Goal: Task Accomplishment & Management: Manage account settings

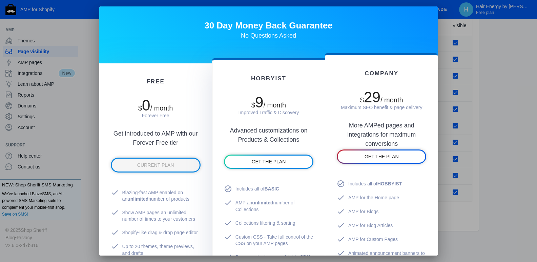
click at [536, 79] on div at bounding box center [268, 131] width 537 height 262
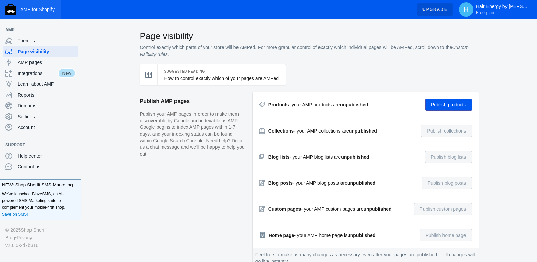
scroll to position [966, 0]
click at [44, 116] on span "Settings" at bounding box center [47, 116] width 58 height 7
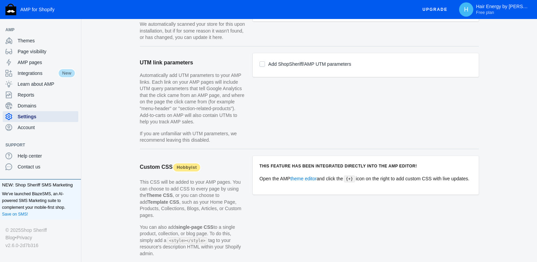
scroll to position [440, 0]
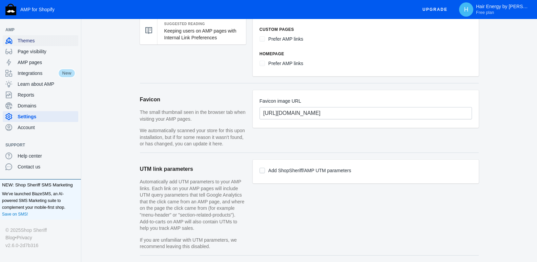
click at [41, 41] on span "Themes" at bounding box center [47, 40] width 58 height 7
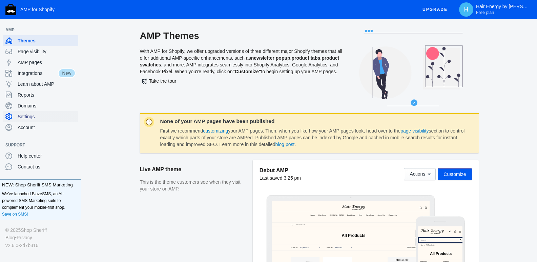
click at [41, 115] on span "Settings" at bounding box center [47, 116] width 58 height 7
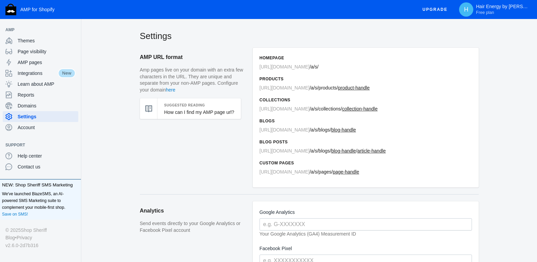
click at [435, 11] on span "Upgrade" at bounding box center [434, 9] width 25 height 12
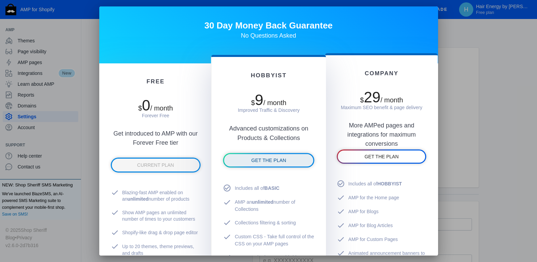
click at [295, 164] on link "GET THE PLAN" at bounding box center [268, 160] width 89 height 13
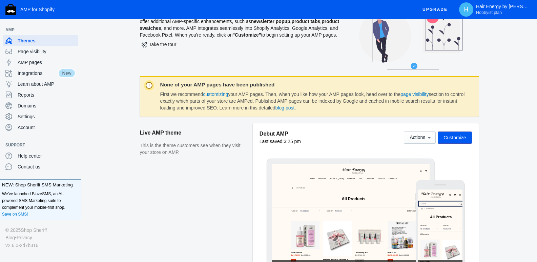
scroll to position [102, 0]
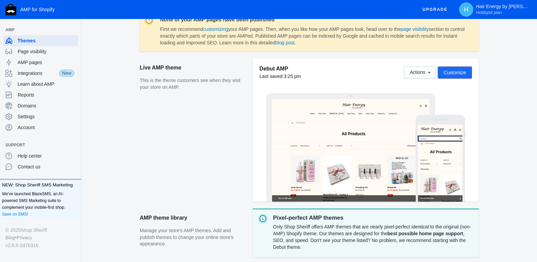
click at [463, 72] on span "Customize" at bounding box center [454, 72] width 22 height 5
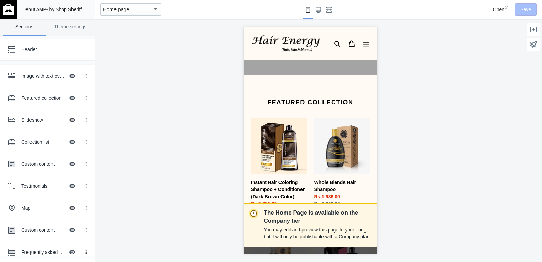
scroll to position [102, 0]
click at [140, 7] on div "Home page" at bounding box center [127, 9] width 49 height 8
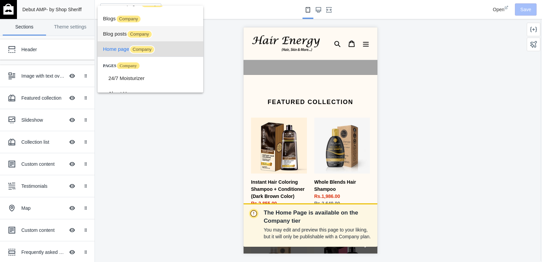
scroll to position [0, 0]
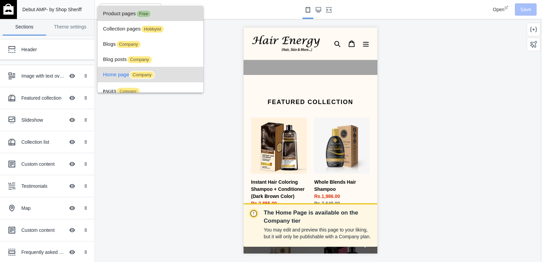
click at [154, 16] on span "Product pages Free" at bounding box center [150, 13] width 95 height 15
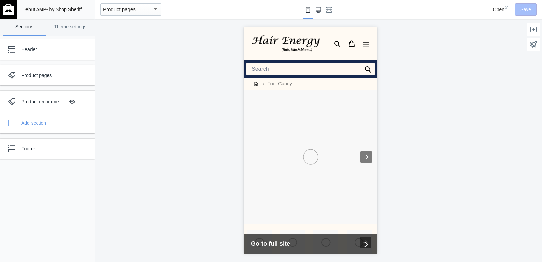
click at [320, 11] on icon "Large screen" at bounding box center [318, 9] width 5 height 5
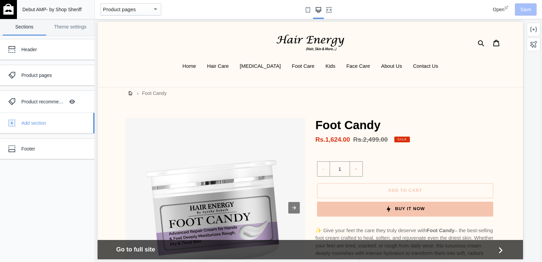
click at [48, 118] on div "Add section" at bounding box center [47, 123] width 84 height 14
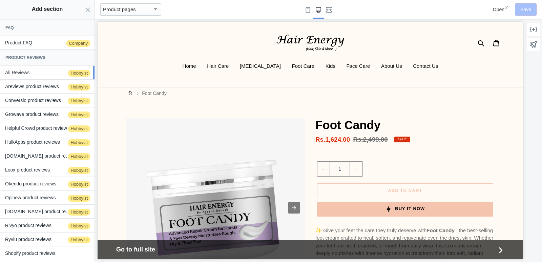
click at [73, 75] on span "Hobbyist" at bounding box center [79, 73] width 24 height 8
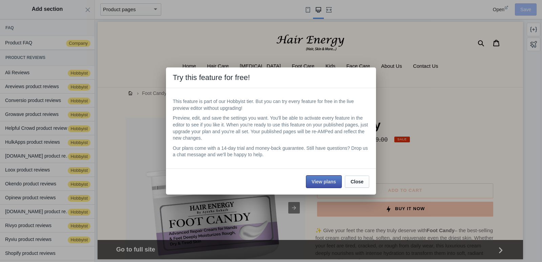
click at [317, 183] on span "View plans" at bounding box center [324, 181] width 24 height 5
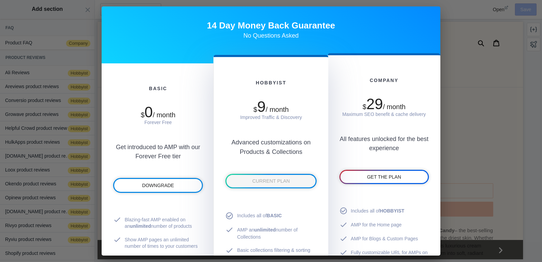
click at [273, 181] on span "CURRENT PLAN" at bounding box center [271, 181] width 38 height 5
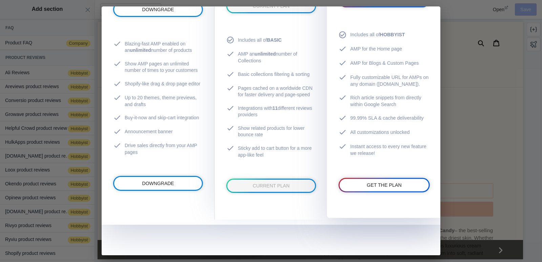
scroll to position [177, 0]
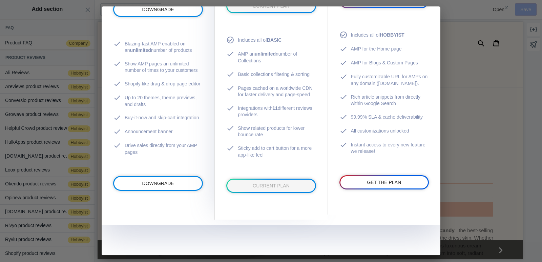
click at [506, 147] on div at bounding box center [271, 131] width 542 height 262
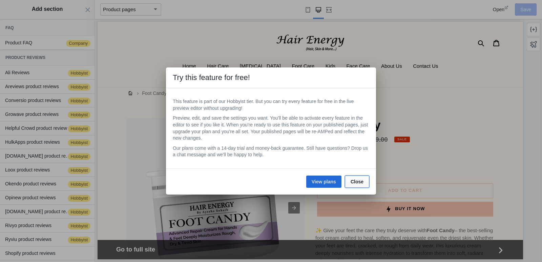
click at [365, 180] on button "Close" at bounding box center [357, 181] width 24 height 12
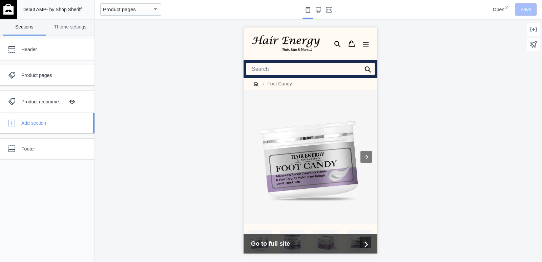
click at [21, 125] on div "Add section" at bounding box center [47, 123] width 84 height 14
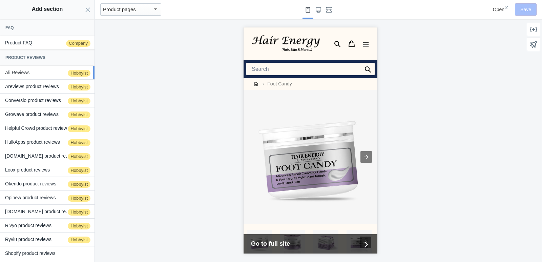
click at [43, 68] on button "Ali Reviews Hobbyist" at bounding box center [47, 73] width 95 height 14
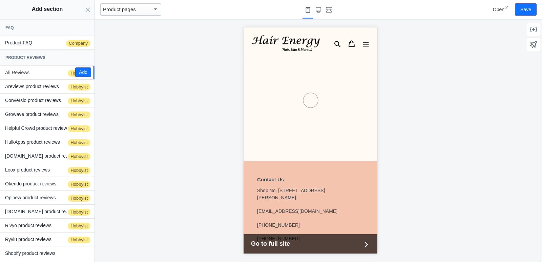
scroll to position [1152, 0]
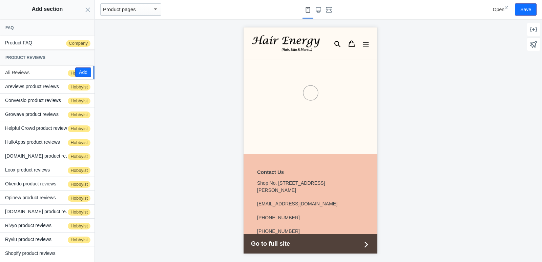
click at [47, 74] on button "Ali Reviews Hobbyist" at bounding box center [47, 73] width 95 height 14
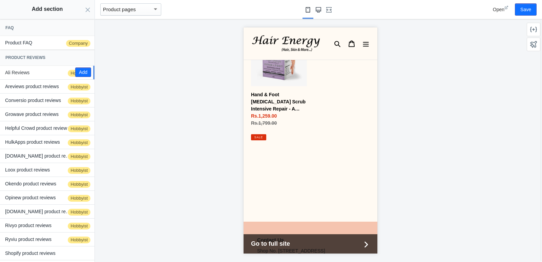
click at [317, 8] on use "Large screen" at bounding box center [318, 9] width 5 height 5
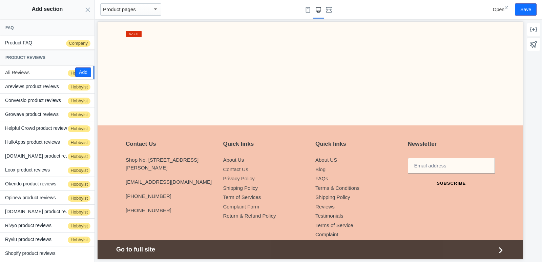
scroll to position [830, 0]
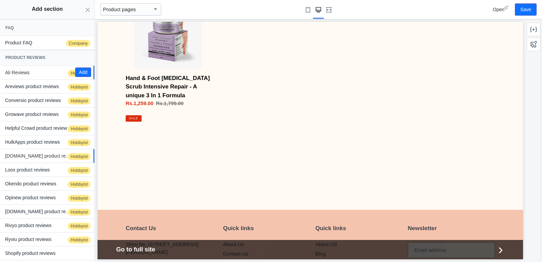
click at [34, 158] on button "Judge.me product reviews Hobbyist" at bounding box center [47, 156] width 95 height 14
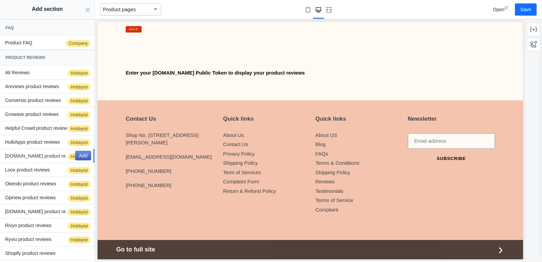
scroll to position [930, 0]
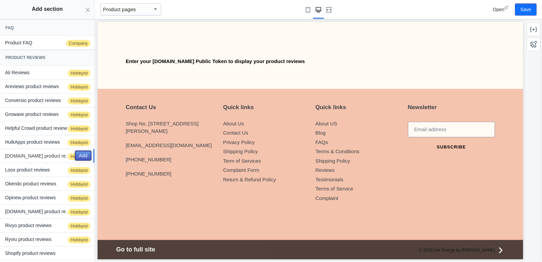
click at [82, 155] on button "Add" at bounding box center [83, 155] width 16 height 9
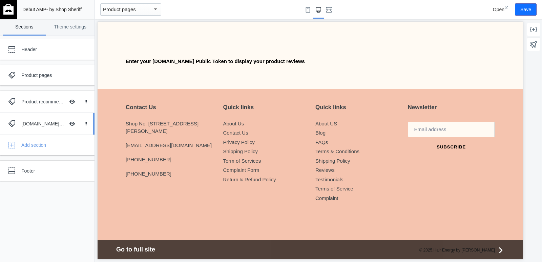
click at [41, 126] on div "Judge.me product reviews" at bounding box center [42, 123] width 43 height 7
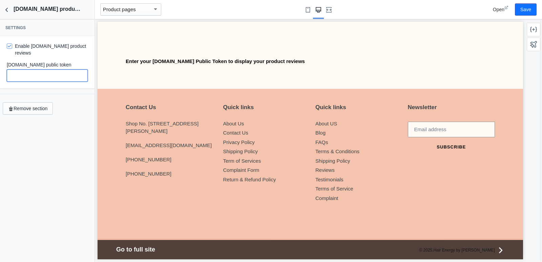
click at [43, 71] on input "text" at bounding box center [47, 75] width 81 height 12
click at [35, 71] on input "text" at bounding box center [47, 75] width 81 height 12
paste input "6mmoFm2fKefzg6gqdjZRltUw5eU"
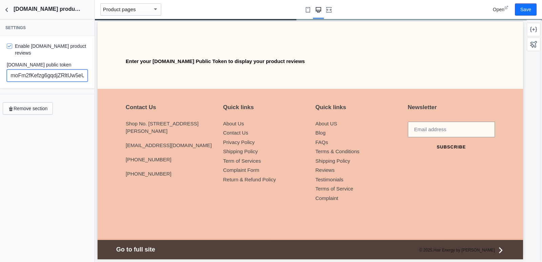
type input "6mmoFm2fKefzg6gqdjZRltUw5eU"
click at [41, 169] on div "Settings Enable Judge.me product reviews Judge.me public token 6mmoFm2fKefzg6gq…" at bounding box center [47, 140] width 95 height 243
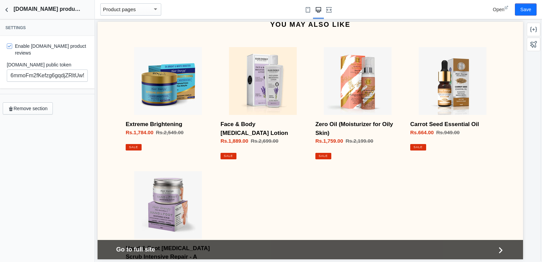
scroll to position [659, 0]
click at [6, 15] on button "Back to sections" at bounding box center [7, 9] width 14 height 19
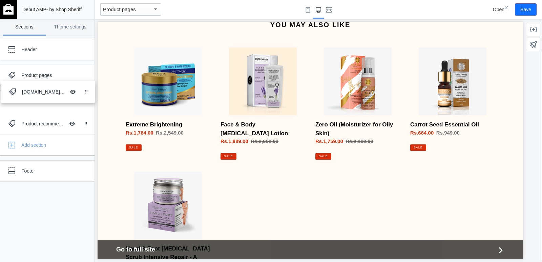
drag, startPoint x: 14, startPoint y: 124, endPoint x: 15, endPoint y: 92, distance: 31.5
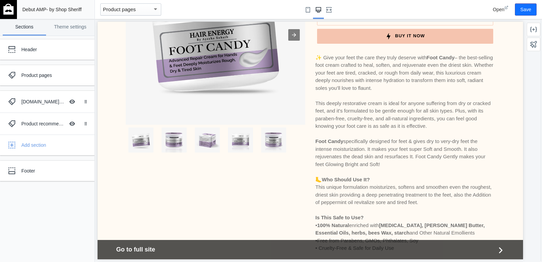
scroll to position [49, 0]
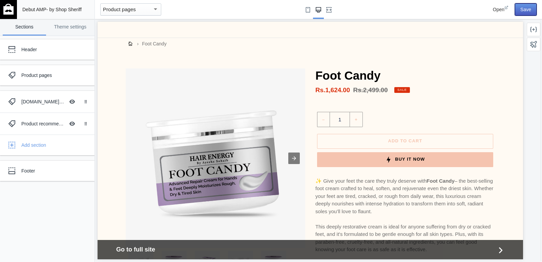
click at [532, 9] on button "Save" at bounding box center [526, 9] width 22 height 12
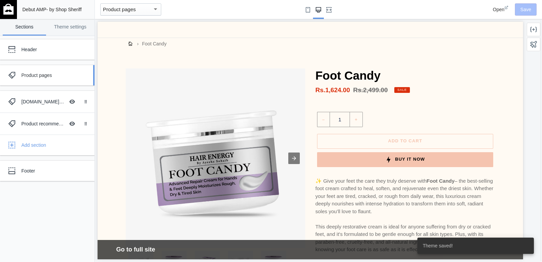
click at [39, 77] on div "Product pages" at bounding box center [50, 75] width 58 height 7
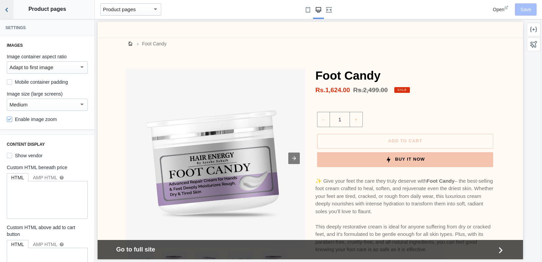
click at [5, 10] on icon "Back to sections" at bounding box center [6, 9] width 7 height 7
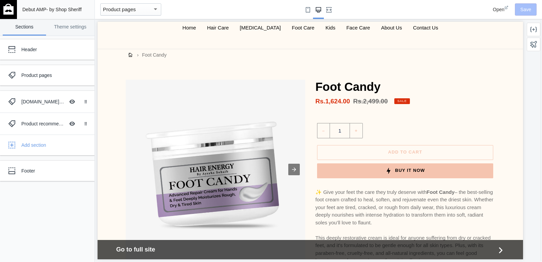
scroll to position [0, 0]
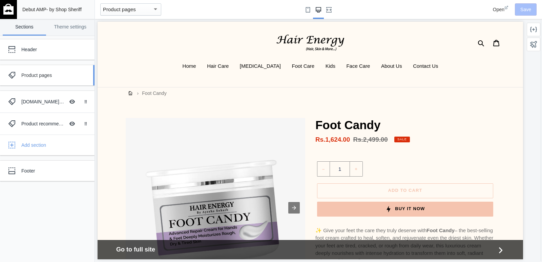
drag, startPoint x: 50, startPoint y: 46, endPoint x: 46, endPoint y: 69, distance: 23.1
click at [46, 69] on div "Header Product pages Judge.me product reviews Hide Image with text overlay Drag…" at bounding box center [47, 110] width 95 height 142
drag, startPoint x: 43, startPoint y: 74, endPoint x: 43, endPoint y: 96, distance: 21.7
click at [43, 96] on div "Header Product pages Judge.me product reviews Hide Image with text overlay Drag…" at bounding box center [47, 110] width 95 height 142
drag, startPoint x: 40, startPoint y: 170, endPoint x: 38, endPoint y: 208, distance: 37.6
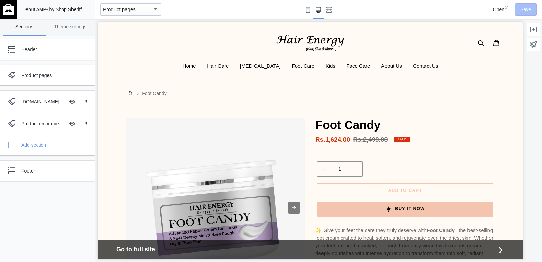
click at [38, 208] on div "Header Product pages Judge.me product reviews Hide Image with text overlay Drag…" at bounding box center [47, 149] width 95 height 226
click at [44, 47] on div "Header" at bounding box center [50, 49] width 58 height 7
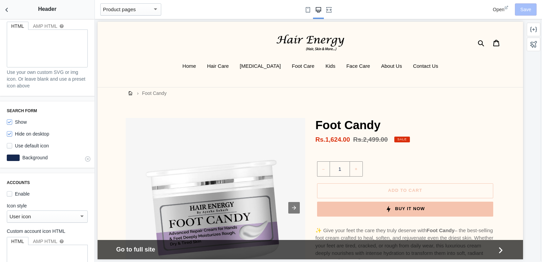
scroll to position [440, 0]
click at [478, 43] on icon at bounding box center [481, 43] width 7 height 7
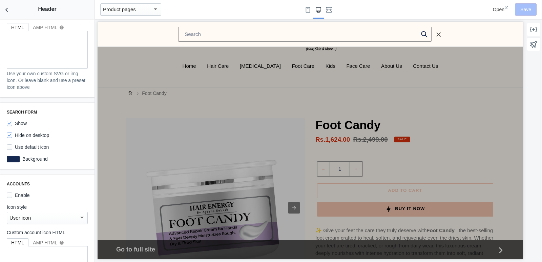
click at [436, 33] on icon "Search" at bounding box center [438, 34] width 5 height 6
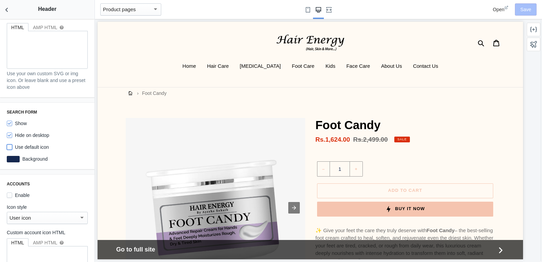
click at [8, 144] on input "Use default icon" at bounding box center [9, 146] width 5 height 5
checkbox input "true"
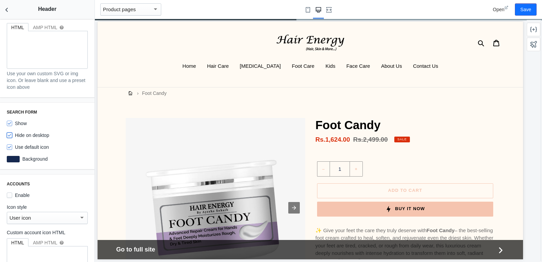
click at [10, 132] on input "Hide on desktop" at bounding box center [9, 134] width 5 height 5
checkbox input "false"
click at [477, 82] on nav "Home Hair Care Skin Care Foot Care Kids Face Care About Us Contact Us" at bounding box center [310, 74] width 425 height 25
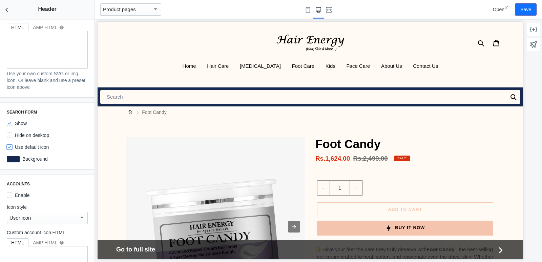
click at [11, 144] on input "Use default icon" at bounding box center [9, 146] width 5 height 5
checkbox input "false"
click at [451, 100] on input "Search" at bounding box center [310, 97] width 420 height 14
click at [9, 132] on input "Hide on desktop" at bounding box center [9, 134] width 5 height 5
checkbox input "true"
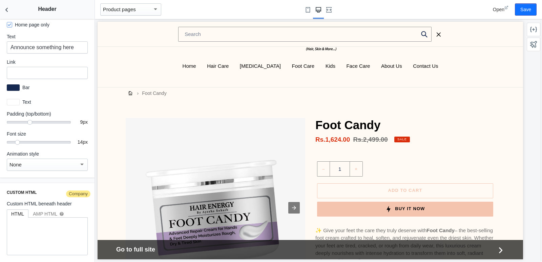
scroll to position [1186, 0]
click at [50, 164] on div "None" at bounding box center [43, 164] width 69 height 8
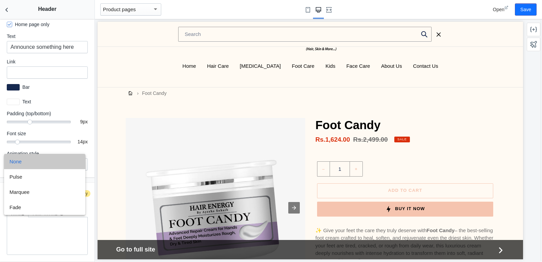
click at [50, 164] on span "None" at bounding box center [44, 161] width 70 height 15
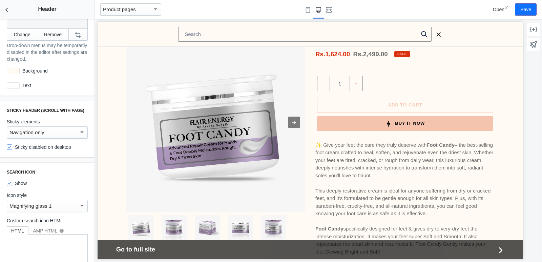
scroll to position [0, 0]
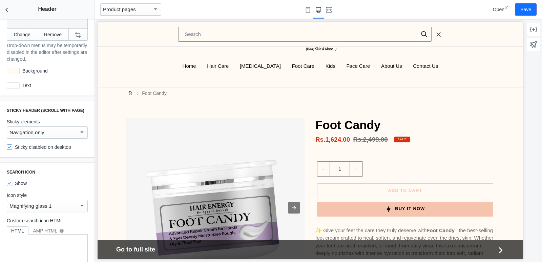
click at [433, 30] on button "Close search" at bounding box center [438, 34] width 13 height 12
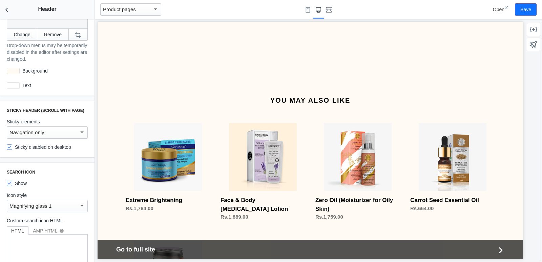
scroll to position [982, 0]
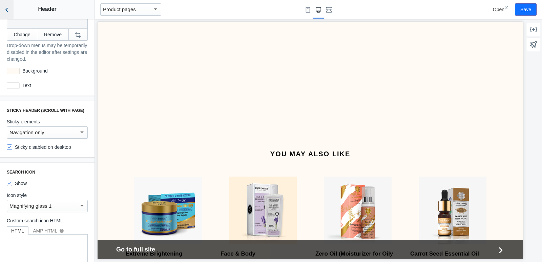
click at [7, 15] on button "Back to sections" at bounding box center [7, 9] width 14 height 19
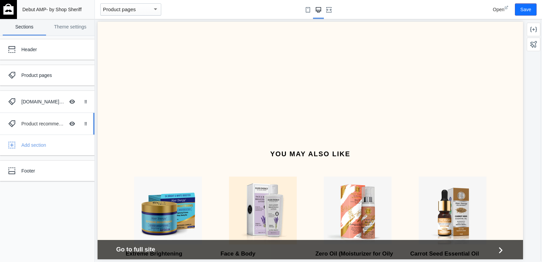
click at [27, 122] on div "Product recommendations" at bounding box center [42, 123] width 43 height 7
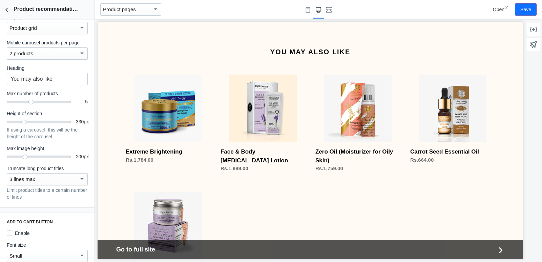
scroll to position [34, 0]
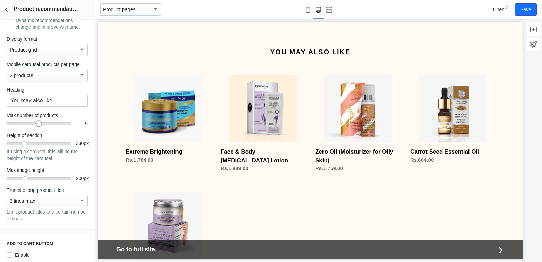
drag, startPoint x: 31, startPoint y: 131, endPoint x: 36, endPoint y: 130, distance: 4.5
click at [36, 127] on div at bounding box center [39, 123] width 7 height 7
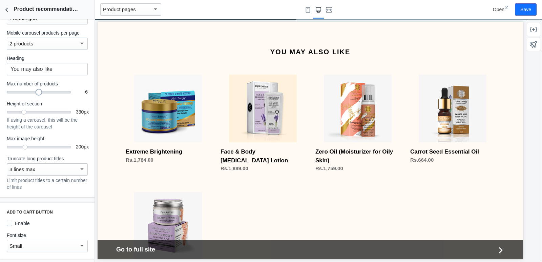
scroll to position [68, 0]
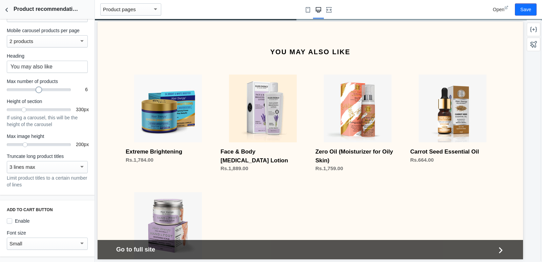
click at [56, 171] on div "3 lines max" at bounding box center [43, 167] width 69 height 8
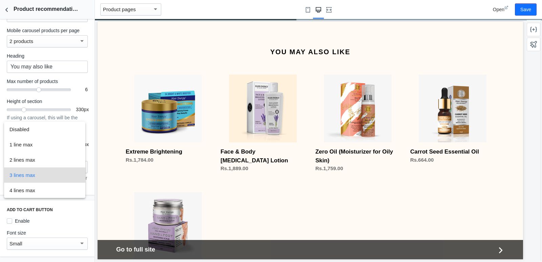
click at [56, 171] on span "3 lines max" at bounding box center [44, 174] width 70 height 15
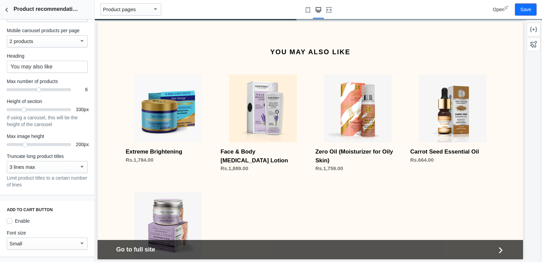
scroll to position [103, 0]
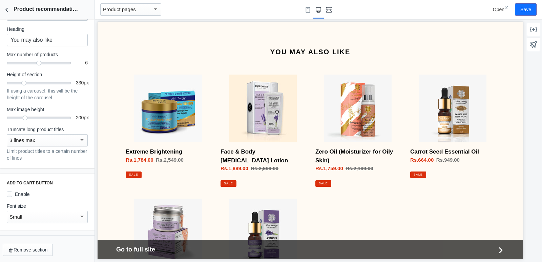
click at [328, 10] on icon "Fullscreen" at bounding box center [328, 9] width 5 height 5
click at [531, 10] on button "Save" at bounding box center [526, 9] width 22 height 12
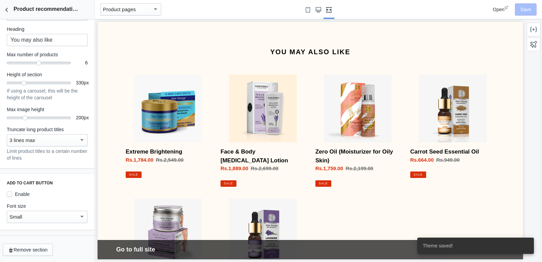
click at [506, 7] on use at bounding box center [506, 7] width 3 height 3
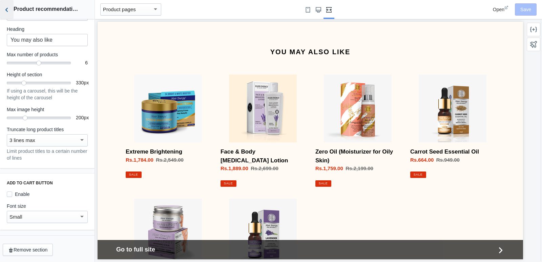
click at [8, 8] on icon "Back to sections" at bounding box center [6, 9] width 7 height 7
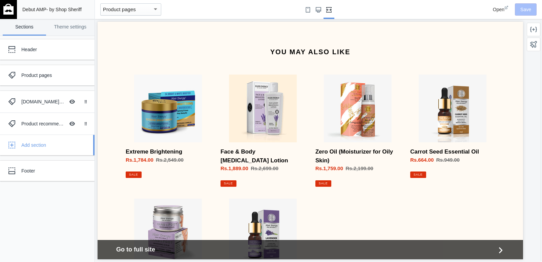
click at [52, 150] on div "Add section" at bounding box center [47, 145] width 84 height 14
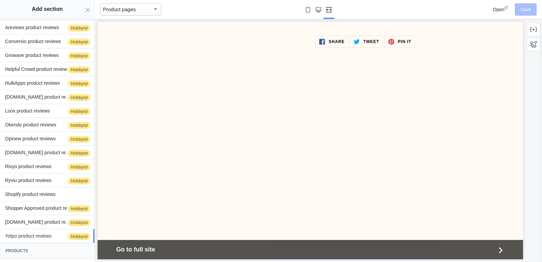
scroll to position [0, 0]
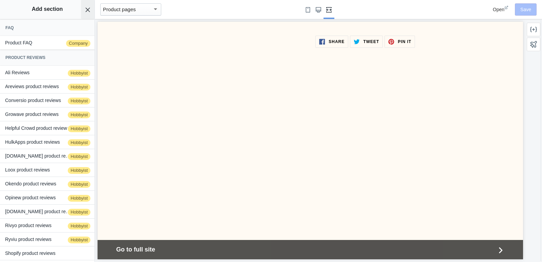
click at [89, 12] on icon "Close panel" at bounding box center [87, 9] width 5 height 5
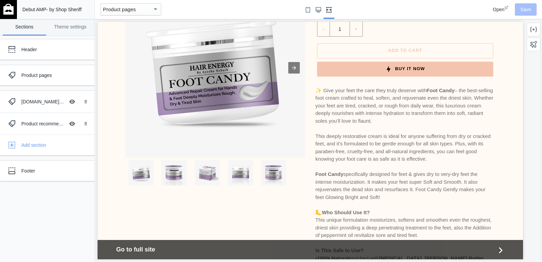
scroll to position [237, 0]
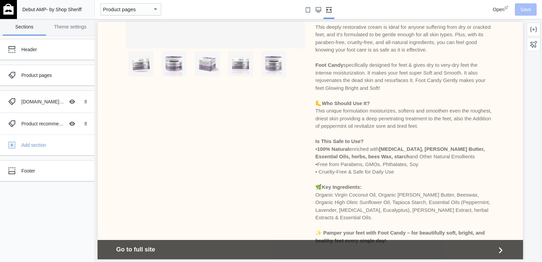
click at [10, 7] on img at bounding box center [8, 9] width 10 height 11
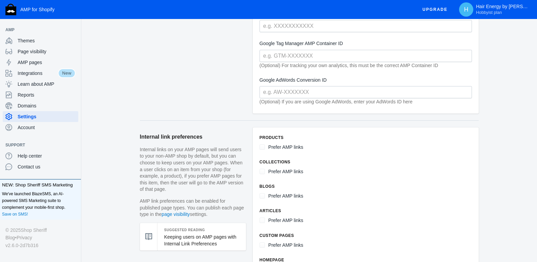
scroll to position [136, 0]
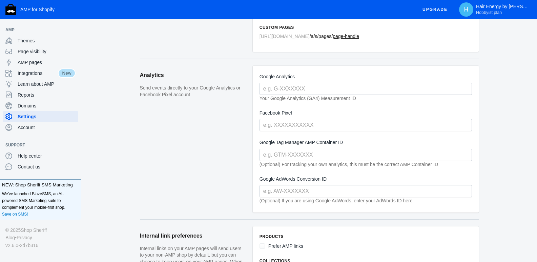
click at [434, 12] on span "Upgrade" at bounding box center [434, 9] width 25 height 12
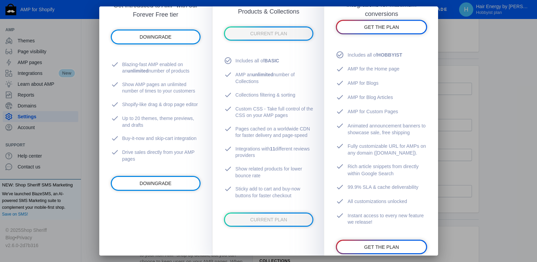
scroll to position [169, 0]
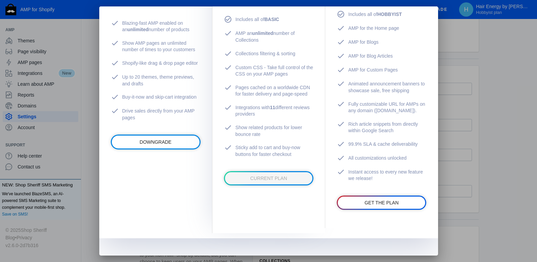
click at [491, 79] on div at bounding box center [268, 131] width 537 height 262
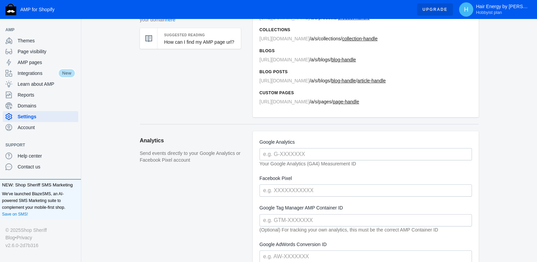
scroll to position [0, 0]
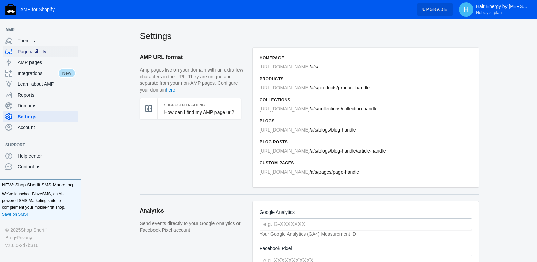
click at [41, 47] on div "Page visibility" at bounding box center [40, 51] width 70 height 11
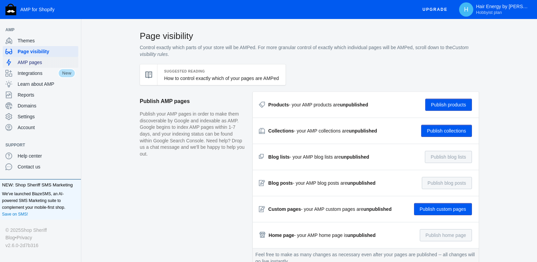
click at [22, 60] on span "AMP pages" at bounding box center [47, 62] width 58 height 7
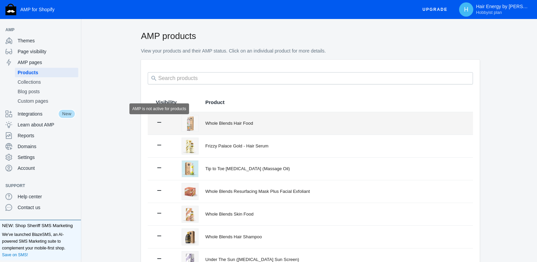
click at [157, 123] on icon at bounding box center [159, 122] width 7 height 7
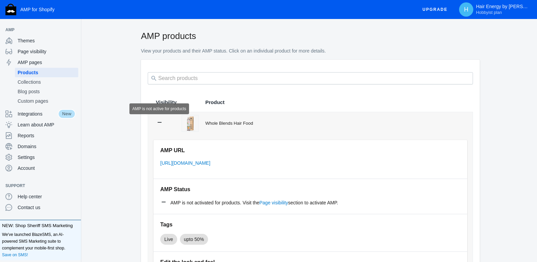
click at [157, 123] on icon at bounding box center [159, 122] width 7 height 7
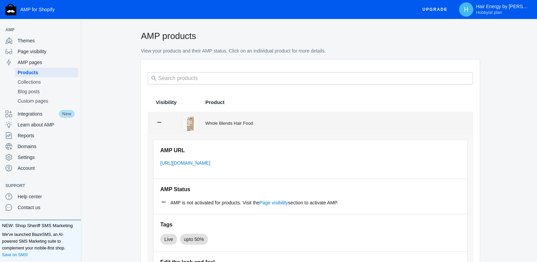
click at [157, 123] on icon at bounding box center [159, 122] width 7 height 7
click at [158, 122] on icon at bounding box center [159, 122] width 7 height 7
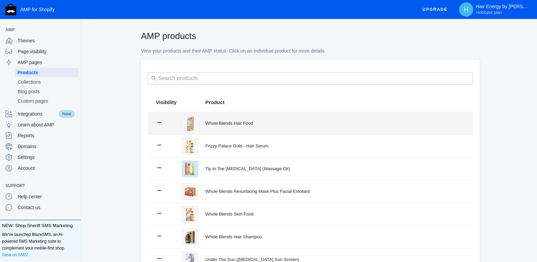
click at [158, 122] on icon at bounding box center [159, 122] width 7 height 7
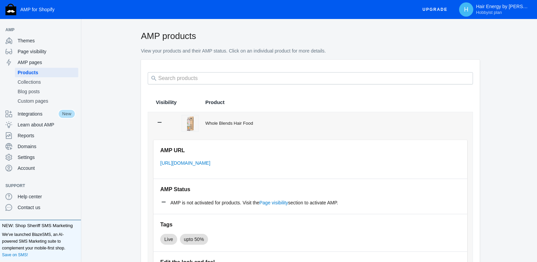
click at [160, 119] on icon at bounding box center [159, 122] width 7 height 7
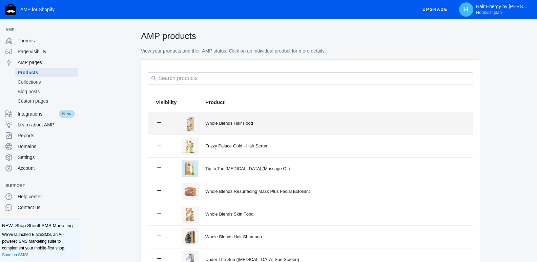
click at [307, 122] on div "Whole Blends Hair Food" at bounding box center [334, 123] width 259 height 7
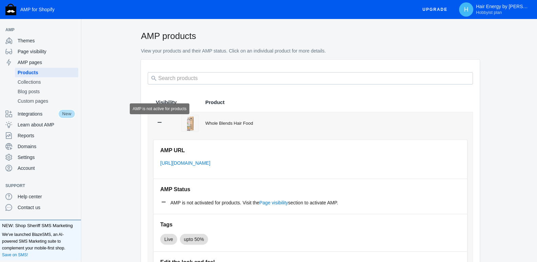
click at [159, 120] on icon at bounding box center [159, 122] width 7 height 7
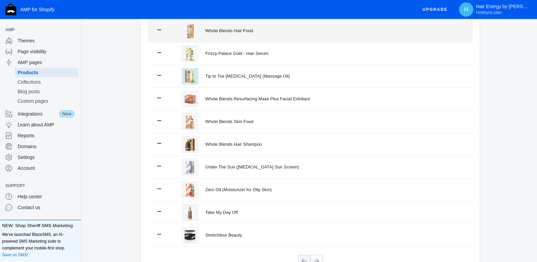
scroll to position [138, 0]
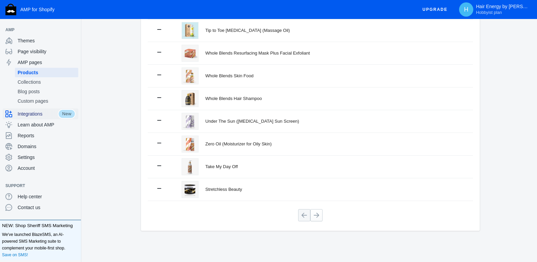
click at [42, 115] on span "Integrations" at bounding box center [38, 113] width 40 height 7
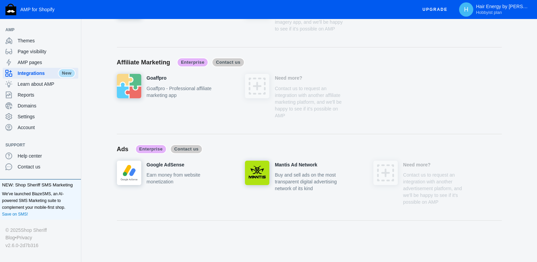
scroll to position [2550, 0]
click at [183, 145] on span "Contact us" at bounding box center [186, 148] width 33 height 9
click at [220, 59] on span "Contact us" at bounding box center [228, 62] width 33 height 9
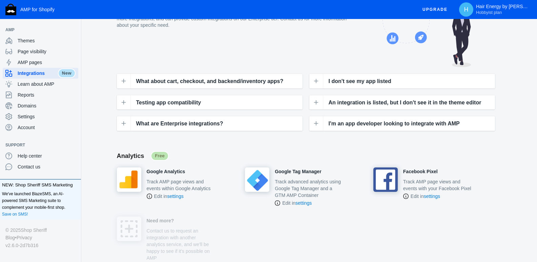
scroll to position [0, 0]
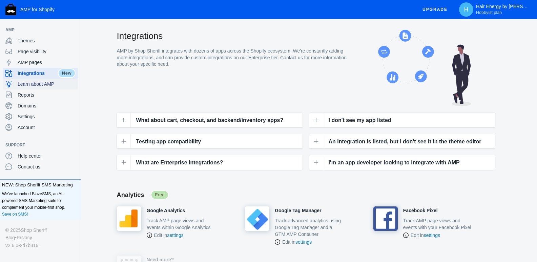
click at [42, 82] on span "Learn about AMP" at bounding box center [47, 84] width 58 height 7
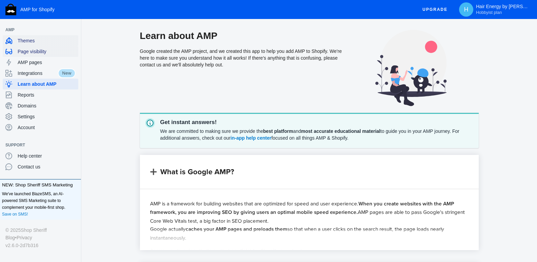
drag, startPoint x: 26, startPoint y: 38, endPoint x: 29, endPoint y: 53, distance: 15.2
click at [26, 38] on span "Themes" at bounding box center [47, 40] width 58 height 7
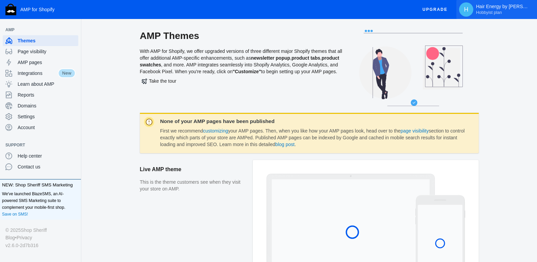
click at [489, 8] on p "Hair Energy by Ayesha Sohaib Hobbyist plan" at bounding box center [503, 10] width 54 height 12
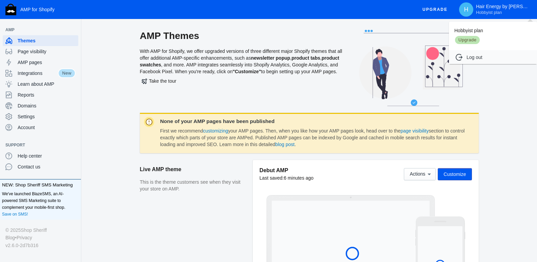
click at [491, 75] on div at bounding box center [268, 131] width 537 height 262
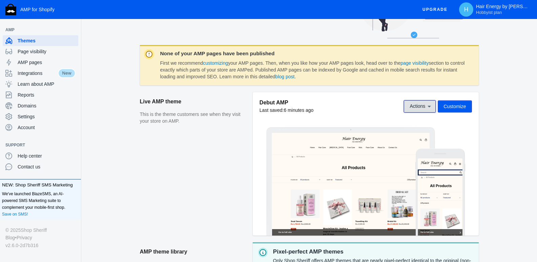
click at [430, 109] on icon at bounding box center [429, 106] width 7 height 7
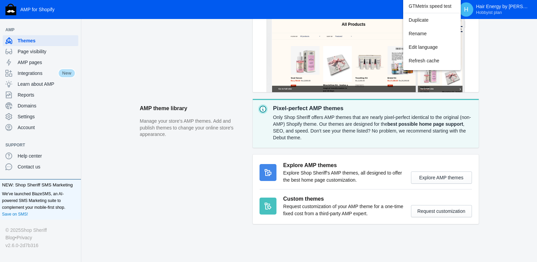
click at [486, 149] on div at bounding box center [268, 131] width 537 height 262
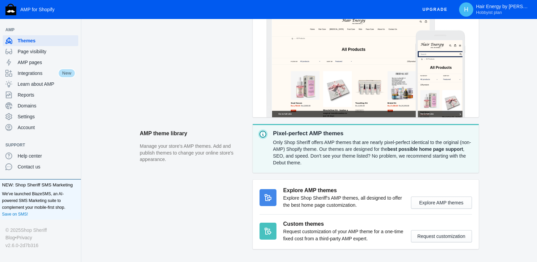
scroll to position [211, 0]
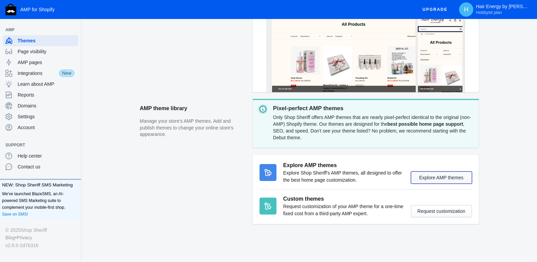
click at [436, 177] on button "Explore AMP themes" at bounding box center [441, 177] width 61 height 12
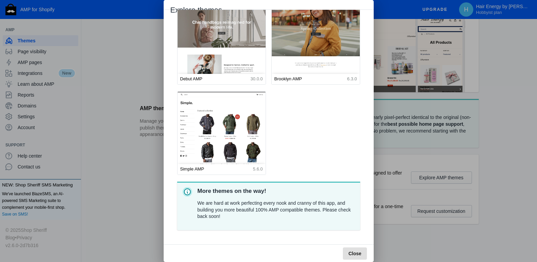
scroll to position [25, 0]
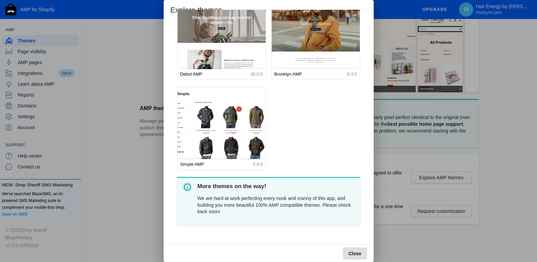
click at [238, 119] on img at bounding box center [221, 142] width 97 height 121
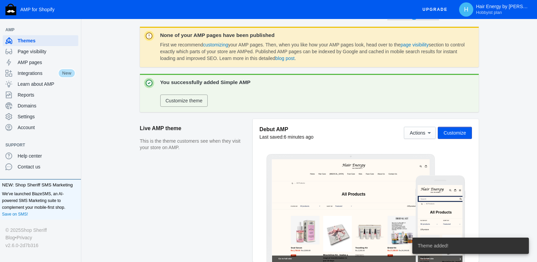
scroll to position [85, 0]
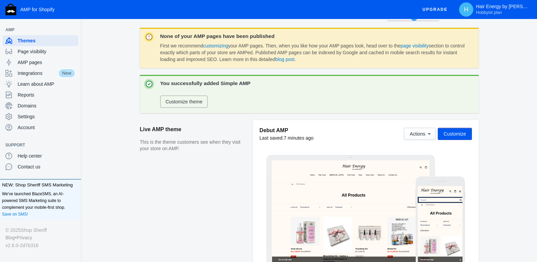
click at [201, 103] on span "Customize theme" at bounding box center [184, 101] width 37 height 5
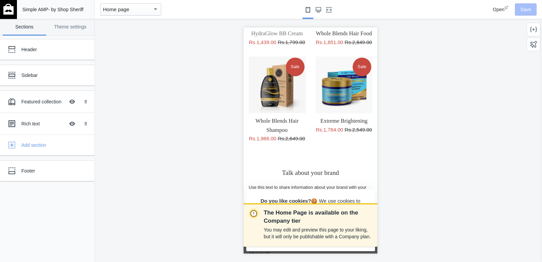
scroll to position [102, 0]
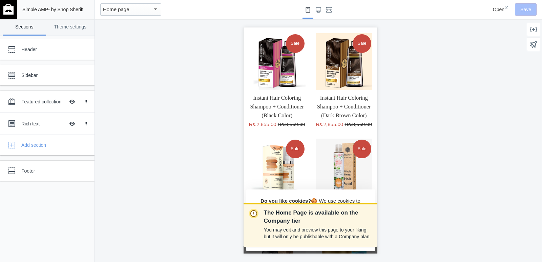
click at [277, 99] on div "Instant Hair Coloring Shampoo + Conditioner (Black Color)" at bounding box center [276, 107] width 57 height 27
click at [278, 95] on link "Instant Hair Coloring Shampoo + Conditioner (Black Color)" at bounding box center [277, 107] width 54 height 24
click at [123, 6] on div "Home page" at bounding box center [127, 9] width 49 height 8
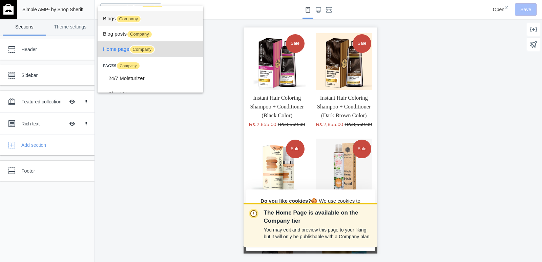
scroll to position [0, 0]
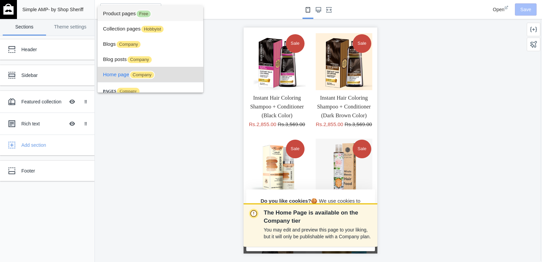
click at [140, 17] on span "Free" at bounding box center [144, 14] width 16 height 8
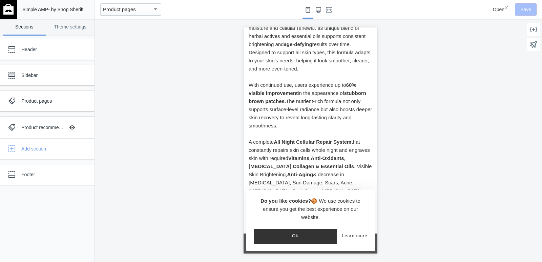
click at [319, 6] on button "Large screen" at bounding box center [318, 9] width 11 height 19
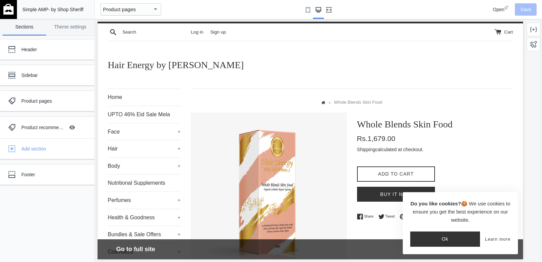
click at [329, 10] on use "Fullscreen" at bounding box center [328, 9] width 5 height 5
click at [50, 78] on div "Sidebar" at bounding box center [50, 75] width 58 height 7
click at [52, 74] on div "Sidebar" at bounding box center [50, 75] width 58 height 7
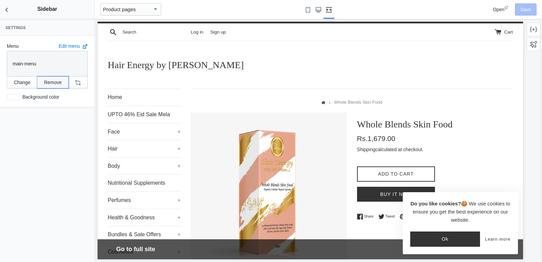
click at [53, 84] on button "Remove" at bounding box center [52, 82] width 31 height 12
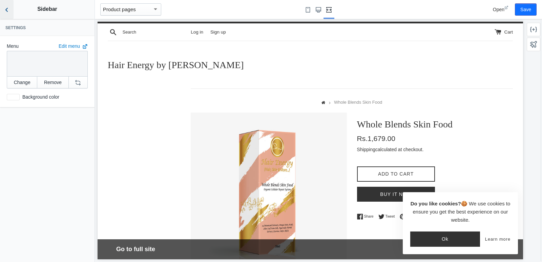
click at [5, 6] on button "Back to sections" at bounding box center [7, 9] width 14 height 19
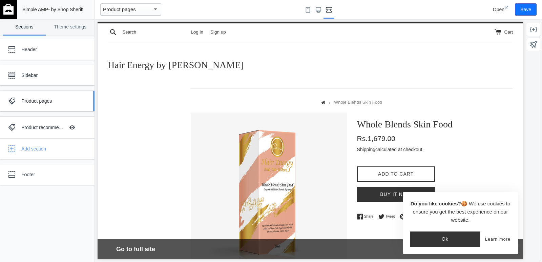
click at [39, 106] on div "Product pages" at bounding box center [42, 101] width 75 height 14
click at [55, 98] on div "Product pages" at bounding box center [50, 101] width 58 height 7
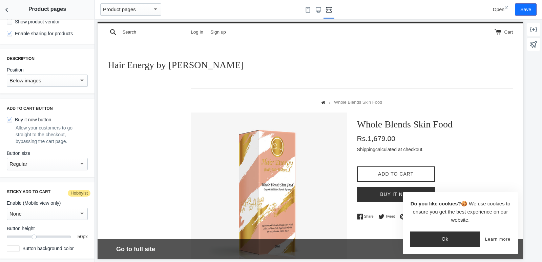
scroll to position [69, 0]
click at [64, 78] on div "Below images" at bounding box center [43, 81] width 69 height 8
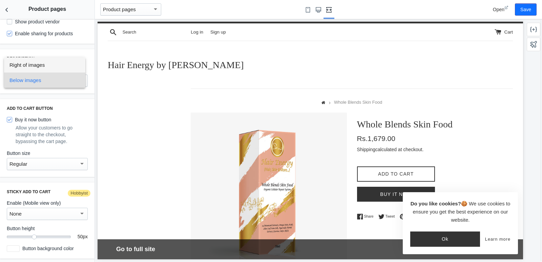
click at [65, 64] on span "Right of images" at bounding box center [44, 64] width 70 height 15
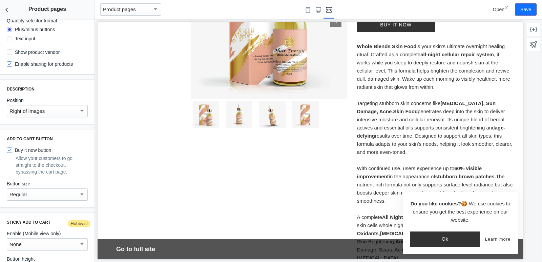
scroll to position [0, 0]
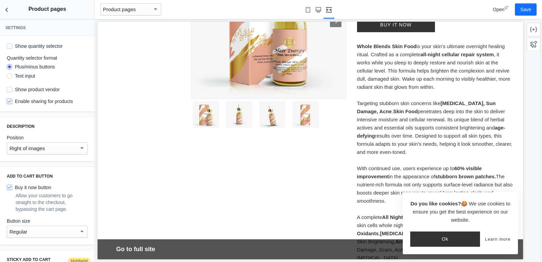
click at [50, 104] on label "Enable sharing for products" at bounding box center [40, 101] width 66 height 7
click at [12, 104] on input "Enable sharing for products" at bounding box center [9, 101] width 5 height 5
checkbox input "false"
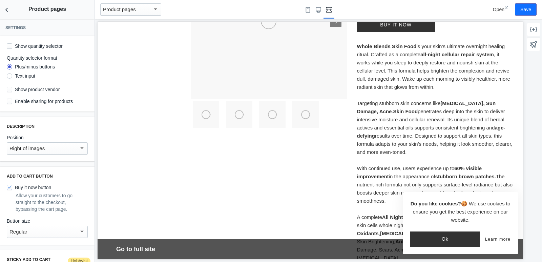
click at [29, 46] on label "Show quantity selector" at bounding box center [35, 46] width 56 height 7
click at [12, 46] on input "Show quantity selector" at bounding box center [9, 45] width 5 height 5
checkbox input "true"
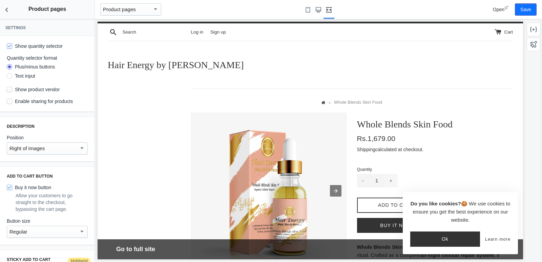
click at [388, 179] on button "+" at bounding box center [392, 181] width 14 height 14
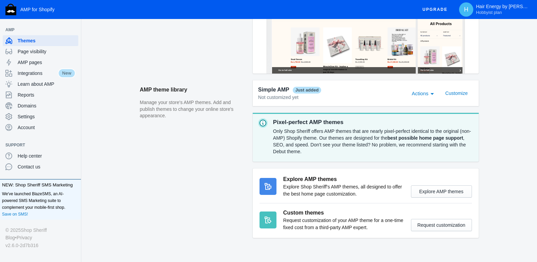
scroll to position [102, 0]
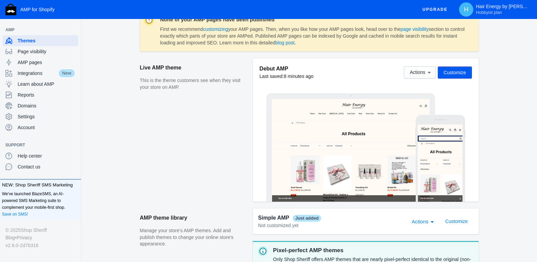
click at [434, 222] on div "Actions" at bounding box center [432, 222] width 3 height 2
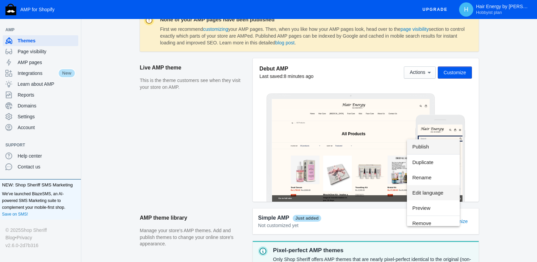
scroll to position [5, 0]
click at [489, 175] on div at bounding box center [268, 131] width 537 height 262
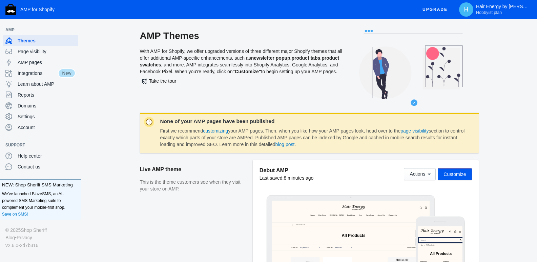
scroll to position [169, 0]
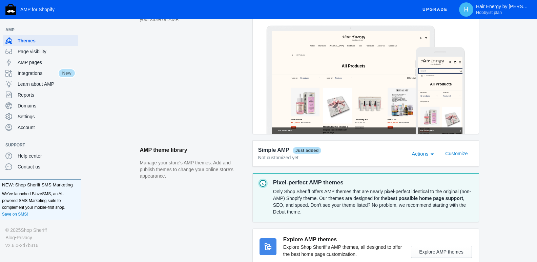
click at [431, 156] on div "Actions" at bounding box center [432, 153] width 6 height 8
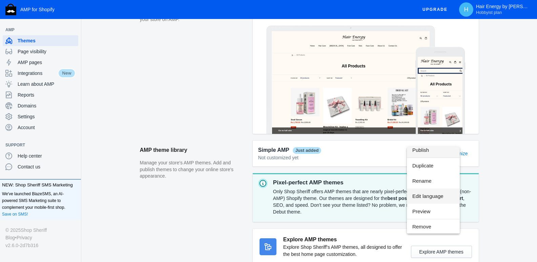
scroll to position [5, 0]
click at [505, 178] on div at bounding box center [268, 131] width 537 height 262
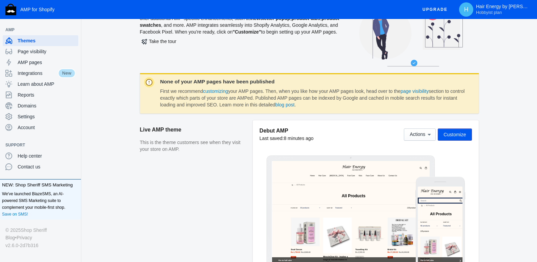
scroll to position [0, 0]
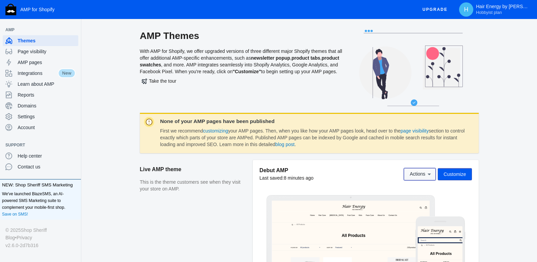
click at [431, 170] on button "Actions" at bounding box center [420, 174] width 32 height 12
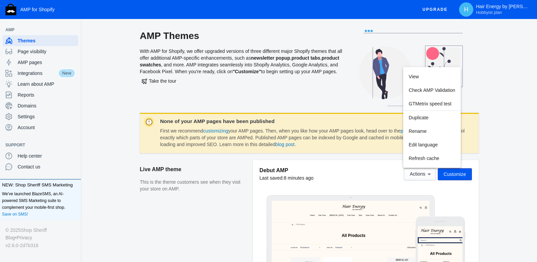
click at [449, 174] on div at bounding box center [268, 131] width 537 height 262
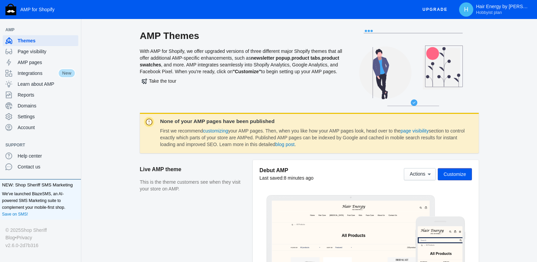
click at [462, 172] on span "Customize" at bounding box center [454, 173] width 22 height 5
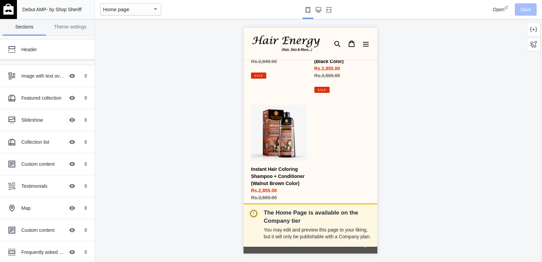
scroll to position [305, 0]
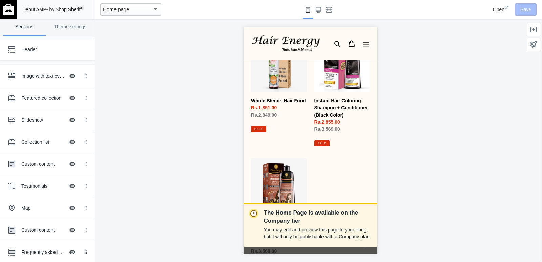
click at [123, 10] on mat-select-trigger "Home page" at bounding box center [116, 9] width 26 height 6
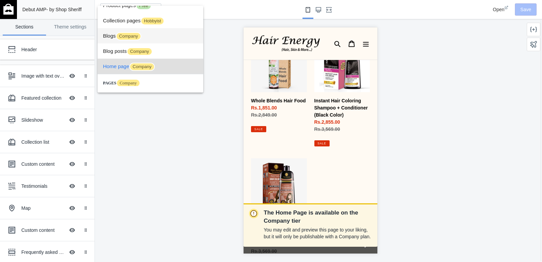
scroll to position [0, 0]
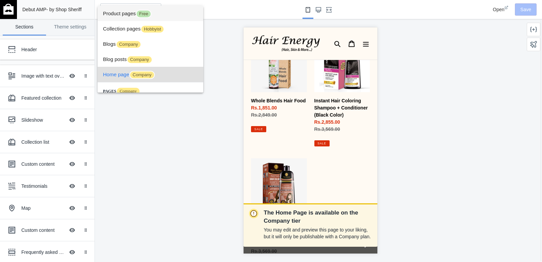
click at [146, 11] on span "Free" at bounding box center [144, 14] width 16 height 8
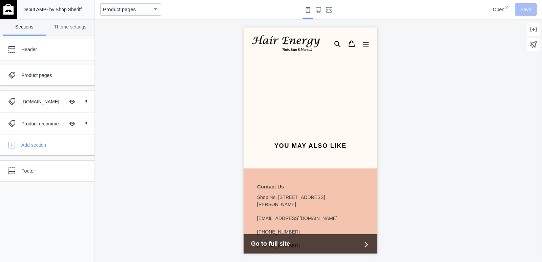
scroll to position [1050, 0]
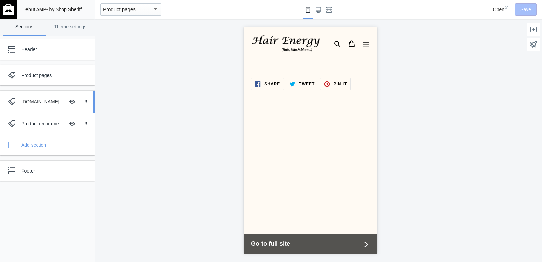
click at [42, 107] on div "[DOMAIN_NAME] product reviews Hide Image with text overlay" at bounding box center [42, 101] width 75 height 15
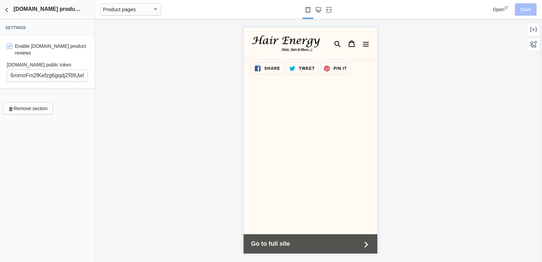
scroll to position [12, 0]
click at [8, 12] on icon "Back to sections" at bounding box center [6, 9] width 7 height 7
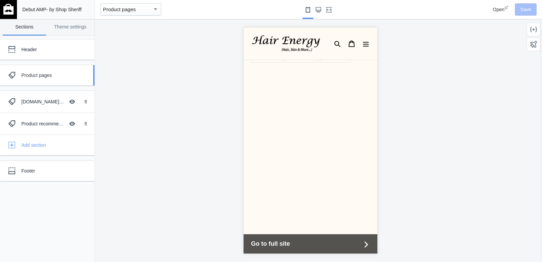
click at [30, 69] on div "Product pages" at bounding box center [42, 75] width 75 height 14
click at [34, 82] on link "Product pages" at bounding box center [47, 75] width 95 height 20
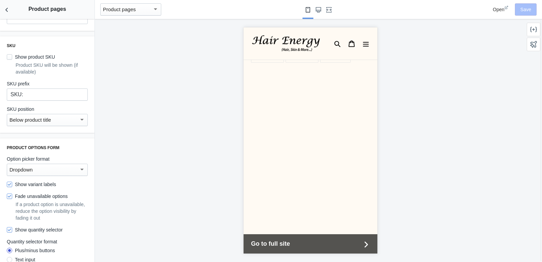
scroll to position [271, 0]
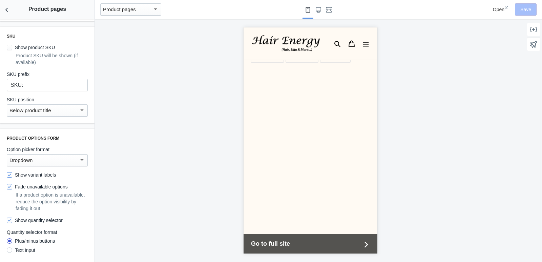
click at [50, 108] on mat-select-trigger "Below product title" at bounding box center [30, 110] width 42 height 6
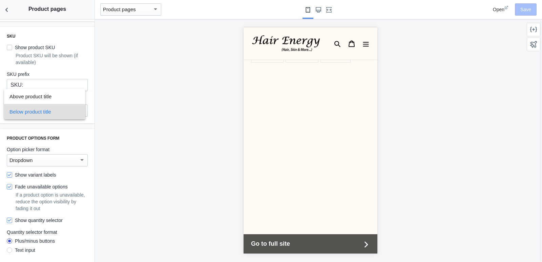
click at [50, 108] on span "Below product title" at bounding box center [44, 111] width 70 height 15
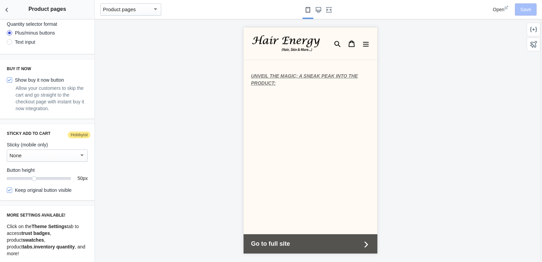
scroll to position [896, 0]
click at [315, 8] on button "Large screen" at bounding box center [318, 9] width 11 height 19
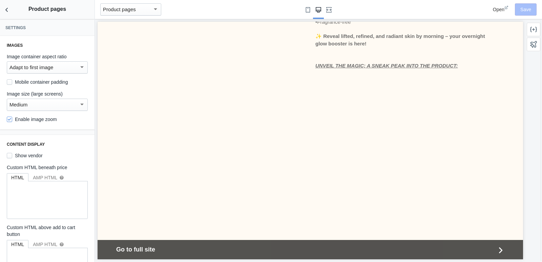
scroll to position [678, 0]
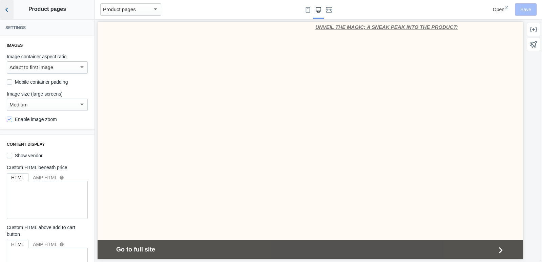
click at [8, 9] on icon "Back to sections" at bounding box center [6, 9] width 7 height 7
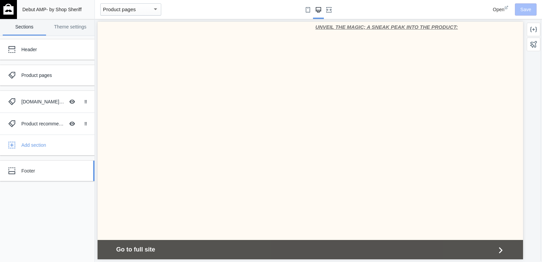
click at [34, 172] on div "Footer" at bounding box center [50, 170] width 58 height 7
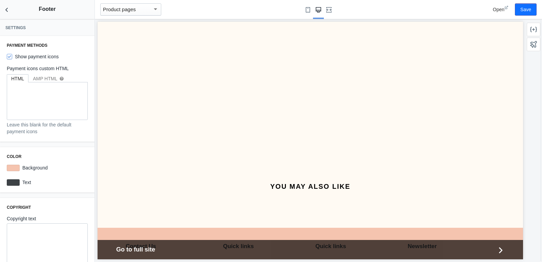
scroll to position [1335, 0]
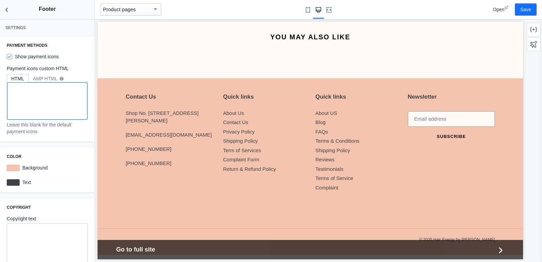
click at [39, 86] on textarea at bounding box center [47, 100] width 80 height 37
click at [40, 226] on div at bounding box center [47, 243] width 81 height 41
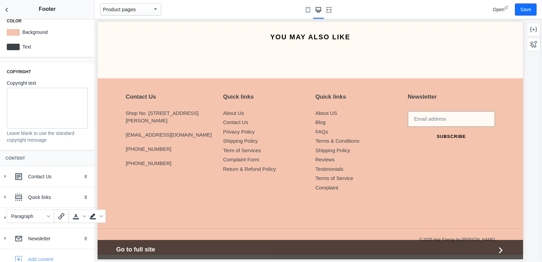
scroll to position [146, 0]
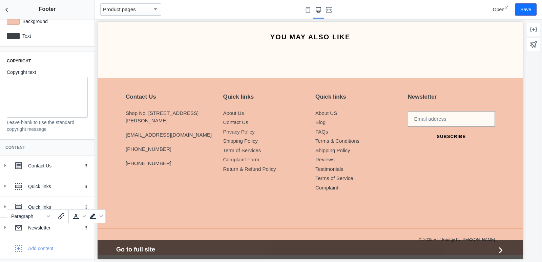
click at [36, 144] on div "Settings Payment methods Show payment icons Payment icons custom HTML HTML AMP …" at bounding box center [47, 140] width 95 height 243
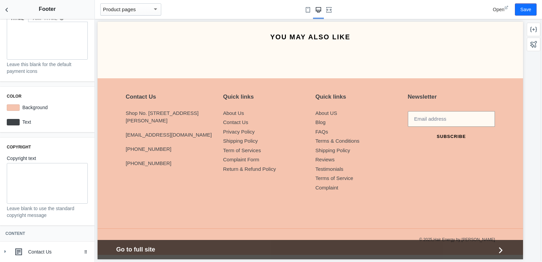
scroll to position [0, 0]
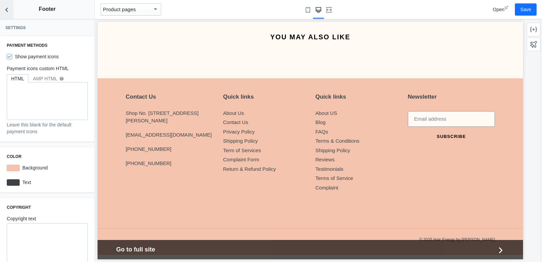
click at [9, 10] on icon "Back to sections" at bounding box center [6, 9] width 7 height 7
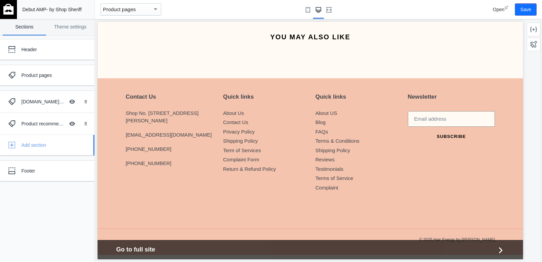
click at [44, 146] on div "Add section" at bounding box center [55, 145] width 68 height 7
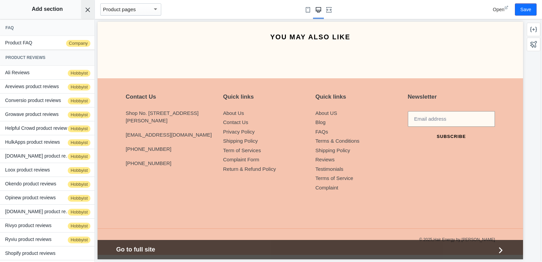
click at [85, 5] on button "Cancel adding section" at bounding box center [88, 9] width 14 height 19
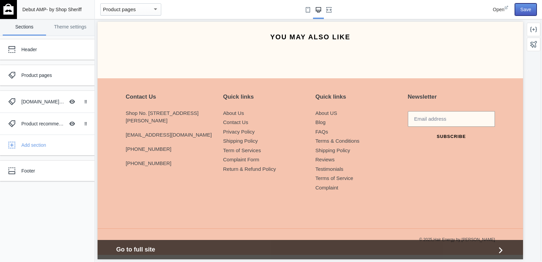
click at [522, 11] on button "Save" at bounding box center [526, 9] width 22 height 12
click at [529, 26] on div at bounding box center [534, 30] width 14 height 14
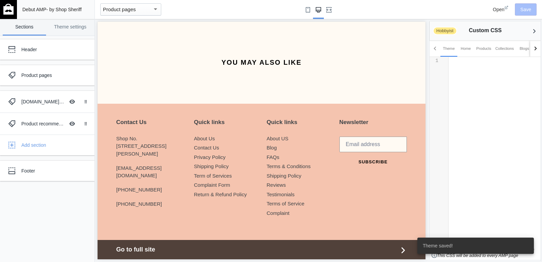
scroll to position [1400, 0]
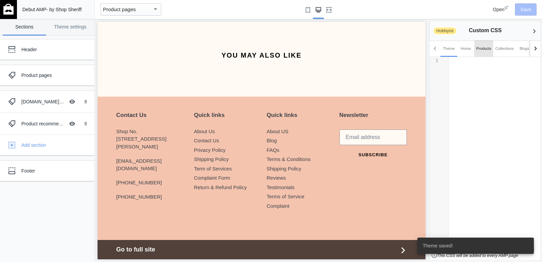
click at [483, 49] on div "Products" at bounding box center [483, 48] width 15 height 7
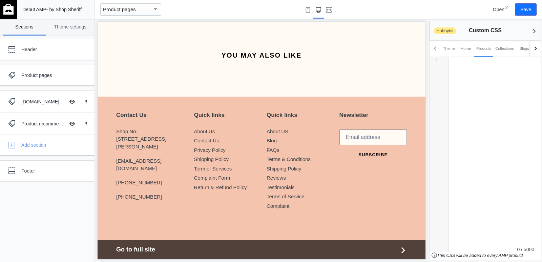
click at [533, 55] on div at bounding box center [535, 48] width 11 height 16
click at [519, 47] on div "Custom pages" at bounding box center [516, 48] width 24 height 7
click at [456, 70] on div "​ x 1 ​" at bounding box center [498, 77] width 98 height 40
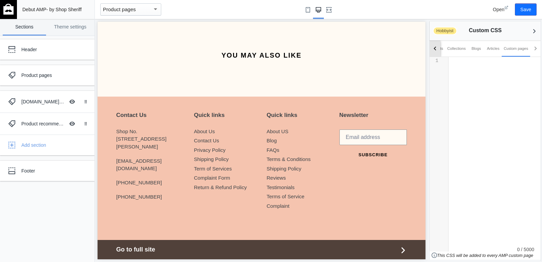
click at [435, 52] on div at bounding box center [435, 48] width 11 height 16
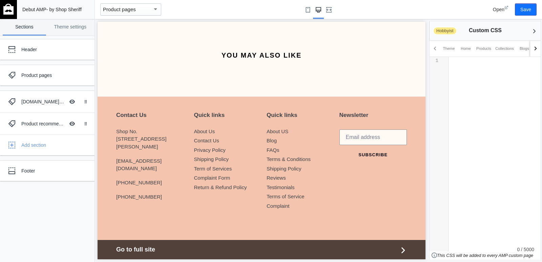
click at [491, 34] on h2 "Hobbyist Custom CSS" at bounding box center [485, 30] width 111 height 18
click at [530, 28] on button "Back to sections" at bounding box center [534, 30] width 14 height 19
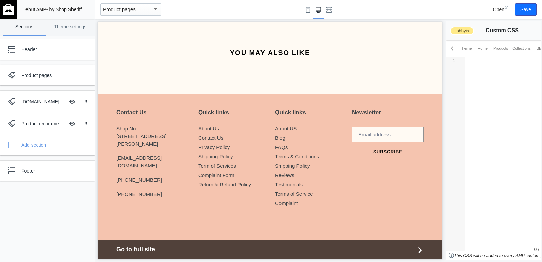
scroll to position [1342, 0]
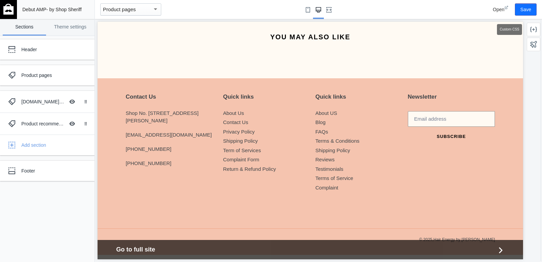
click at [529, 27] on div at bounding box center [534, 30] width 14 height 14
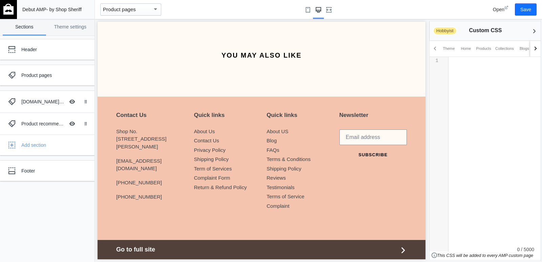
click at [433, 51] on div at bounding box center [435, 48] width 11 height 16
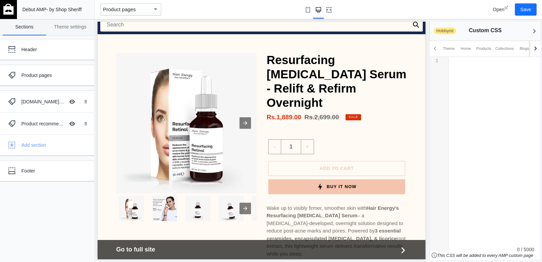
scroll to position [0, 0]
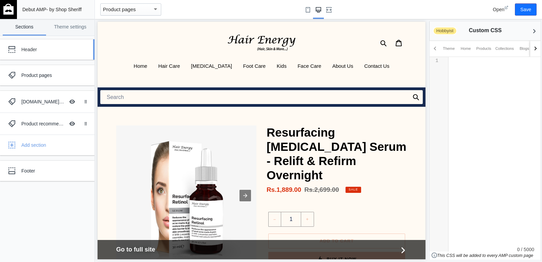
click at [52, 56] on div "Header" at bounding box center [42, 50] width 75 height 14
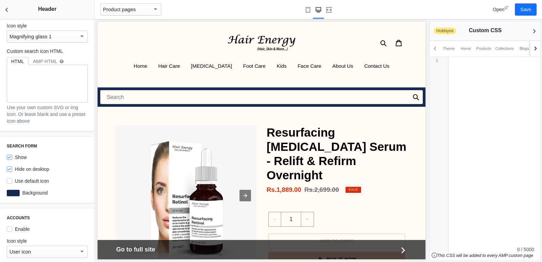
scroll to position [508, 0]
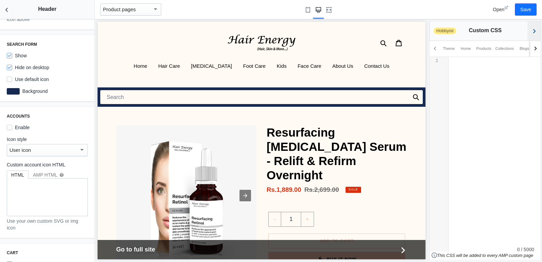
click at [536, 27] on button "Back to sections" at bounding box center [534, 30] width 14 height 19
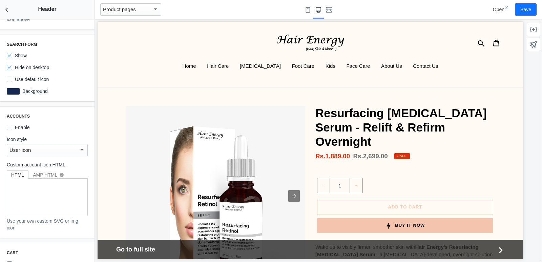
click at [308, 13] on button "Small screen" at bounding box center [308, 9] width 11 height 19
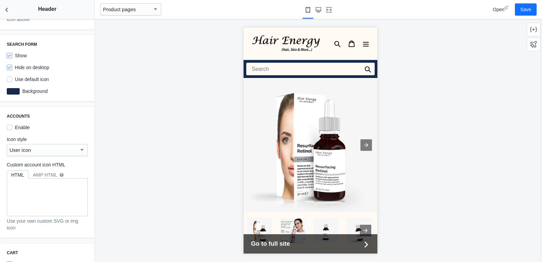
scroll to position [474, 0]
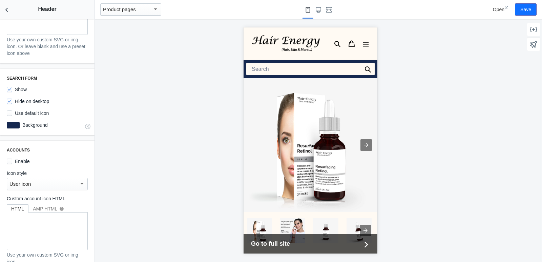
click at [13, 122] on div at bounding box center [13, 125] width 13 height 6
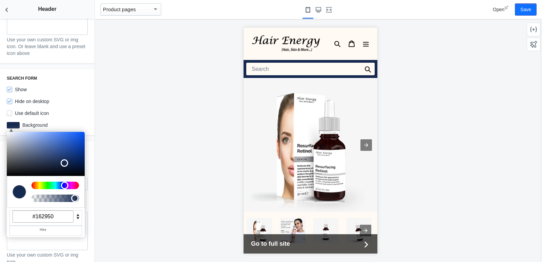
click at [132, 108] on div at bounding box center [310, 140] width 431 height 243
click at [9, 11] on icon "Back to sections" at bounding box center [6, 9] width 7 height 7
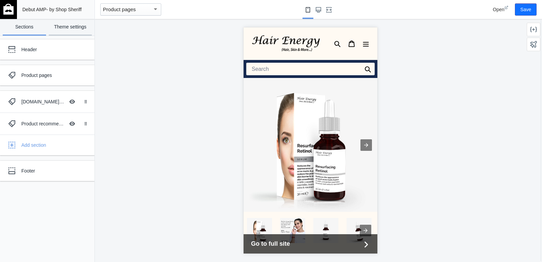
click at [78, 26] on link "Theme settings" at bounding box center [70, 27] width 43 height 17
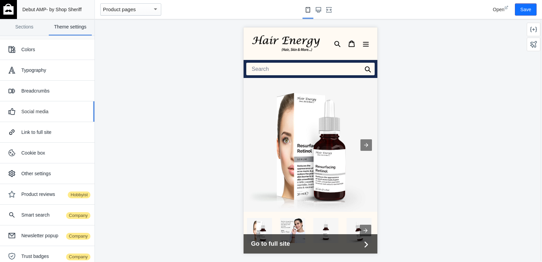
click at [42, 113] on div "Social media" at bounding box center [55, 111] width 68 height 7
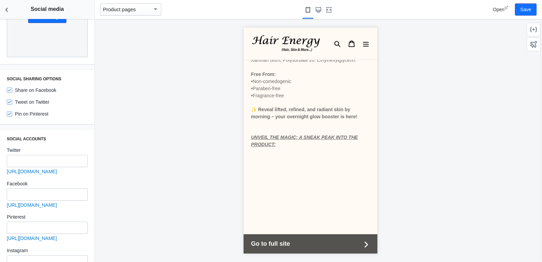
scroll to position [949, 0]
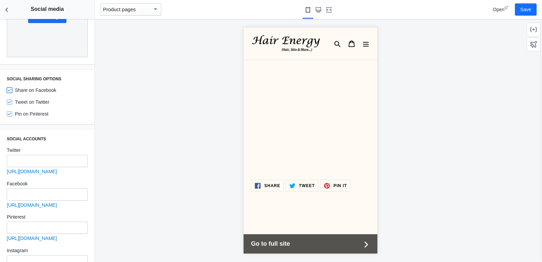
click at [10, 87] on input "Share on Facebook" at bounding box center [9, 89] width 5 height 5
checkbox input "false"
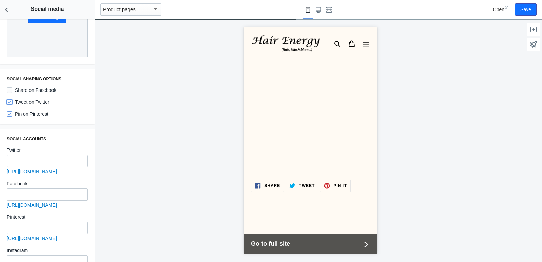
click at [11, 99] on input "Tweet on Twitter" at bounding box center [9, 101] width 5 height 5
checkbox input "false"
click at [10, 111] on input "Pin on Pinterest" at bounding box center [9, 113] width 5 height 5
checkbox input "false"
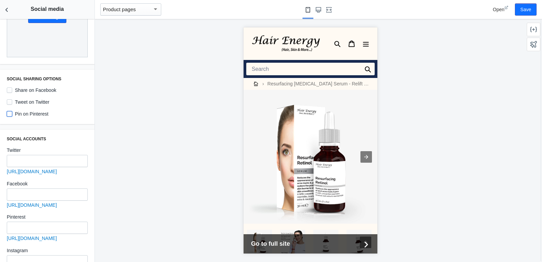
scroll to position [0, 0]
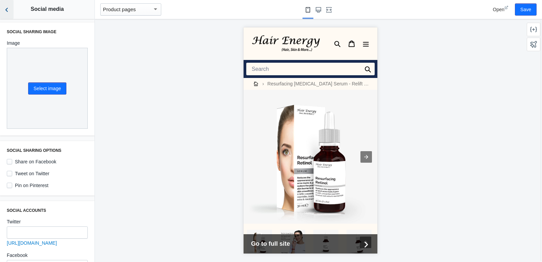
click at [9, 12] on icon "Back to sections" at bounding box center [6, 9] width 7 height 7
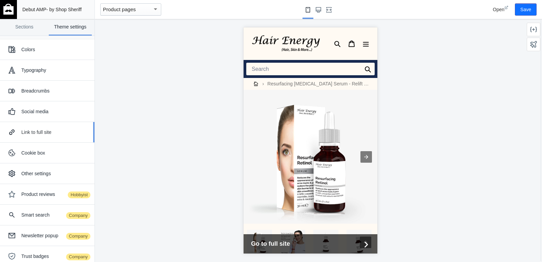
click at [47, 140] on button "Link to full site" at bounding box center [47, 132] width 95 height 20
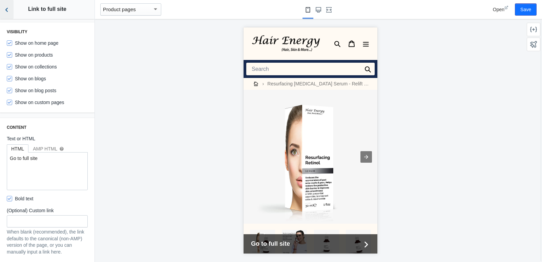
click at [6, 9] on use "Back to sections" at bounding box center [6, 10] width 2 height 4
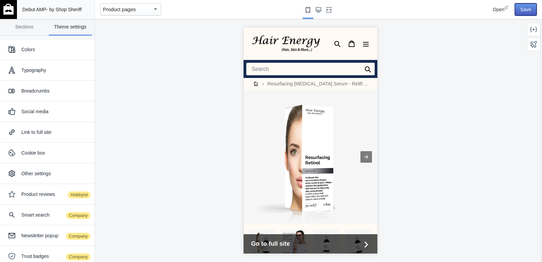
click at [524, 5] on button "Save" at bounding box center [526, 9] width 22 height 12
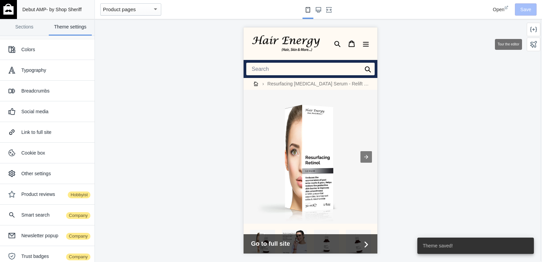
click at [533, 41] on div at bounding box center [534, 45] width 14 height 14
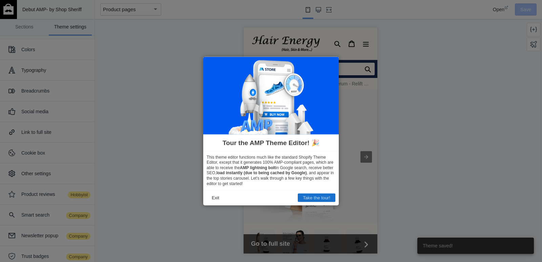
click at [330, 195] on button "Take the tour!" at bounding box center [317, 197] width 38 height 8
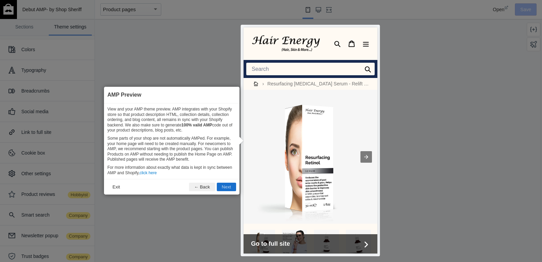
click at [217, 185] on button "Next" at bounding box center [226, 187] width 19 height 8
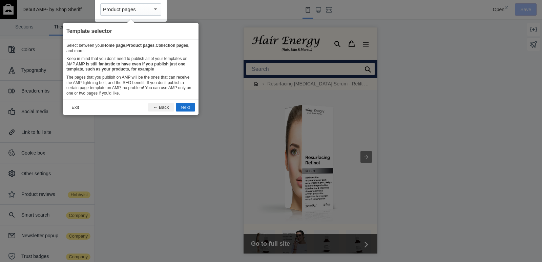
click at [184, 104] on button "Next" at bounding box center [185, 107] width 19 height 8
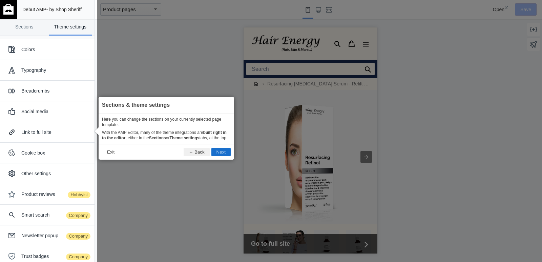
click at [216, 156] on button "Next" at bounding box center [220, 152] width 19 height 8
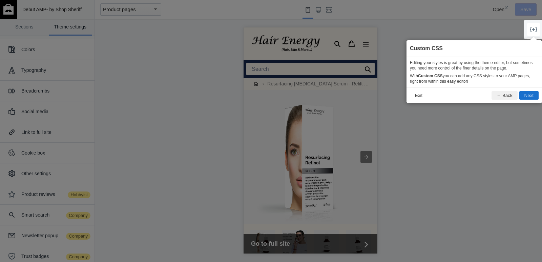
click at [525, 94] on button "Next" at bounding box center [528, 95] width 19 height 8
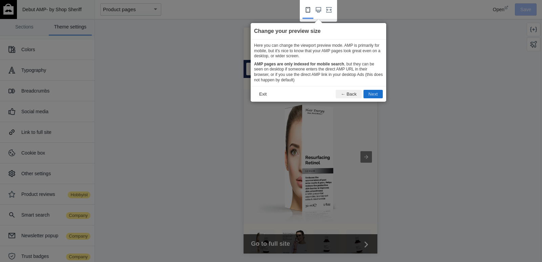
click at [371, 95] on button "Next" at bounding box center [373, 94] width 19 height 8
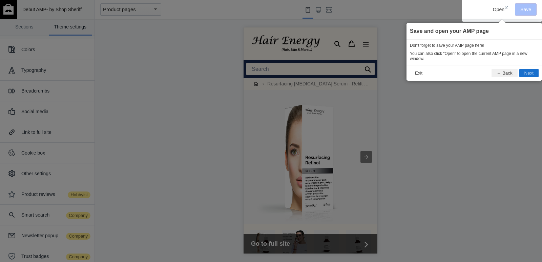
click at [527, 73] on button "Next" at bounding box center [528, 73] width 19 height 8
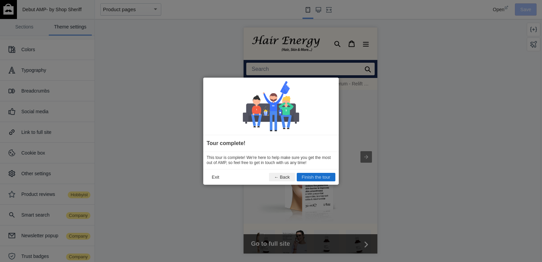
click at [311, 178] on button "Finish the tour" at bounding box center [316, 177] width 39 height 8
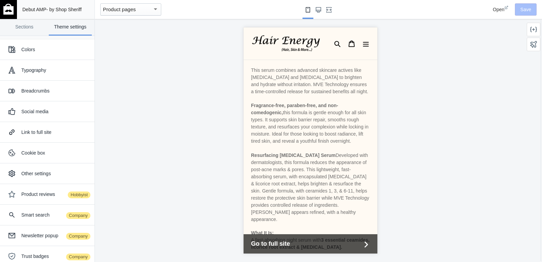
scroll to position [203, 0]
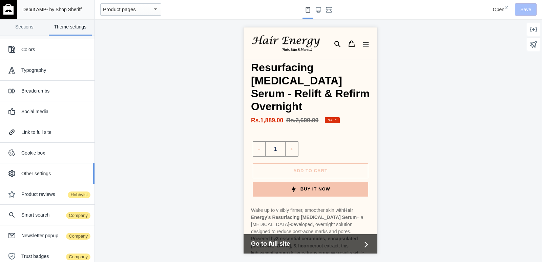
click at [56, 171] on div "Other settings" at bounding box center [55, 173] width 68 height 7
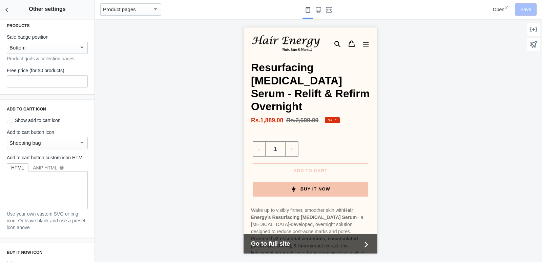
scroll to position [0, 0]
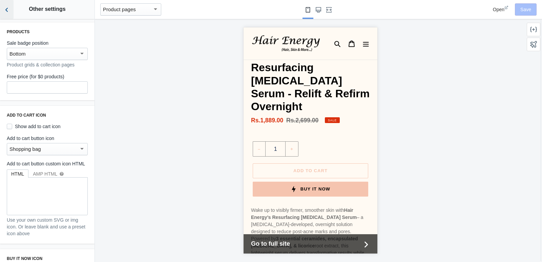
click at [8, 10] on icon "Back to sections" at bounding box center [6, 9] width 7 height 7
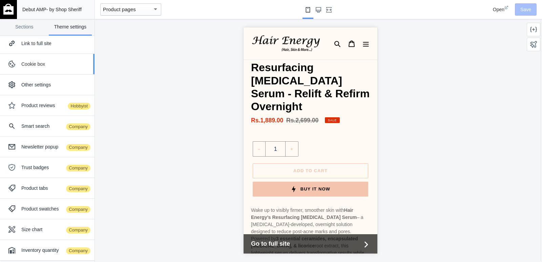
scroll to position [90, 0]
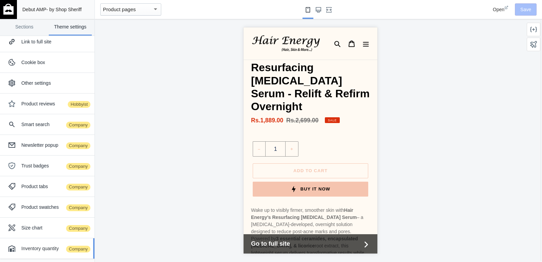
click at [47, 246] on div "Inventory quantity Company" at bounding box center [55, 248] width 68 height 7
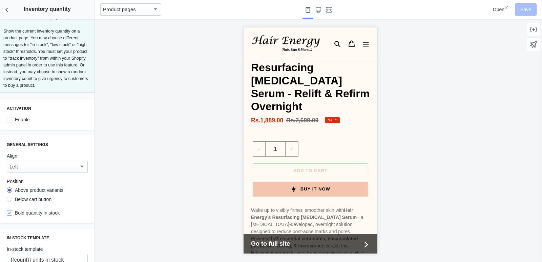
scroll to position [0, 0]
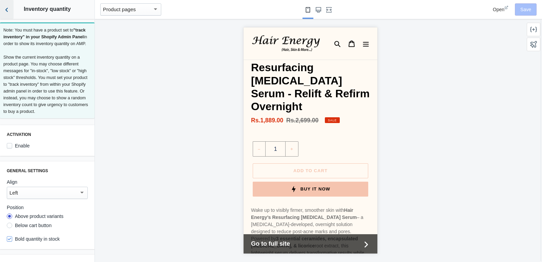
click at [6, 11] on use "Back to sections" at bounding box center [6, 10] width 2 height 4
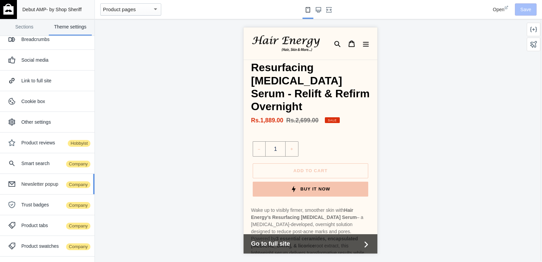
scroll to position [23, 0]
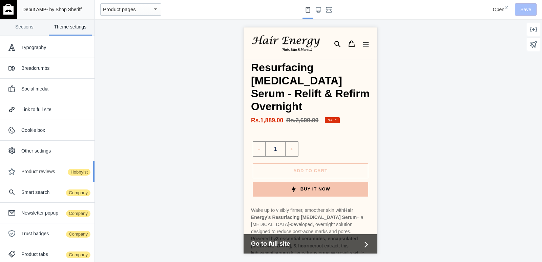
click at [56, 165] on div "Product reviews Hobbyist" at bounding box center [47, 172] width 84 height 14
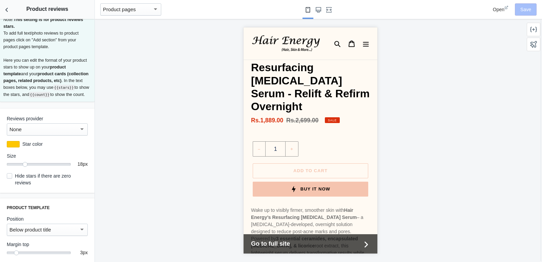
scroll to position [0, 0]
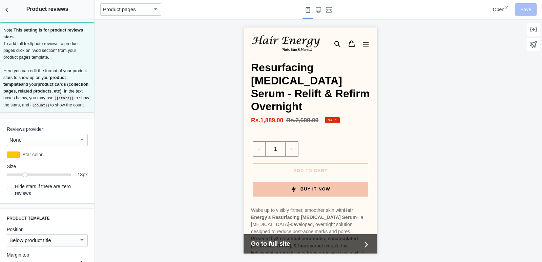
click at [59, 144] on div "None" at bounding box center [43, 140] width 69 height 8
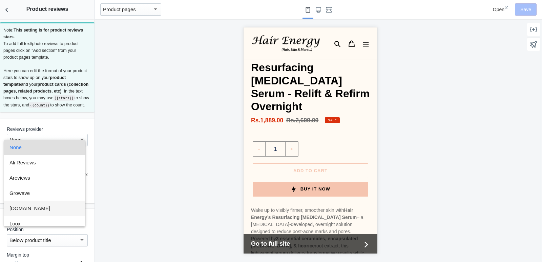
click at [44, 205] on span "Judge.me" at bounding box center [44, 208] width 70 height 15
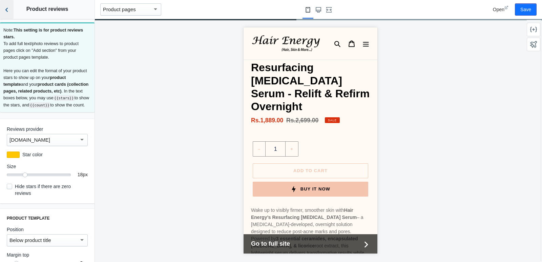
click at [3, 11] on icon "Back to sections" at bounding box center [6, 9] width 7 height 7
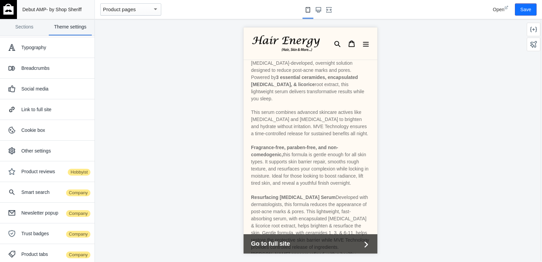
scroll to position [203, 0]
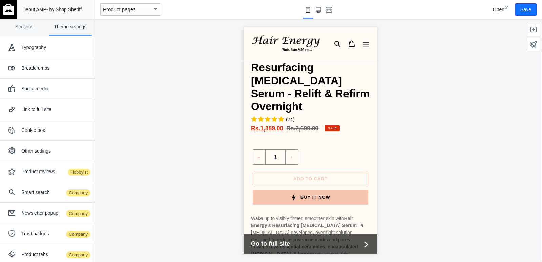
click at [319, 11] on icon "Large screen" at bounding box center [318, 9] width 5 height 5
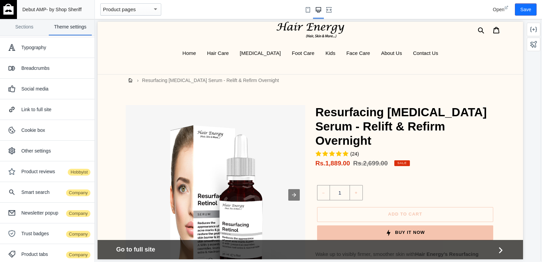
scroll to position [0, 0]
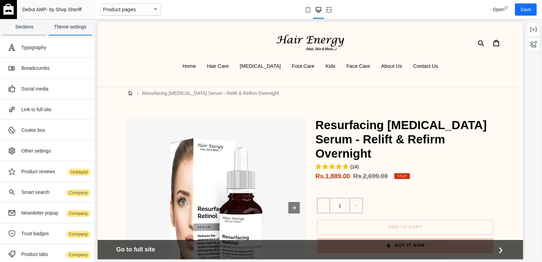
click at [24, 30] on link "Sections" at bounding box center [24, 27] width 43 height 17
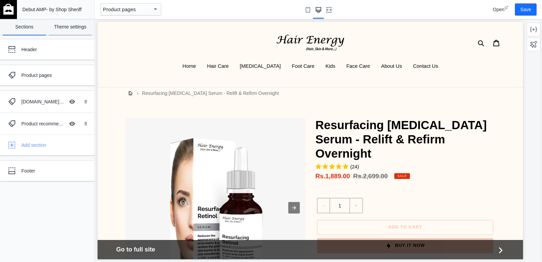
click at [54, 22] on link "Theme settings" at bounding box center [70, 27] width 43 height 17
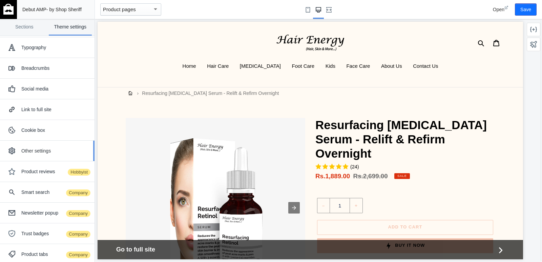
click at [42, 154] on div "Other settings" at bounding box center [47, 151] width 84 height 14
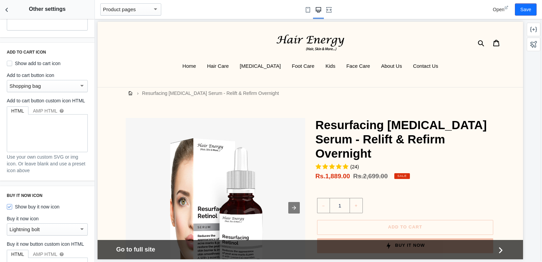
scroll to position [68, 0]
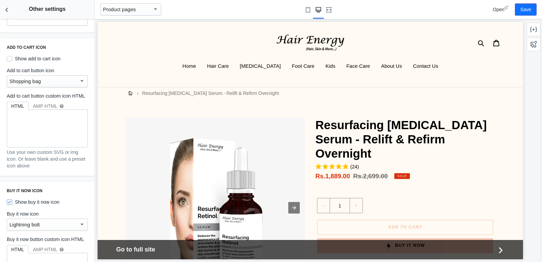
click at [38, 60] on label "Show add to cart icon" at bounding box center [34, 58] width 54 height 7
click at [12, 60] on input "Show add to cart icon" at bounding box center [9, 58] width 5 height 5
checkbox input "true"
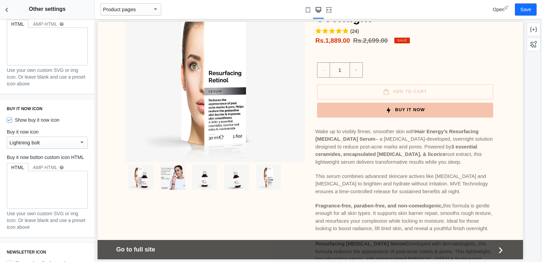
scroll to position [169, 0]
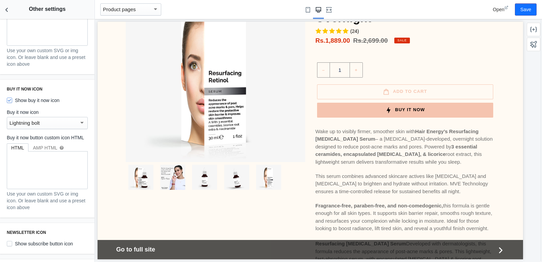
click at [58, 127] on div "Lightning bolt" at bounding box center [43, 123] width 69 height 8
click at [58, 129] on span "Lightning bolt" at bounding box center [44, 130] width 70 height 15
click at [33, 104] on label "Show buy it now icon" at bounding box center [33, 100] width 53 height 7
click at [12, 103] on input "Show buy it now icon" at bounding box center [9, 100] width 5 height 5
checkbox input "false"
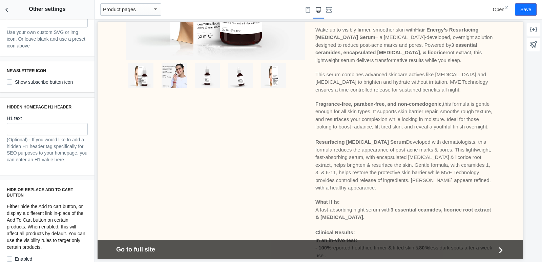
scroll to position [339, 0]
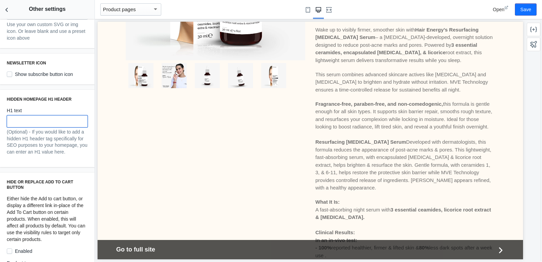
click at [71, 127] on input "text" at bounding box center [47, 121] width 81 height 12
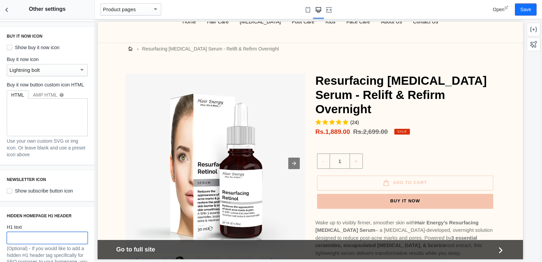
scroll to position [0, 0]
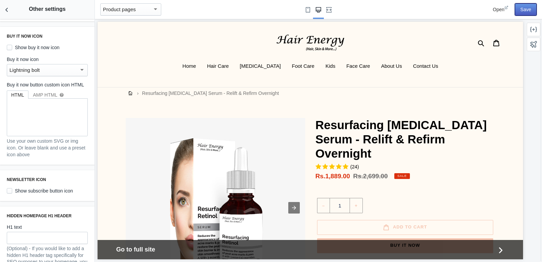
click at [530, 12] on button "Save" at bounding box center [526, 9] width 22 height 12
click at [5, 7] on icon "Back to sections" at bounding box center [6, 9] width 7 height 7
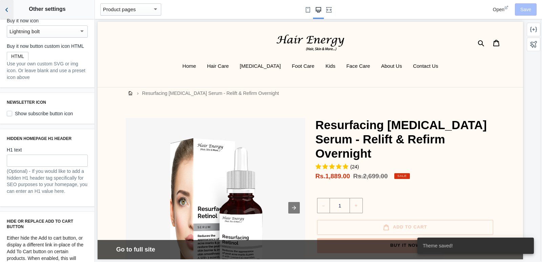
scroll to position [184, 0]
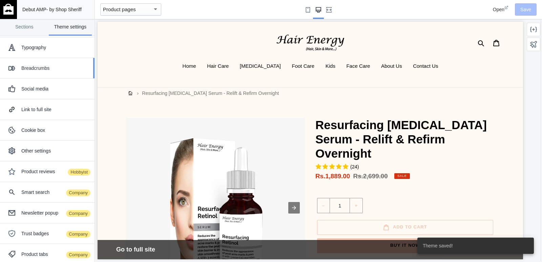
click at [42, 68] on div "Breadcrumbs" at bounding box center [55, 68] width 68 height 7
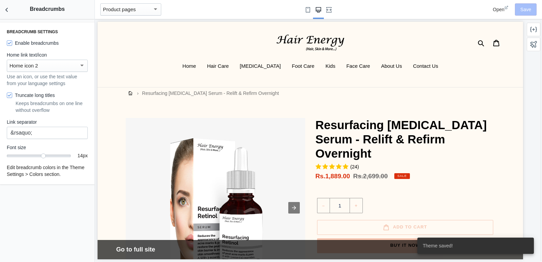
click at [68, 65] on div "Home icon 2" at bounding box center [43, 66] width 69 height 8
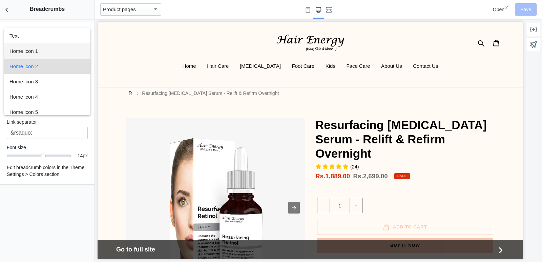
click at [68, 50] on span "Home icon 1" at bounding box center [47, 50] width 76 height 15
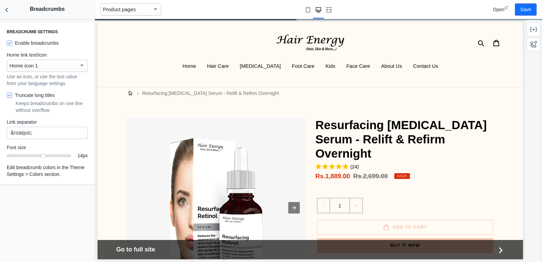
click at [67, 72] on div "Home icon 1 Use an icon, or use the text value from your language settings" at bounding box center [47, 73] width 81 height 27
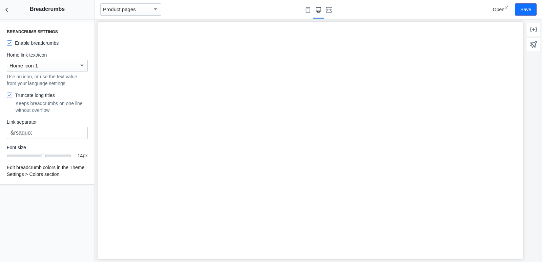
click at [67, 67] on div "Home icon 1" at bounding box center [43, 66] width 69 height 8
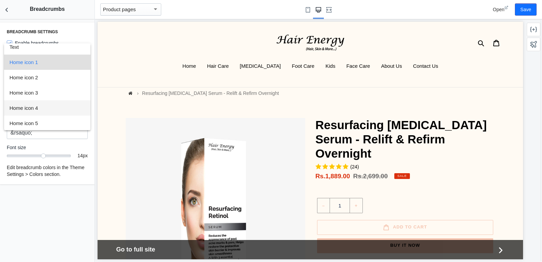
scroll to position [5, 0]
click at [59, 125] on span "Home icon 5" at bounding box center [47, 122] width 76 height 15
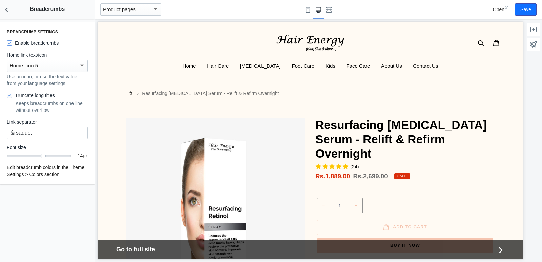
scroll to position [0, 0]
click at [60, 69] on div "Home icon 5" at bounding box center [43, 66] width 69 height 8
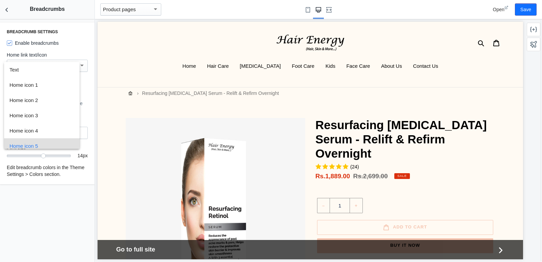
scroll to position [5, 0]
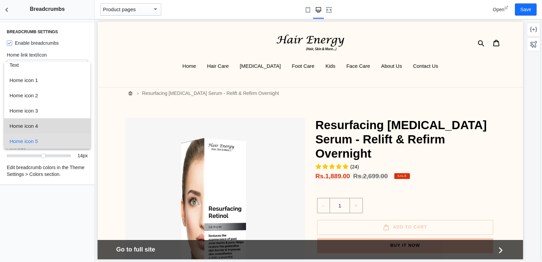
click at [49, 120] on span "Home icon 4" at bounding box center [47, 125] width 76 height 15
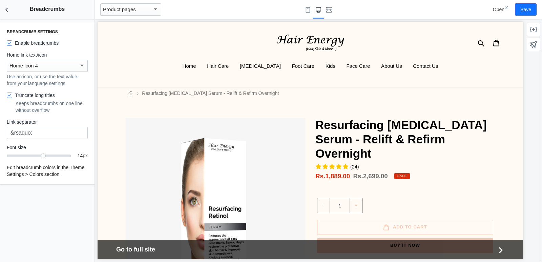
scroll to position [0, 0]
click at [83, 62] on div at bounding box center [82, 65] width 6 height 8
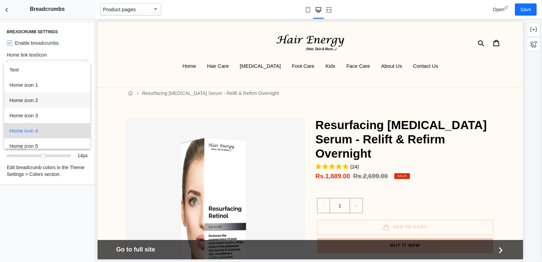
scroll to position [5, 0]
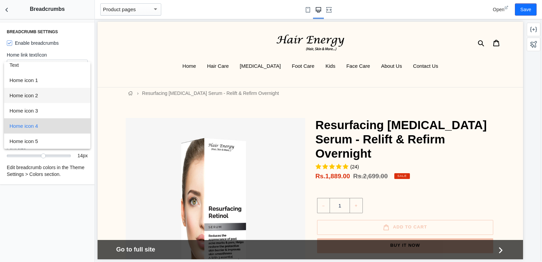
click at [28, 90] on span "Home icon 2" at bounding box center [47, 95] width 76 height 15
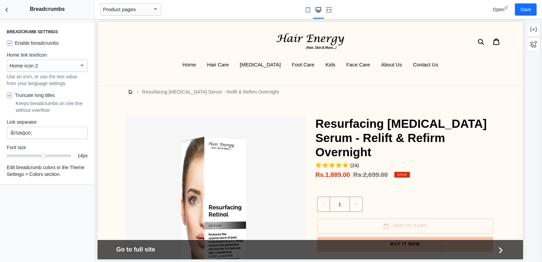
scroll to position [0, 0]
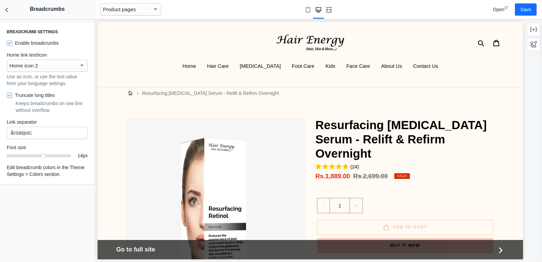
click at [328, 9] on icon "Fullscreen" at bounding box center [328, 9] width 5 height 5
click at [305, 11] on button "Small screen" at bounding box center [308, 9] width 11 height 19
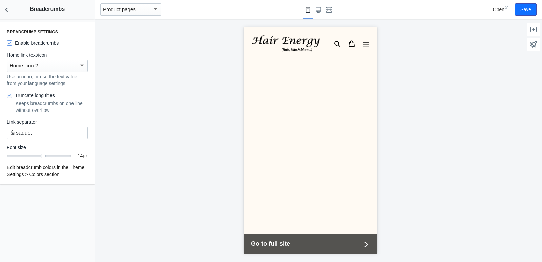
scroll to position [847, 0]
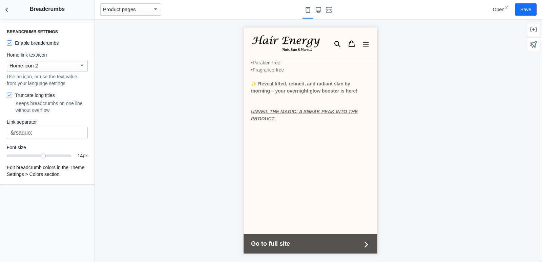
click at [320, 7] on use "Large screen" at bounding box center [318, 9] width 5 height 5
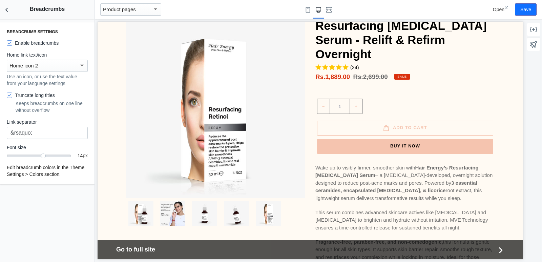
scroll to position [102, 0]
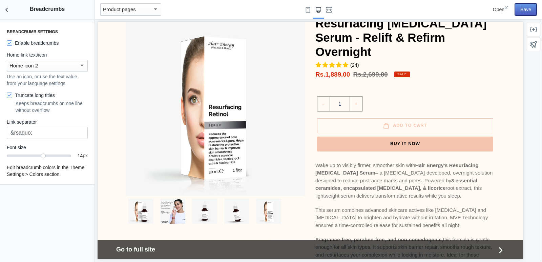
click at [526, 8] on button "Save" at bounding box center [526, 9] width 22 height 12
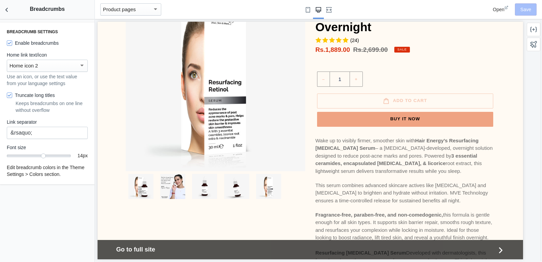
scroll to position [203, 0]
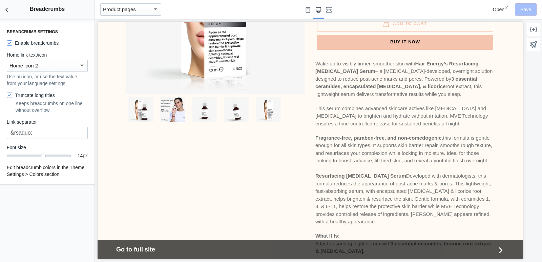
click at [306, 10] on use "Small screen" at bounding box center [308, 9] width 4 height 5
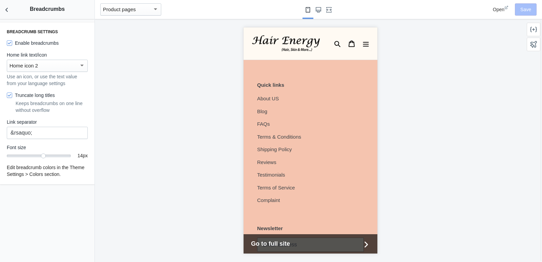
scroll to position [2127, 0]
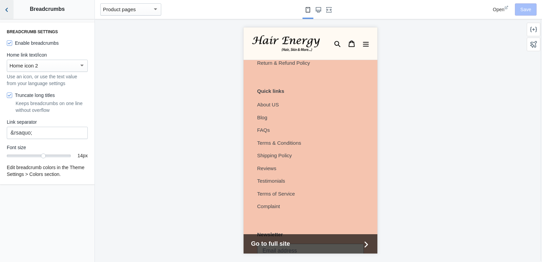
click at [7, 14] on button "Back to sections" at bounding box center [7, 9] width 14 height 19
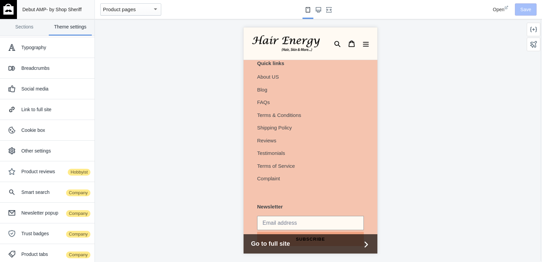
scroll to position [2161, 0]
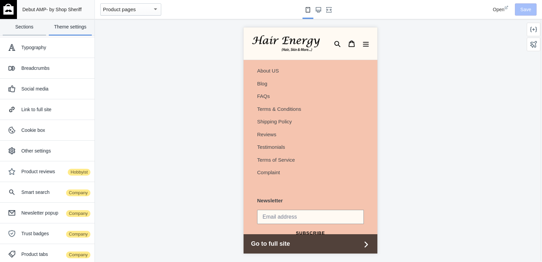
click at [24, 30] on link "Sections" at bounding box center [24, 27] width 43 height 17
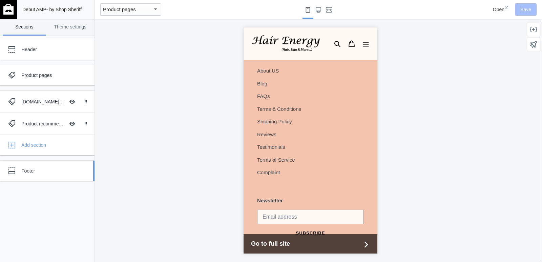
click at [40, 165] on div "Footer" at bounding box center [42, 171] width 75 height 14
click at [43, 169] on div "Footer" at bounding box center [50, 170] width 58 height 7
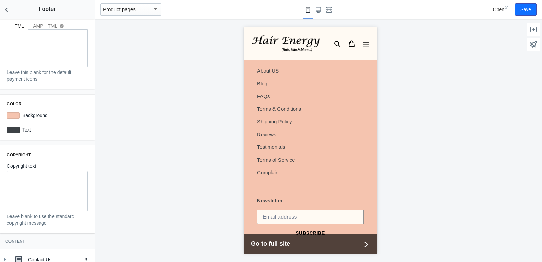
scroll to position [79, 0]
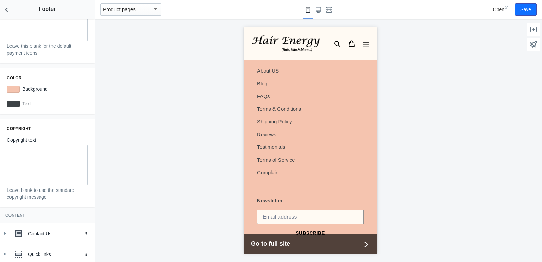
click at [19, 163] on div at bounding box center [47, 165] width 81 height 41
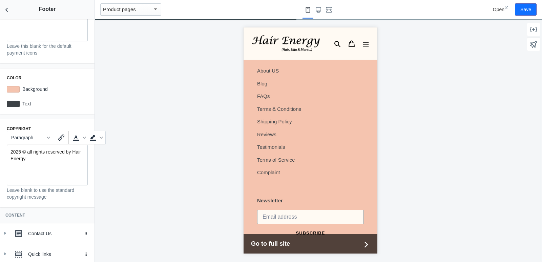
click at [47, 164] on div "2025 © all rights reserved by Hair Energy." at bounding box center [47, 165] width 81 height 41
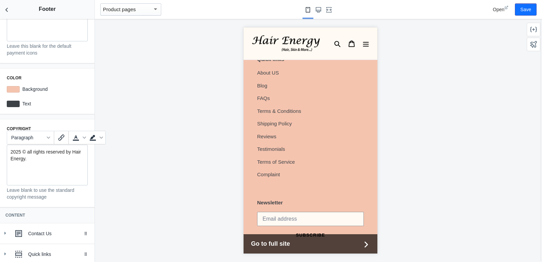
click at [47, 159] on p "2025 © all rights reserved by Hair Energy." at bounding box center [48, 155] width 74 height 14
click at [150, 154] on div at bounding box center [310, 140] width 431 height 243
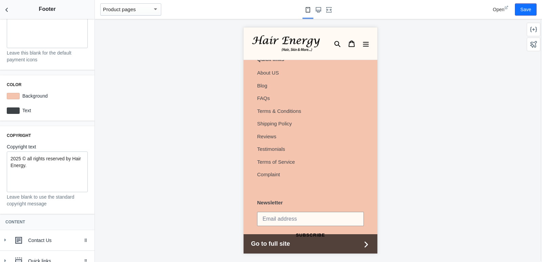
scroll to position [0, 0]
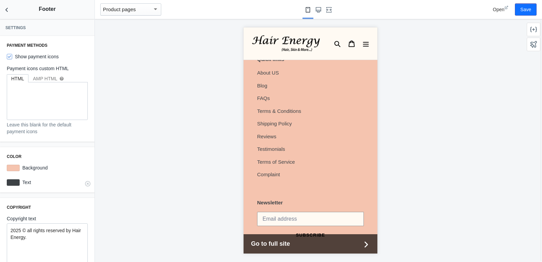
click at [9, 180] on div at bounding box center [13, 182] width 13 height 6
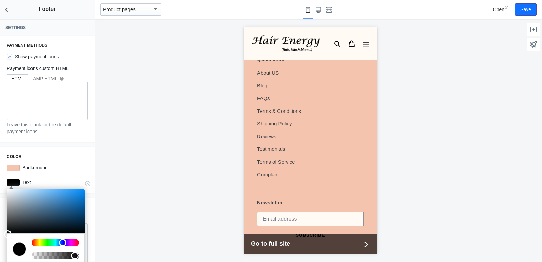
type input "#000000"
drag, startPoint x: 18, startPoint y: 222, endPoint x: 6, endPoint y: 236, distance: 18.7
click at [6, 236] on div at bounding box center [7, 233] width 7 height 7
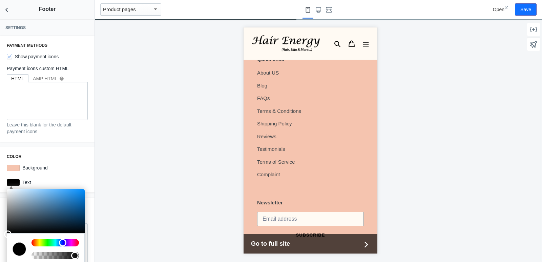
click at [100, 209] on div at bounding box center [310, 140] width 431 height 243
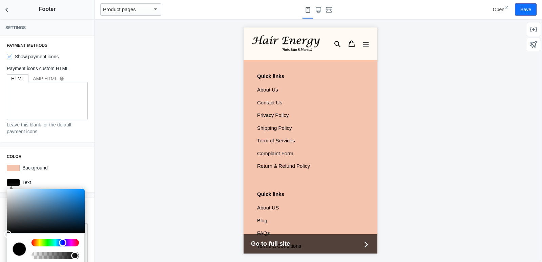
scroll to position [2023, 0]
click at [185, 179] on div at bounding box center [310, 140] width 431 height 243
click at [62, 147] on div "Settings Payment methods Show payment icons Payment icons custom HTML HTML AMP …" at bounding box center [47, 140] width 95 height 243
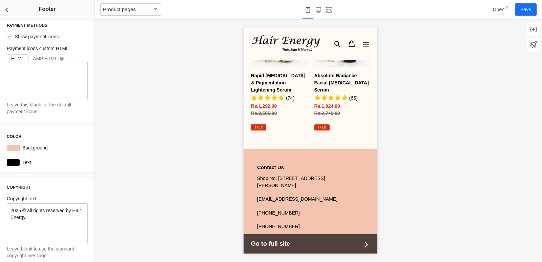
scroll to position [0, 0]
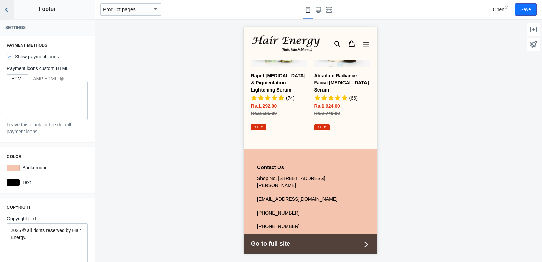
click at [6, 12] on icon "Back to sections" at bounding box center [6, 9] width 7 height 7
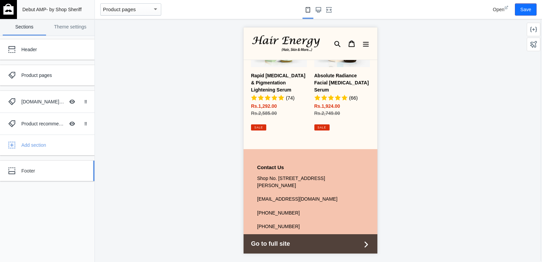
click at [43, 168] on div "Footer" at bounding box center [50, 170] width 58 height 7
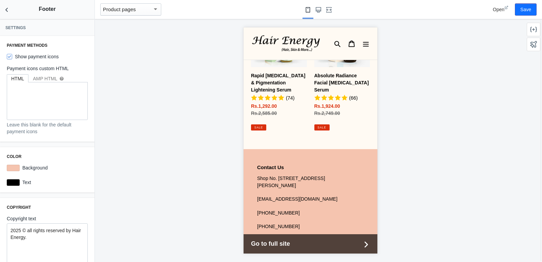
click at [27, 173] on div "Background #f5c4af" at bounding box center [47, 168] width 86 height 12
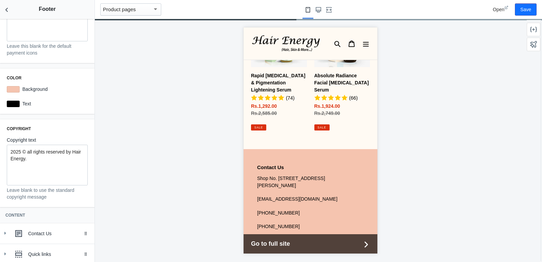
scroll to position [146, 0]
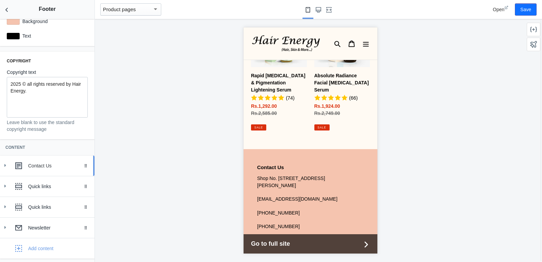
click at [41, 169] on div "Contact Us" at bounding box center [58, 165] width 61 height 7
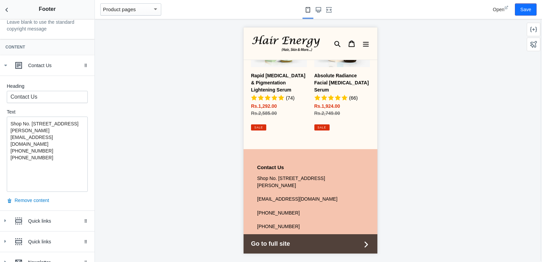
scroll to position [248, 0]
click at [46, 168] on p "[PHONE_NUMBER]" at bounding box center [48, 170] width 74 height 34
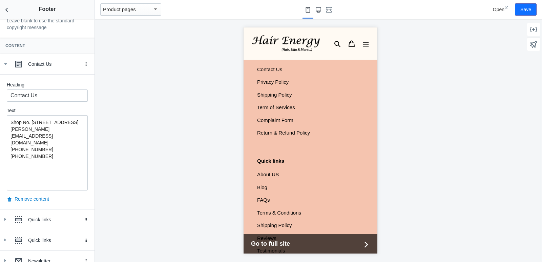
click at [314, 14] on button "Large screen" at bounding box center [318, 9] width 11 height 19
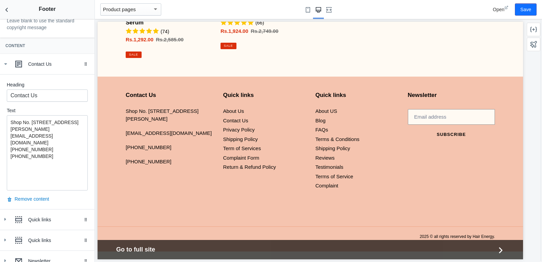
scroll to position [1557, 0]
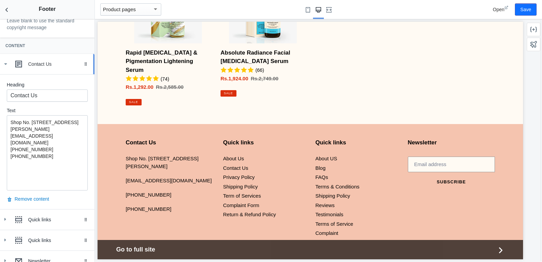
click at [4, 61] on icon at bounding box center [5, 64] width 7 height 7
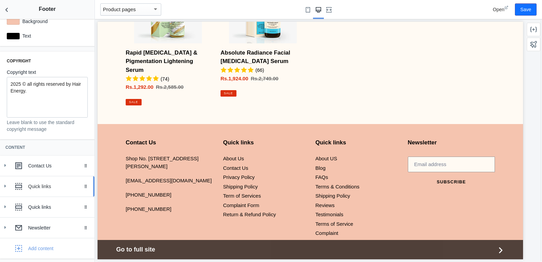
click at [41, 187] on div "Quick links" at bounding box center [58, 186] width 61 height 7
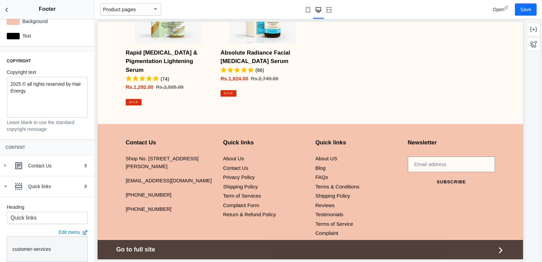
scroll to position [242, 0]
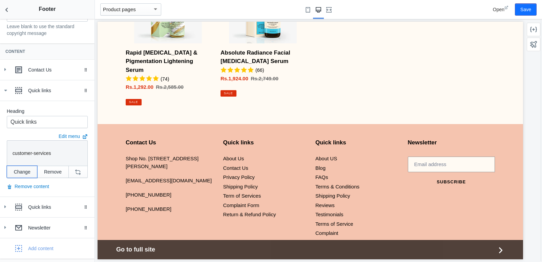
click at [26, 172] on button "Change" at bounding box center [22, 172] width 30 height 12
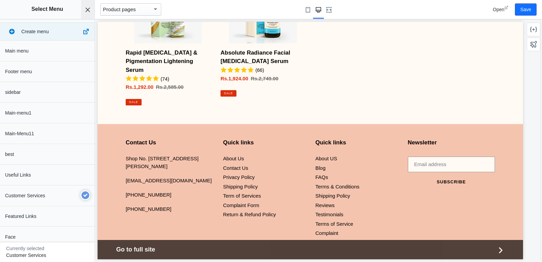
click at [91, 8] on button "Close panel" at bounding box center [88, 9] width 14 height 19
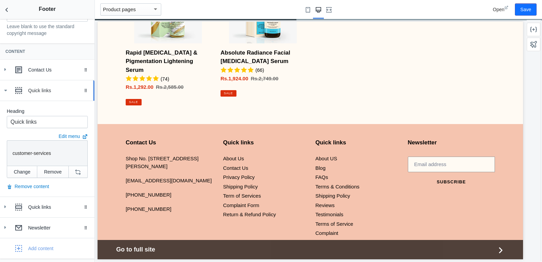
click at [33, 92] on div "Quick links" at bounding box center [58, 90] width 61 height 7
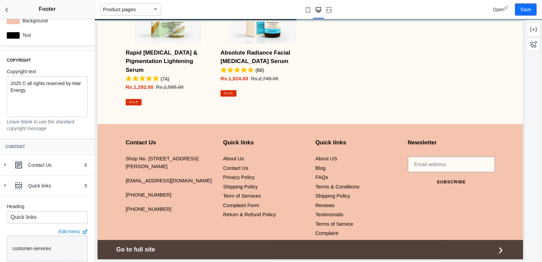
scroll to position [146, 0]
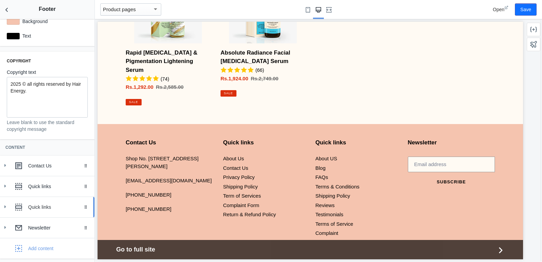
click at [37, 204] on div "Quick links" at bounding box center [58, 207] width 61 height 7
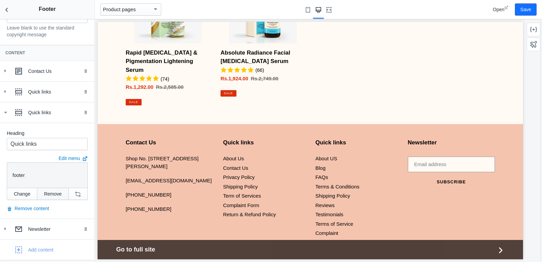
scroll to position [242, 0]
click at [24, 195] on button "Change" at bounding box center [22, 192] width 30 height 12
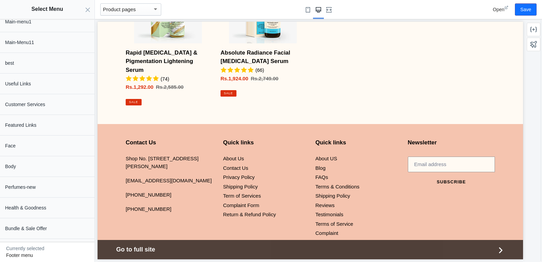
scroll to position [60, 0]
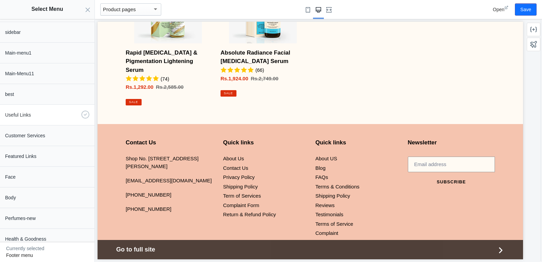
click at [49, 120] on button "Useful Links" at bounding box center [47, 115] width 95 height 20
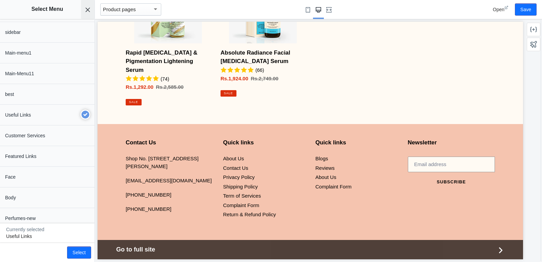
click at [90, 7] on icon "Close panel" at bounding box center [87, 9] width 5 height 5
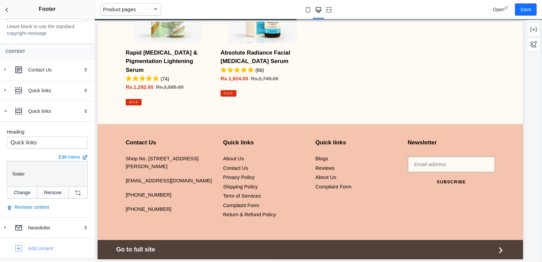
drag, startPoint x: 6, startPoint y: 112, endPoint x: 0, endPoint y: 128, distance: 16.9
click at [5, 112] on icon at bounding box center [5, 111] width 7 height 7
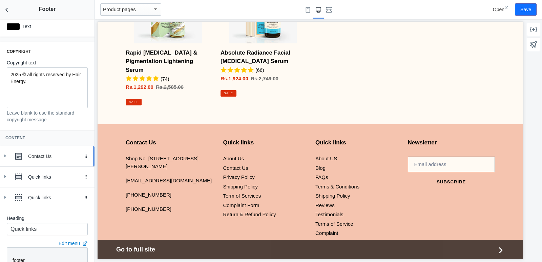
scroll to position [146, 0]
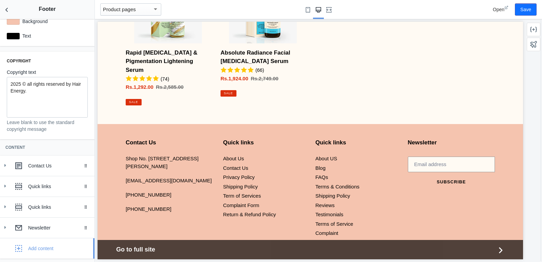
click at [26, 245] on div "Add content" at bounding box center [29, 249] width 48 height 14
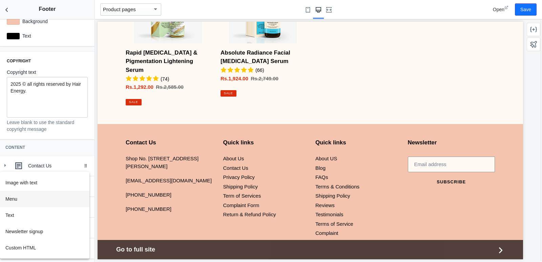
click at [32, 201] on button "Menu" at bounding box center [44, 199] width 89 height 16
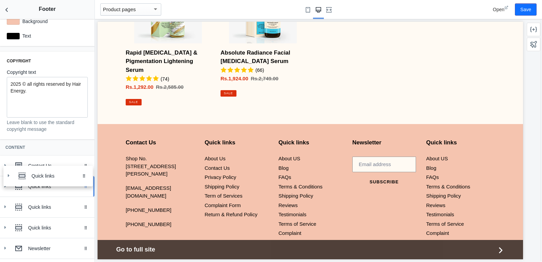
drag, startPoint x: 78, startPoint y: 232, endPoint x: 85, endPoint y: 177, distance: 55.8
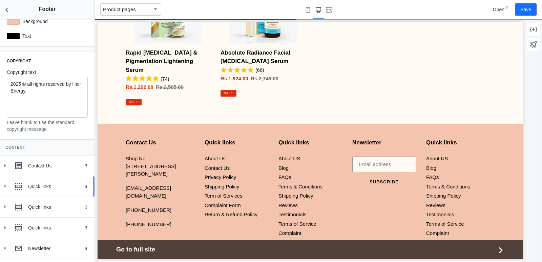
click at [28, 183] on div "Quick links" at bounding box center [47, 187] width 84 height 14
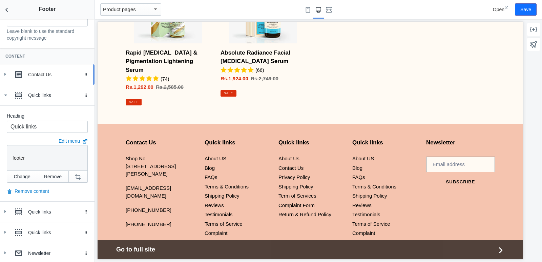
scroll to position [248, 0]
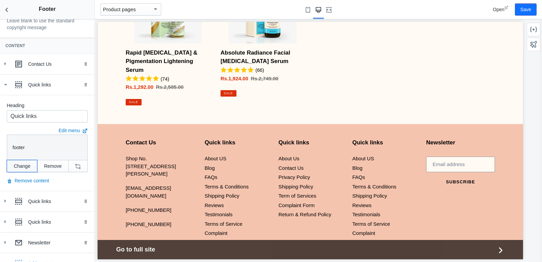
click at [15, 168] on button "Change" at bounding box center [22, 166] width 30 height 12
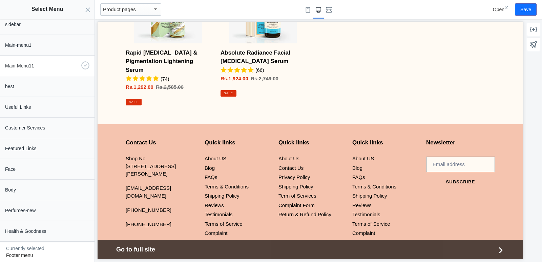
scroll to position [102, 0]
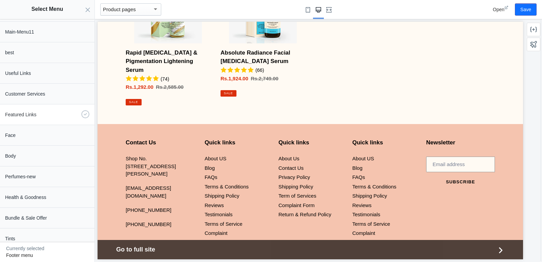
click at [33, 114] on p "Featured Links" at bounding box center [42, 114] width 74 height 7
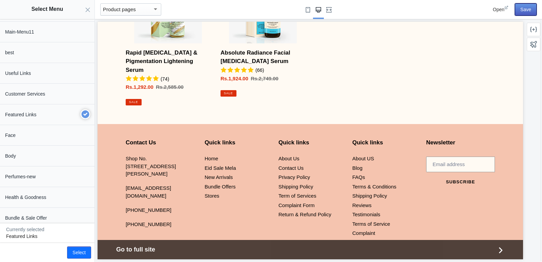
click at [522, 11] on button "Save" at bounding box center [526, 9] width 22 height 12
click at [89, 252] on button "Select" at bounding box center [79, 252] width 24 height 12
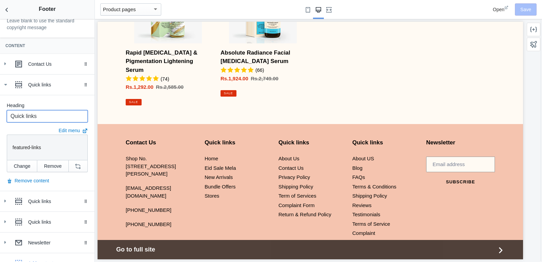
click at [45, 112] on input "Quick links" at bounding box center [47, 116] width 81 height 12
paste input "Featured"
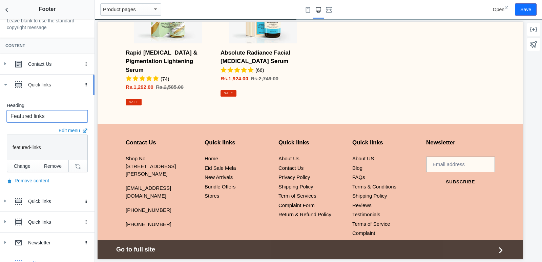
type input "Featured links"
click at [11, 83] on div "Quick links" at bounding box center [47, 85] width 84 height 14
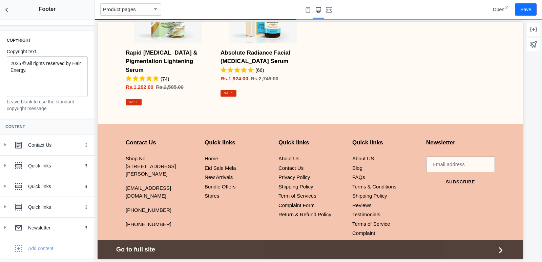
scroll to position [167, 0]
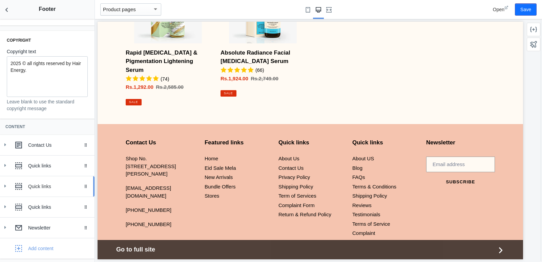
click at [41, 189] on div "Quick links" at bounding box center [58, 186] width 61 height 7
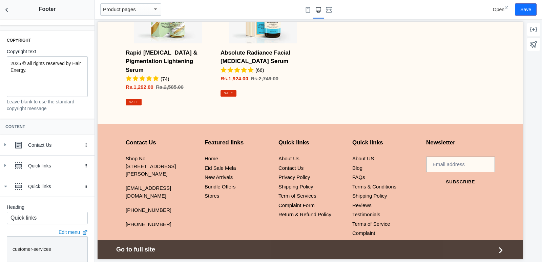
click at [45, 209] on label "Heading" at bounding box center [47, 207] width 81 height 7
click at [45, 213] on input "Quick links" at bounding box center [47, 218] width 81 height 12
paste input "Customer Service"
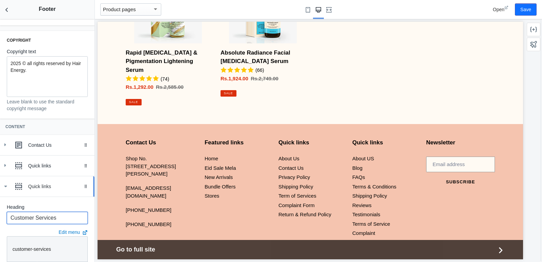
type input "Customer Services"
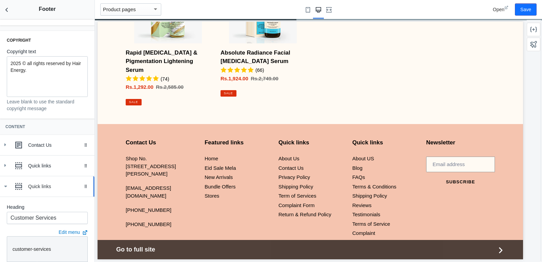
click at [4, 185] on icon at bounding box center [5, 186] width 7 height 7
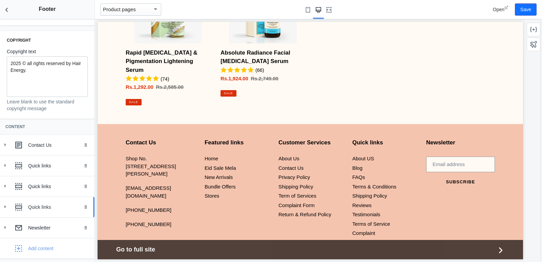
click at [4, 208] on use at bounding box center [5, 206] width 2 height 3
click at [30, 240] on input "Quick links" at bounding box center [47, 238] width 81 height 12
paste input "Useful"
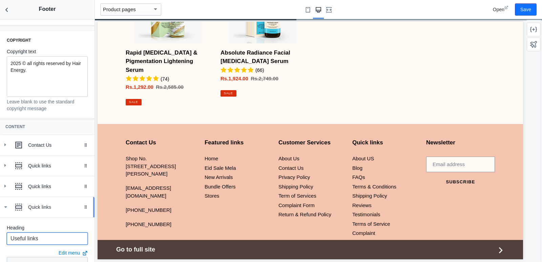
type input "Useful links"
click at [6, 210] on icon at bounding box center [5, 207] width 7 height 7
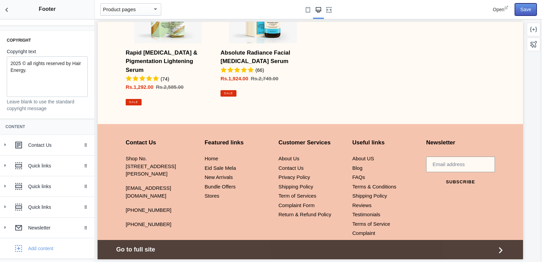
click at [533, 9] on button "Save" at bounding box center [526, 9] width 22 height 12
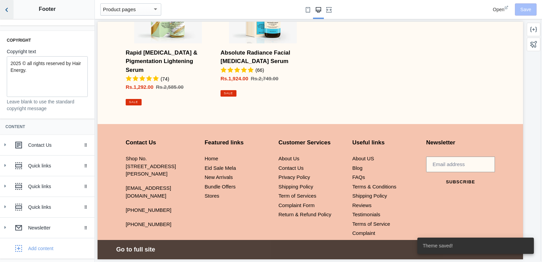
click at [8, 9] on icon "Back to sections" at bounding box center [6, 9] width 7 height 7
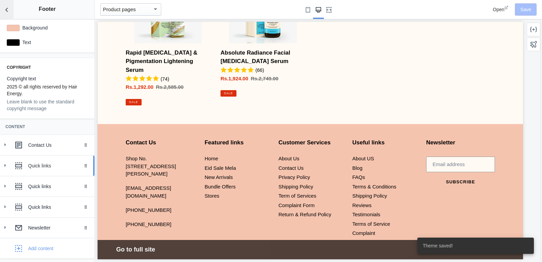
scroll to position [101, 0]
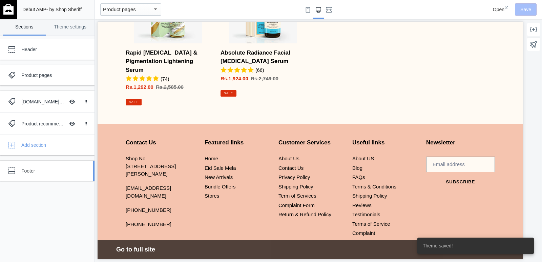
click at [36, 178] on link "Footer" at bounding box center [47, 171] width 95 height 20
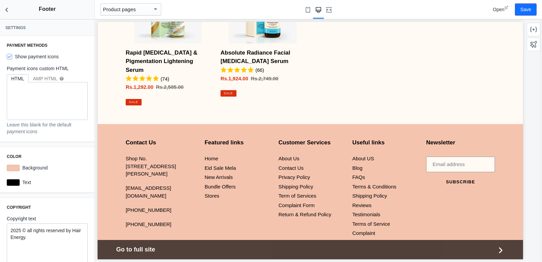
scroll to position [167, 0]
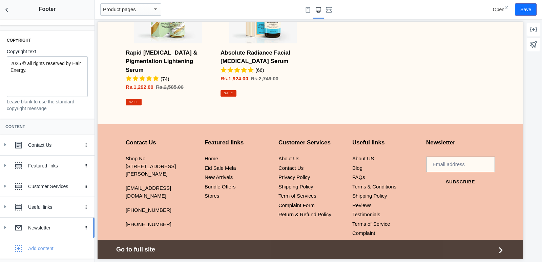
click at [32, 227] on div "Newsletter" at bounding box center [58, 227] width 61 height 7
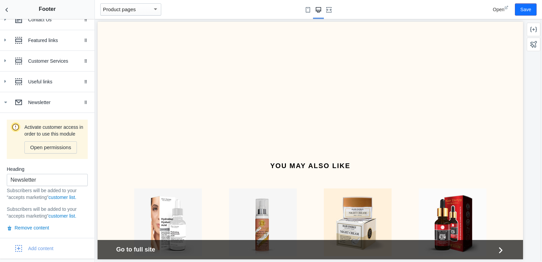
scroll to position [1116, 0]
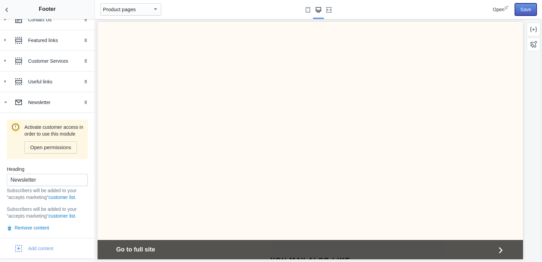
click at [525, 8] on button "Save" at bounding box center [526, 9] width 22 height 12
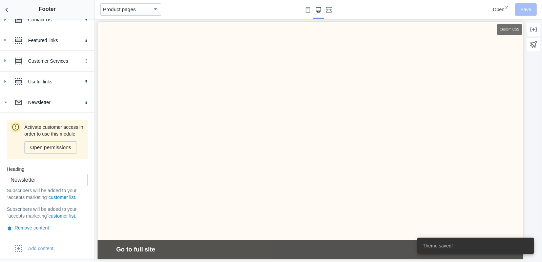
click at [531, 28] on icon at bounding box center [533, 29] width 7 height 5
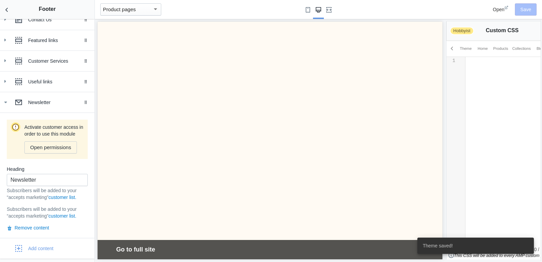
scroll to position [1072, 0]
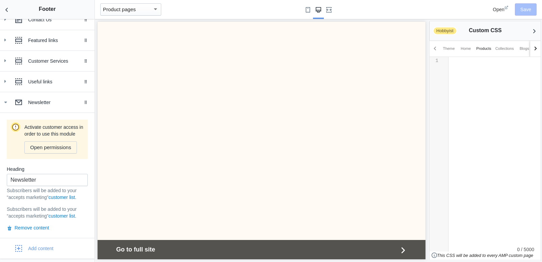
click at [490, 47] on div "Products" at bounding box center [483, 48] width 15 height 7
click at [460, 75] on div "​ x 1 ​" at bounding box center [498, 77] width 98 height 40
type textarea "#22e9fc"
drag, startPoint x: 479, startPoint y: 70, endPoint x: 497, endPoint y: 70, distance: 17.6
click at [497, 70] on span "#22e9fc" at bounding box center [488, 69] width 20 height 5
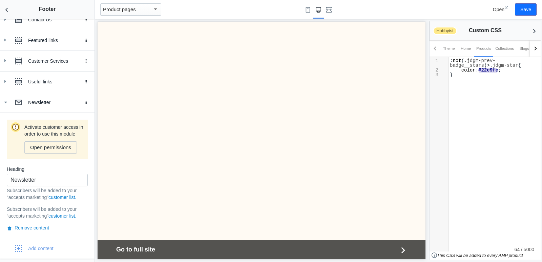
paste textarea
type textarea "!IMPORTANT"
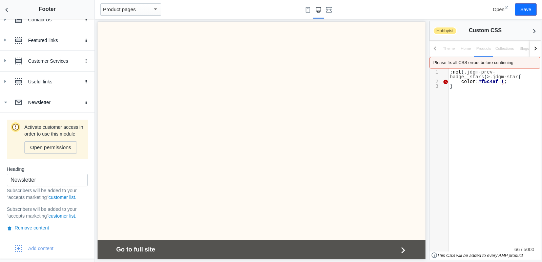
scroll to position [0, 0]
type textarea "in"
type textarea "mportamt"
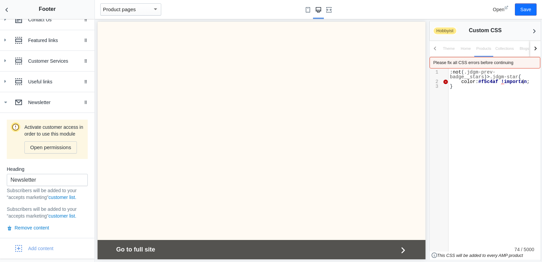
type textarea "nt"
click at [489, 98] on div "x 1 : not ( .jdgm-prev-badge__stars )> .jdgm-star { 2 c olor : #f5c4af !importa…" at bounding box center [498, 95] width 98 height 54
type textarea ":not(.jdgm-prev-badge__stars)>.jdgm-star"
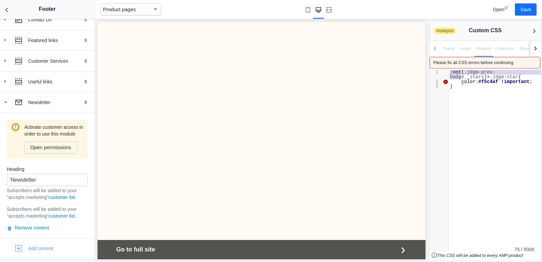
drag, startPoint x: 459, startPoint y: 77, endPoint x: 445, endPoint y: 71, distance: 15.9
click at [445, 71] on div "x 1 : not ( .jdgm-prev-badge__stars )> .jdgm-star { 2 c olor : #f5c4af !importa…" at bounding box center [491, 159] width 122 height 183
type textarea "!important"
drag, startPoint x: 499, startPoint y: 78, endPoint x: 525, endPoint y: 78, distance: 25.4
click at [525, 78] on span "!important" at bounding box center [515, 76] width 28 height 5
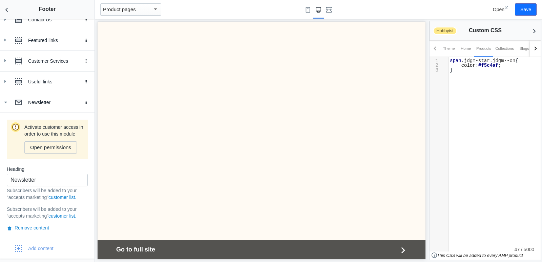
scroll to position [966, 0]
type textarea "span."
drag, startPoint x: 461, startPoint y: 60, endPoint x: 447, endPoint y: 62, distance: 14.3
click at [447, 62] on div "x 1 span .jdgm-star.jdgm--on { 2 color : #f5c4af ; 3 }" at bounding box center [491, 154] width 122 height 194
type textarea "."
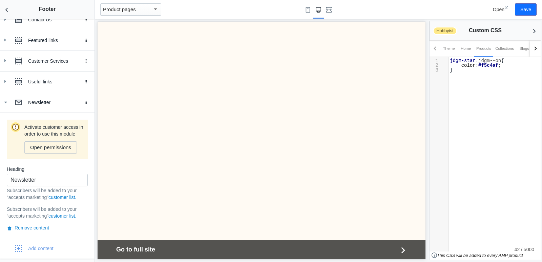
scroll to position [0, 0]
click at [536, 76] on div "x 1 .jdgm-star.jdgm--on { 2 color : #f5c4af ; 3 }" at bounding box center [498, 81] width 98 height 49
click at [497, 64] on span "#f5c4af" at bounding box center [488, 65] width 20 height 5
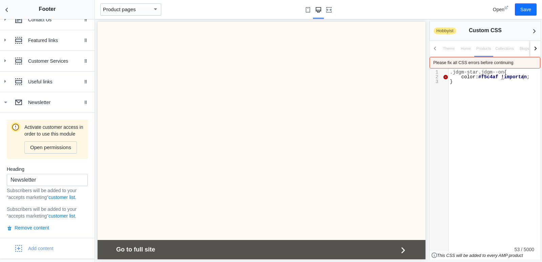
type textarea "!important"
click at [508, 106] on div "x 1 .jdgm-star.jdgm--on { 2 c olor : #f5c4af !important ; 3 }" at bounding box center [498, 92] width 98 height 49
click at [463, 85] on div "x 1 .jdgm-star.jdgm--on { 2 c olor : #f5c4af !important ; 3 }" at bounding box center [498, 92] width 98 height 49
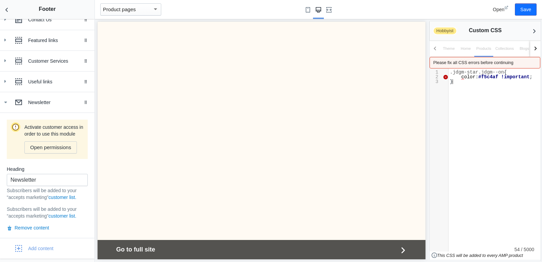
type textarea ".jdgm-star.jdgm--on { color: #f5c4af !important; }"
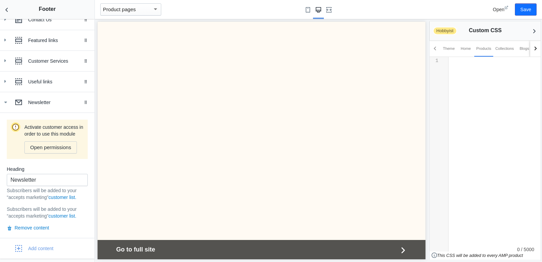
click at [451, 47] on div "Theme" at bounding box center [449, 48] width 12 height 7
click at [471, 76] on div "x 1 ​" at bounding box center [498, 77] width 98 height 40
click at [471, 83] on div "x 1 .jdgm-star.jdgm--on { 2 c olor : #f5c4af !important ; 3 }" at bounding box center [498, 81] width 98 height 49
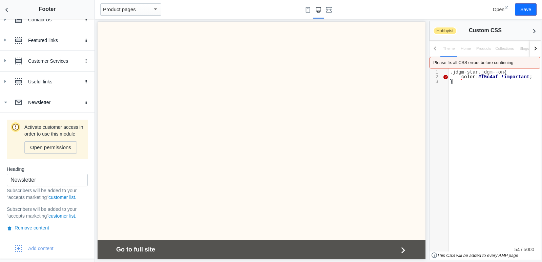
click at [467, 81] on pre "}" at bounding box center [498, 81] width 98 height 5
type textarea ".jdgm-star.jdgm--on { color: #f5c4af !important; }"
click at [469, 87] on div "x 1 span .jdgm-star.jdgm--on { 2 color : #000 ; 3 }" at bounding box center [498, 92] width 98 height 49
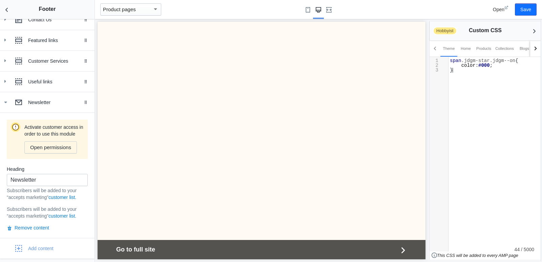
click at [469, 87] on div "x 1 span .jdgm-star.jdgm--on { 2 color : #000 ; 3 }" at bounding box center [498, 81] width 98 height 49
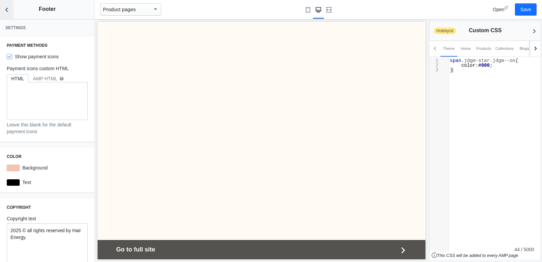
click at [6, 14] on button "Back to sections" at bounding box center [7, 9] width 14 height 19
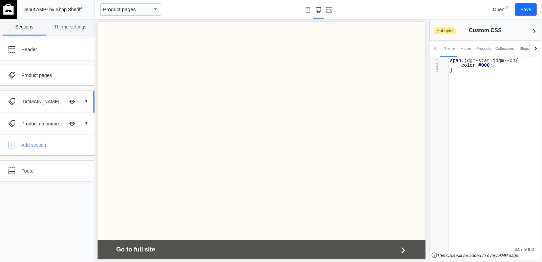
click at [42, 107] on div "Judge.me product reviews Hide Image with text overlay" at bounding box center [42, 101] width 75 height 15
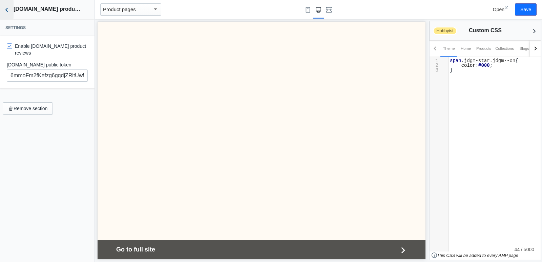
click at [6, 12] on icon "Back to sections" at bounding box center [6, 9] width 7 height 7
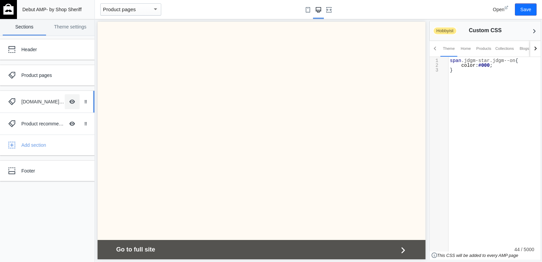
click at [72, 103] on button "Hide Image with text overlay" at bounding box center [72, 101] width 15 height 15
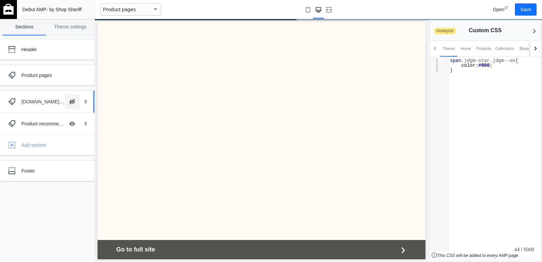
click at [72, 103] on button "Hide Image with text overlay" at bounding box center [72, 101] width 15 height 15
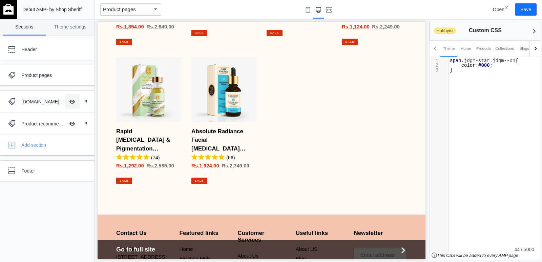
scroll to position [1363, 0]
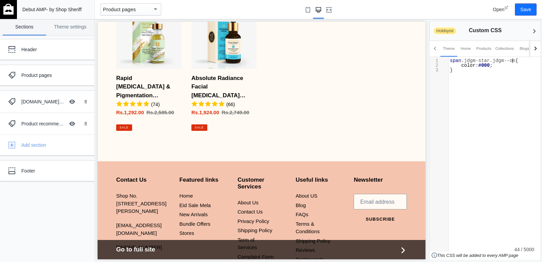
type textarea "span.jdgm-star.jdgm--on"
drag, startPoint x: 511, startPoint y: 61, endPoint x: 434, endPoint y: 59, distance: 77.6
click at [449, 59] on div "1 span .jdgm-star.jdgm--on {" at bounding box center [498, 60] width 98 height 5
click at [364, 77] on ul "Hydrating Pure Hylaunoric Acid Serum Hydrating Pure Hylaunoric Acid Serum (17) …" at bounding box center [256, 7] width 301 height 269
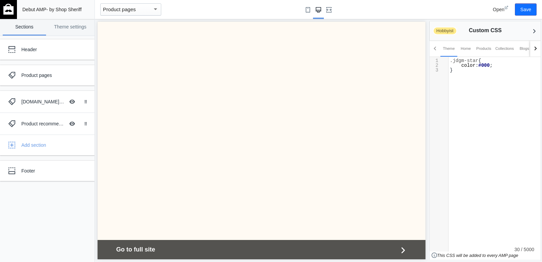
scroll to position [919, 0]
click at [507, 74] on div "x 1 .jdgm-star { 2 color : #000 ; 3 }" at bounding box center [498, 81] width 98 height 49
click at [489, 64] on span "#000" at bounding box center [484, 65] width 12 height 5
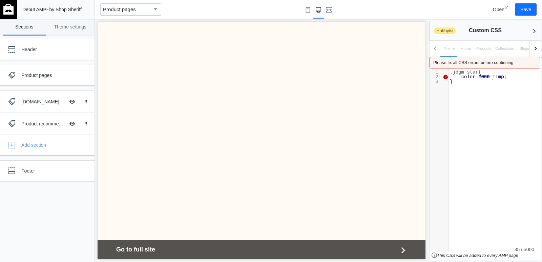
scroll to position [27, 3]
type textarea "!imprtant"
click at [502, 86] on div "x 1 .jdgm-star { 2 color : #000 ! imprtant ; 3 }" at bounding box center [498, 92] width 98 height 49
click at [504, 75] on span "imprtant" at bounding box center [506, 76] width 23 height 5
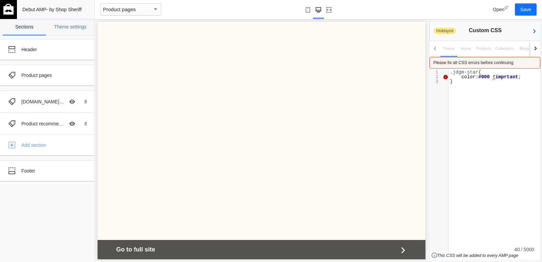
type textarea "o"
click at [529, 81] on pre "}" at bounding box center [498, 81] width 98 height 5
type textarea ".jdgm-star{ color: #000 !important; }"
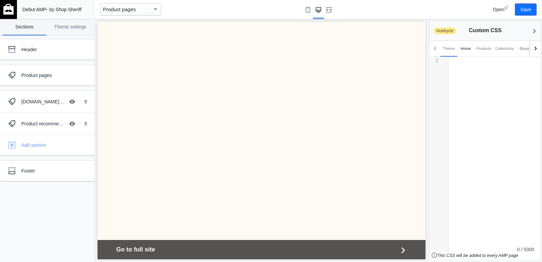
click at [465, 49] on div "Home" at bounding box center [466, 48] width 10 height 7
click at [469, 71] on div "x 1 ​" at bounding box center [498, 77] width 98 height 40
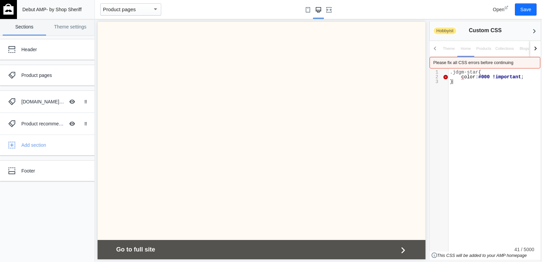
click at [482, 49] on div "Products" at bounding box center [483, 48] width 15 height 7
click at [472, 85] on div "x 1 .jdgm-star { 2 c olor : #000 !important ; 3 }" at bounding box center [498, 92] width 98 height 49
type textarea ".jdgm-star{ color: #000 !important; }"
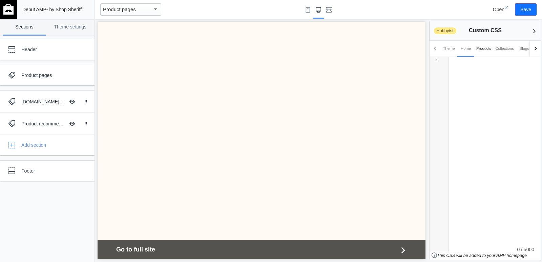
click at [480, 51] on div "Products" at bounding box center [483, 48] width 15 height 7
click at [480, 75] on div "x 1 ​" at bounding box center [498, 77] width 98 height 40
paste textarea "!"
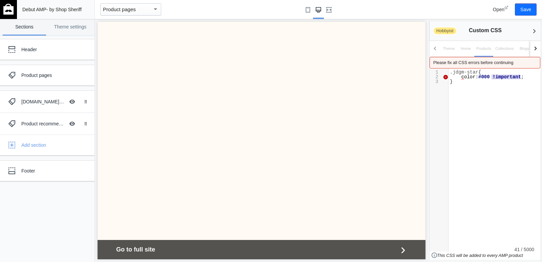
type textarea "!important"
drag, startPoint x: 491, startPoint y: 77, endPoint x: 519, endPoint y: 77, distance: 27.4
click at [519, 77] on span "c olor : #000 !important ;" at bounding box center [487, 76] width 74 height 5
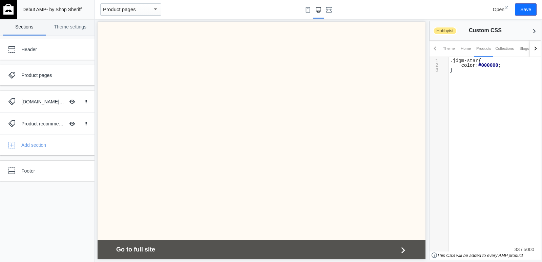
scroll to position [14, 2]
type textarea "000"
click at [519, 77] on div "x 1 .jdgm-star { 2 color : #000000 ; 3 }" at bounding box center [498, 81] width 98 height 49
click at [456, 81] on div "x 1 .jdgm-star { 2 color : #000000 ; 3 }" at bounding box center [498, 81] width 98 height 49
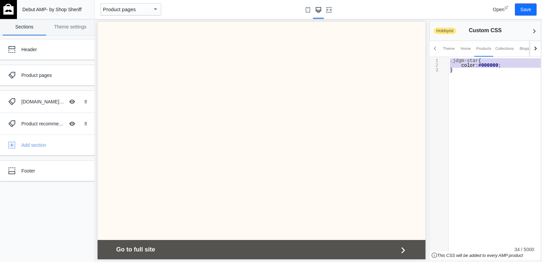
type textarea ".jdgm-star{ color: #000000 ; }"
click at [63, 21] on link "Theme settings" at bounding box center [70, 27] width 43 height 17
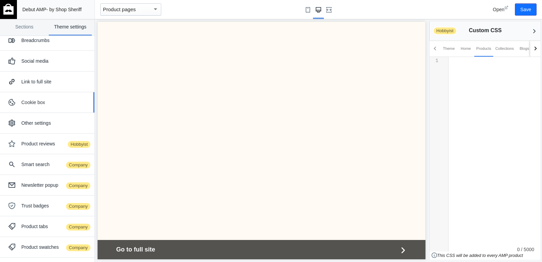
scroll to position [57, 0]
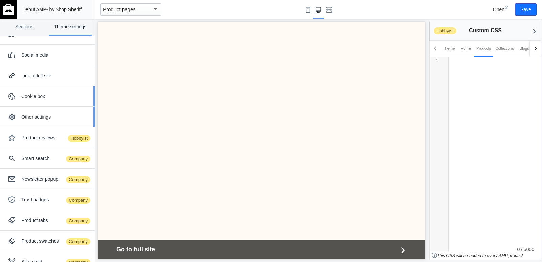
click at [59, 113] on div "Other settings" at bounding box center [55, 116] width 68 height 7
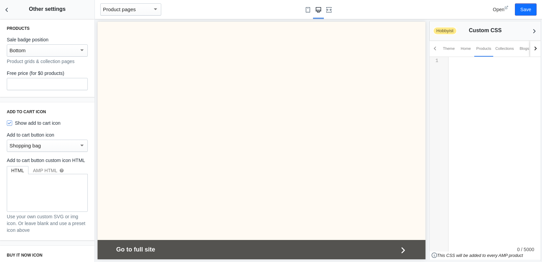
scroll to position [0, 0]
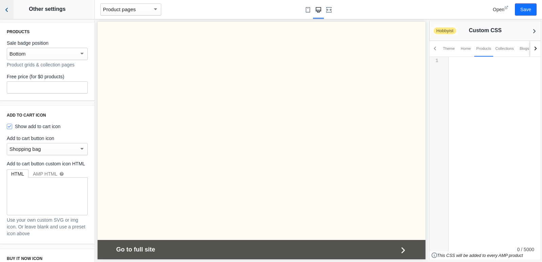
click at [6, 14] on button "Back to sections" at bounding box center [7, 9] width 14 height 19
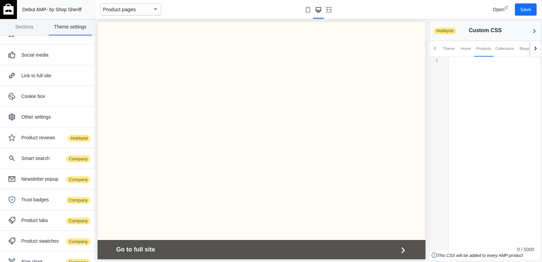
scroll to position [1089, 0]
click at [478, 68] on div "x 1 ​" at bounding box center [498, 77] width 98 height 40
click at [462, 94] on div "x 1 .jdgm-star { 2 color : #000000 ; 3 }" at bounding box center [498, 81] width 98 height 49
click at [450, 61] on span ".jdgm-star" at bounding box center [464, 60] width 28 height 5
paste textarea
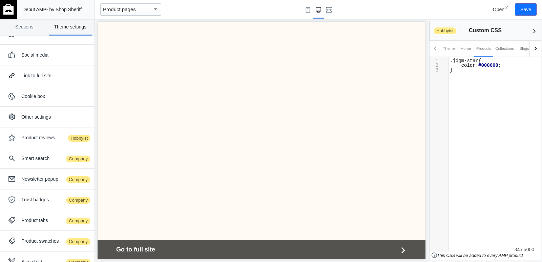
paste textarea
click at [466, 84] on div "x 1 .jdgm-rev-widg__summary-stars .jdgm-star { 2 color : #000000 ; 3 }" at bounding box center [498, 84] width 98 height 54
click at [533, 51] on div at bounding box center [535, 48] width 11 height 16
click at [467, 78] on div "x 1 .jdgm-rev-widg__summary-stars .jdgm-star { 2 color : #000000 ; 3 }" at bounding box center [498, 84] width 98 height 54
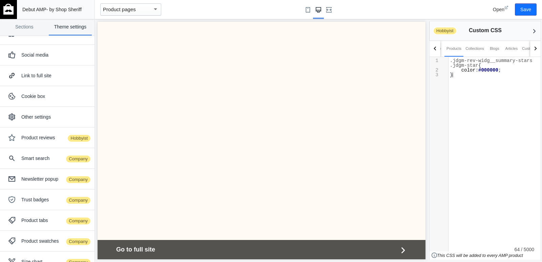
type textarea ".jdgm-rev-widg__summary-stars .jdgm-star{ color: #000000 ; }"
drag, startPoint x: 459, startPoint y: 51, endPoint x: 510, endPoint y: 50, distance: 50.1
click at [510, 50] on div "Theme Home Products Collections Blogs Articles Custom pages" at bounding box center [480, 48] width 138 height 16
click at [478, 75] on div "x 1 ​" at bounding box center [498, 77] width 98 height 40
click at [474, 50] on div "Collections" at bounding box center [474, 48] width 19 height 7
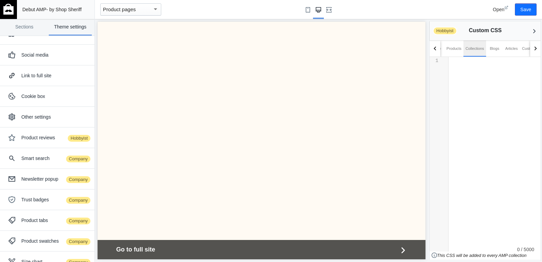
click at [474, 68] on div "x 1 ​" at bounding box center [498, 77] width 98 height 40
click at [438, 47] on div at bounding box center [435, 48] width 11 height 16
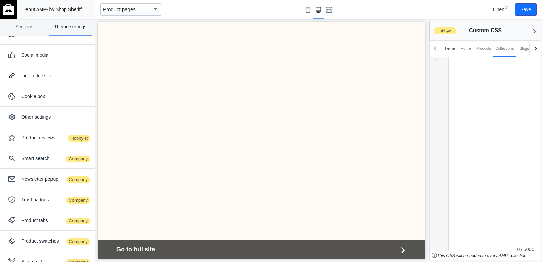
click at [455, 54] on div "Theme" at bounding box center [448, 48] width 17 height 16
click at [467, 68] on div "x 1 ​" at bounding box center [498, 77] width 98 height 40
click at [470, 81] on div "x 1 .jdgm-rev-widg__summary-stars .jdgm-star { 2 color : #000000 ; 3 }" at bounding box center [498, 84] width 98 height 54
drag, startPoint x: 496, startPoint y: 67, endPoint x: 487, endPoint y: 67, distance: 8.8
click at [487, 67] on span "#000000" at bounding box center [488, 69] width 20 height 5
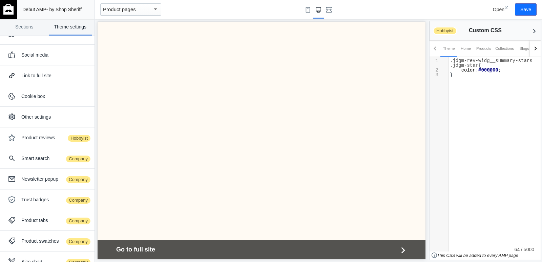
type textarea "000"
drag, startPoint x: 489, startPoint y: 69, endPoint x: 498, endPoint y: 69, distance: 8.8
click at [498, 69] on span "color : #000000 ;" at bounding box center [475, 69] width 51 height 5
click at [498, 79] on div "x 1 .jdgm-rev-widg__summary-stars .jdgm-star { 2 color : #000 ; 3 }" at bounding box center [498, 84] width 98 height 54
click at [525, 8] on button "Save" at bounding box center [526, 9] width 22 height 12
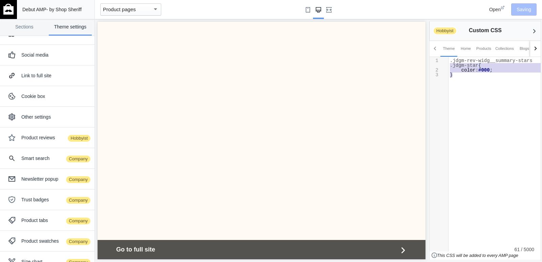
type textarea ".jdgm-rev-widg__summary-stars .jdgm-star{ color: #000 ; }"
drag, startPoint x: 455, startPoint y: 77, endPoint x: 446, endPoint y: 55, distance: 23.8
click at [446, 55] on div "Theme Home Products Collections Blogs Articles Custom pages 61 / 5000 .jdgm-rev…" at bounding box center [485, 149] width 111 height 219
click at [470, 70] on div "x 1 ​" at bounding box center [498, 77] width 98 height 40
click at [467, 68] on div "x 1 ​" at bounding box center [498, 77] width 98 height 40
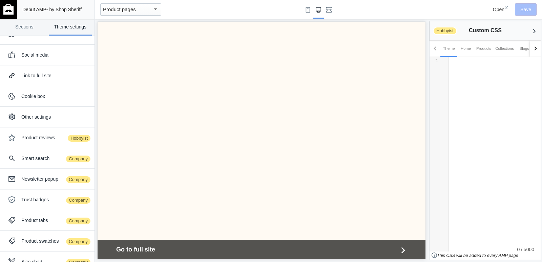
paste textarea "}"
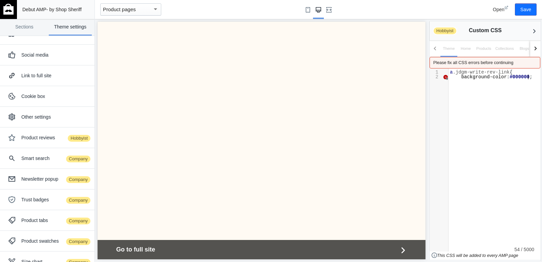
type textarea "}"
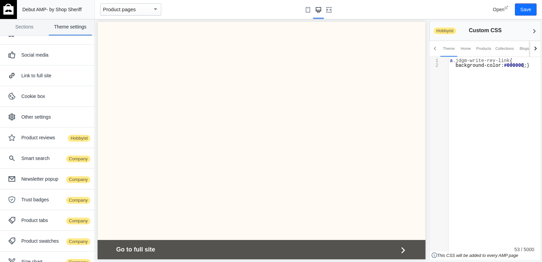
scroll to position [0, 0]
click at [499, 85] on div "x 1 a .jdgm-write-rev-link { 2 background-color : #000 ; 3 }" at bounding box center [498, 81] width 98 height 49
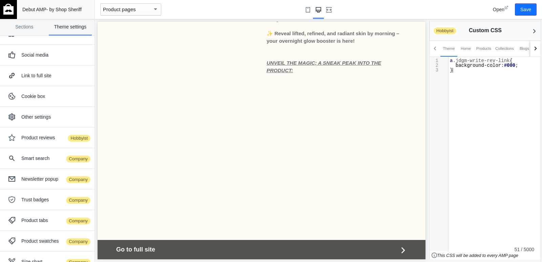
scroll to position [682, 0]
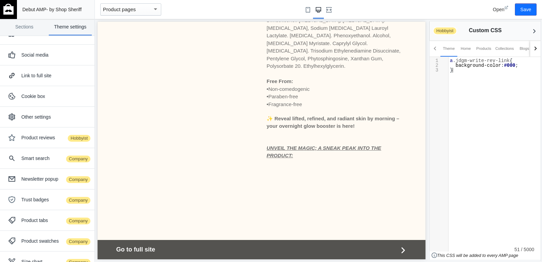
click at [459, 85] on div "x 1 a .jdgm-write-rev-link { 2 background-color : #000 ; 3 }" at bounding box center [498, 81] width 98 height 49
type textarea "}"
click at [459, 85] on div "x 1 a .jdgm-write-rev-link { 2 background-color : #000 ; 3 }" at bounding box center [498, 81] width 98 height 49
click at [459, 83] on div "x 1 a .jdgm-write-rev-link { 2 background-color : #000 ; 3 }" at bounding box center [498, 81] width 98 height 49
click at [461, 84] on div "x 1 a .jdgm-write-rev-link { 2 background-color : #000 ; 3 }" at bounding box center [498, 81] width 98 height 49
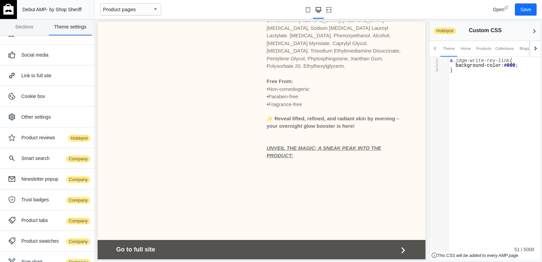
type textarea "a.jdgm-write-rev-link { background-color: #000; }"
click at [525, 12] on button "Save" at bounding box center [526, 9] width 22 height 12
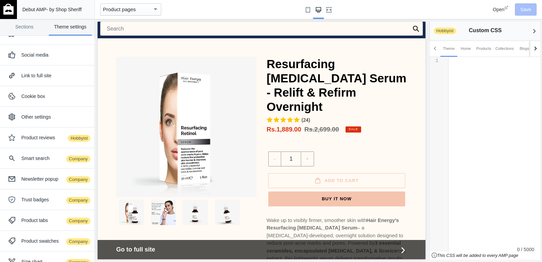
scroll to position [41, 0]
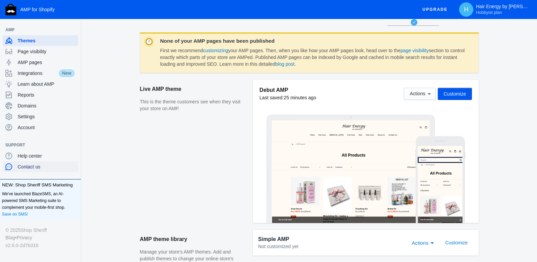
scroll to position [102, 0]
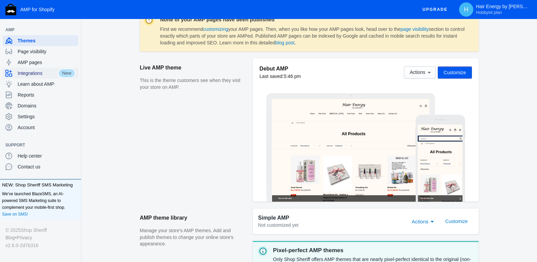
click at [41, 74] on span "Integrations" at bounding box center [38, 73] width 40 height 7
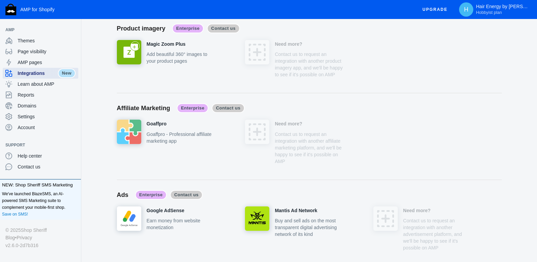
scroll to position [2480, 0]
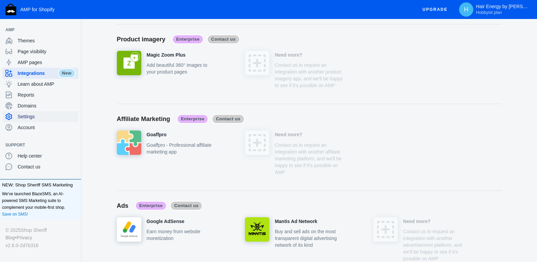
click at [26, 117] on span "Settings" at bounding box center [47, 116] width 58 height 7
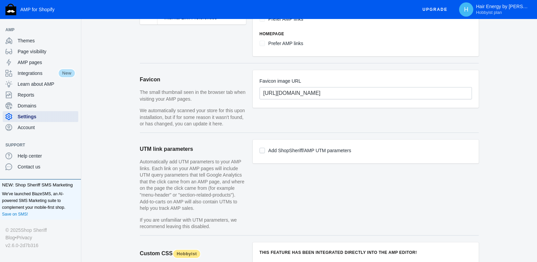
scroll to position [460, 0]
click at [39, 43] on span "Themes" at bounding box center [47, 40] width 58 height 7
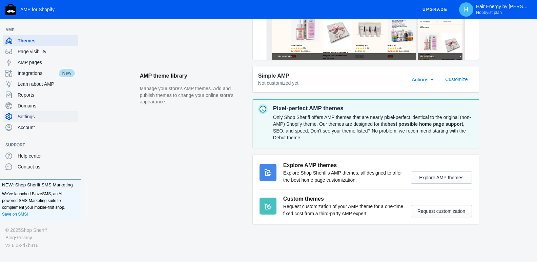
click at [38, 118] on span "Settings" at bounding box center [47, 116] width 58 height 7
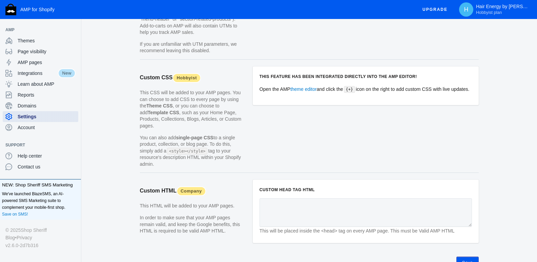
scroll to position [668, 0]
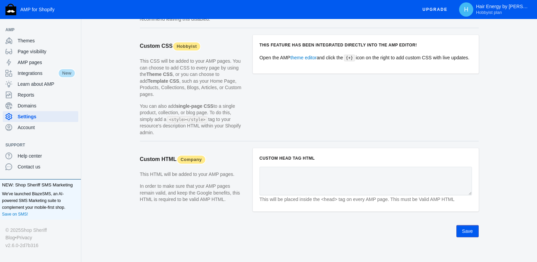
click at [311, 74] on div "This feature has been integrated directly into the AMP editor! Open the AMP the…" at bounding box center [366, 54] width 226 height 39
click at [41, 165] on span "Contact us" at bounding box center [47, 166] width 58 height 7
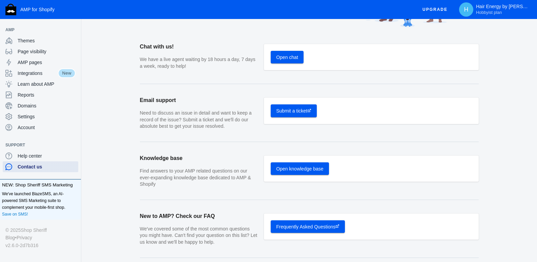
scroll to position [48, 0]
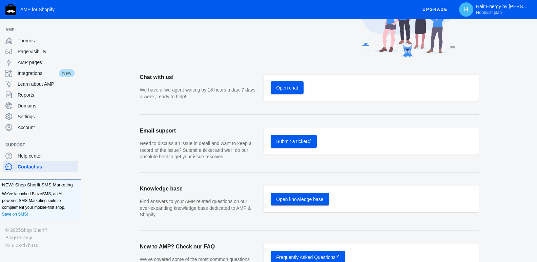
click at [286, 87] on span "Open chat" at bounding box center [287, 87] width 22 height 5
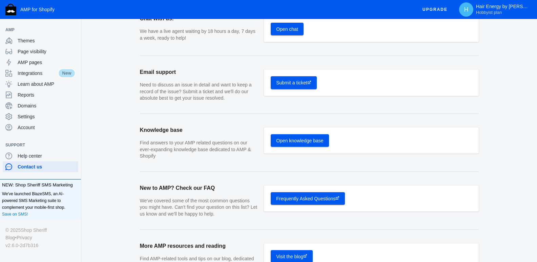
scroll to position [164, 0]
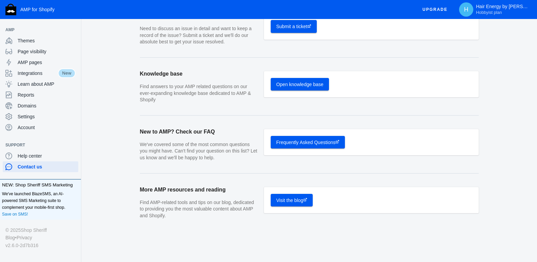
click at [295, 178] on section "More AMP resources and reading Find AMP-related tools and tips on our blog, ded…" at bounding box center [309, 198] width 339 height 51
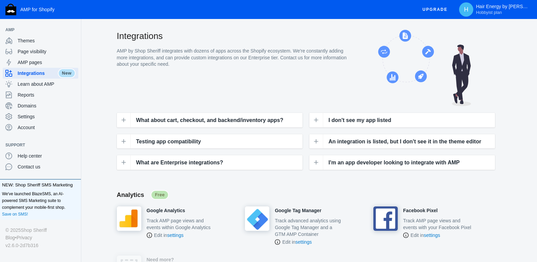
click at [337, 194] on div "Analytics Free" at bounding box center [309, 198] width 385 height 16
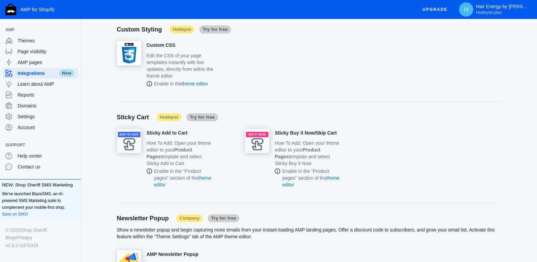
scroll to position [721, 0]
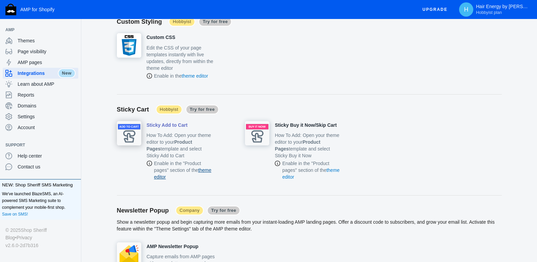
click at [209, 170] on link "theme editor" at bounding box center [182, 173] width 57 height 12
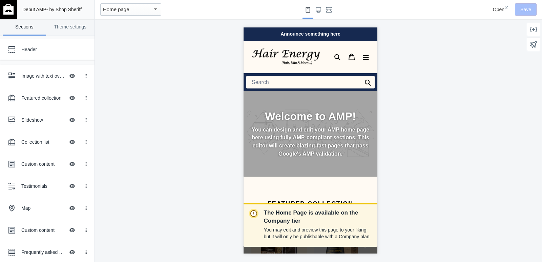
scroll to position [0, 114]
click at [142, 8] on div "Home page" at bounding box center [127, 9] width 49 height 8
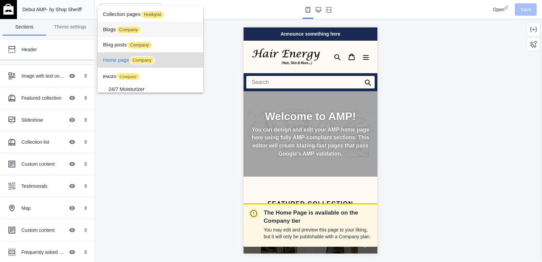
scroll to position [0, 0]
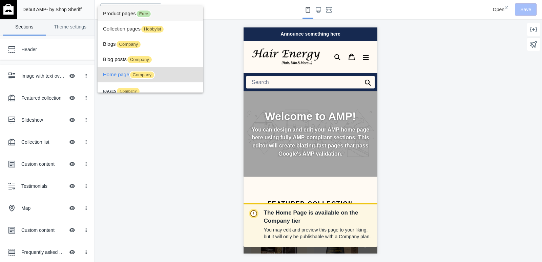
click at [140, 16] on span "Free" at bounding box center [144, 14] width 16 height 8
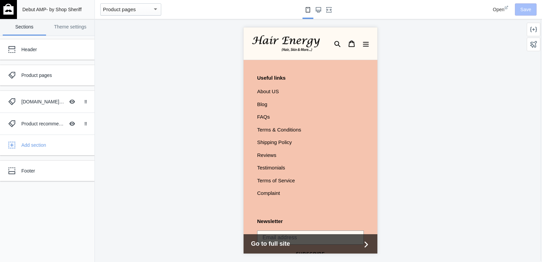
scroll to position [1977, 0]
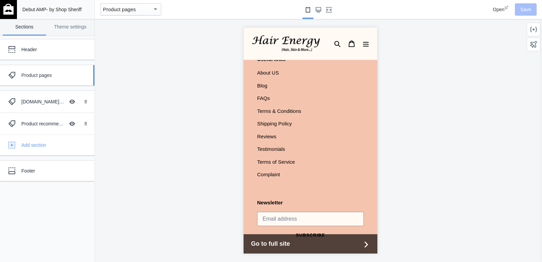
click at [21, 73] on ss-theme-editor-icon at bounding box center [13, 75] width 16 height 14
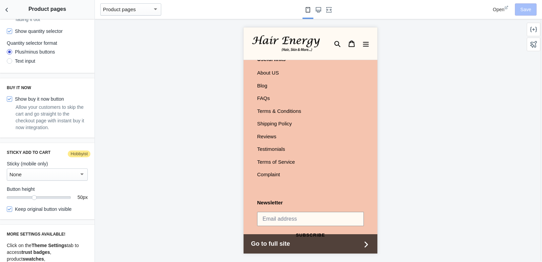
scroll to position [479, 0]
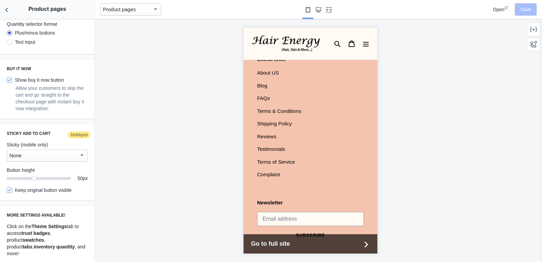
click at [58, 154] on div "None" at bounding box center [43, 155] width 69 height 8
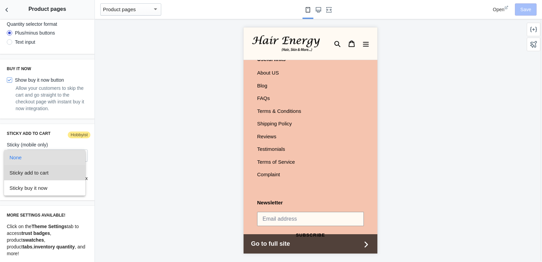
click at [56, 172] on span "Sticky add to cart" at bounding box center [44, 172] width 70 height 15
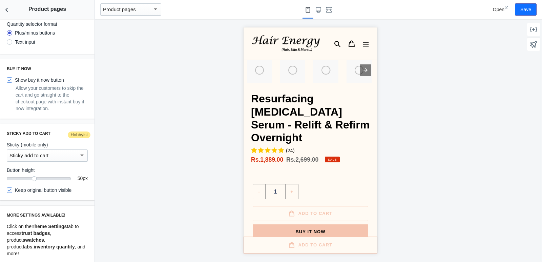
scroll to position [0, 0]
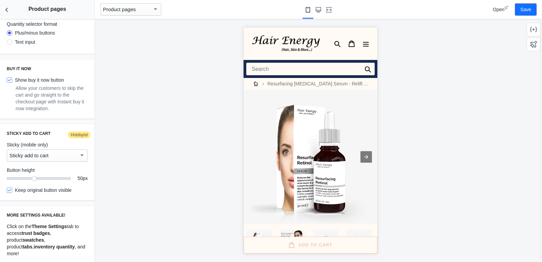
click at [46, 160] on div "Sticky add to cart" at bounding box center [43, 155] width 69 height 8
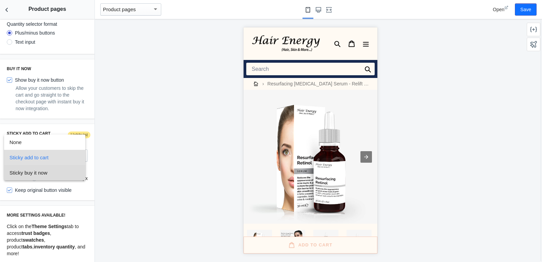
click at [46, 170] on span "Sticky buy it now" at bounding box center [44, 172] width 70 height 15
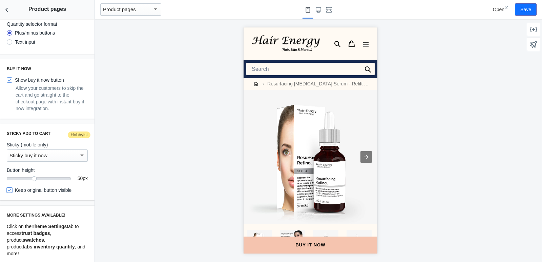
click at [11, 193] on input "Keep original button visible" at bounding box center [9, 189] width 5 height 5
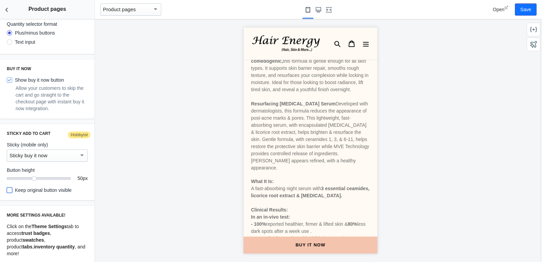
scroll to position [255, 0]
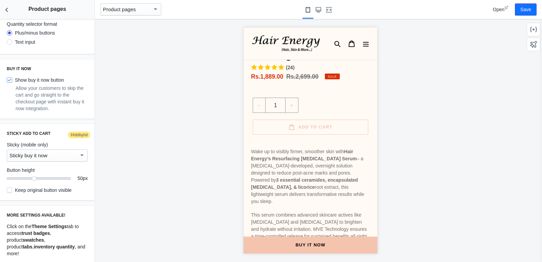
click at [56, 160] on div "Sticky buy it now" at bounding box center [43, 155] width 69 height 8
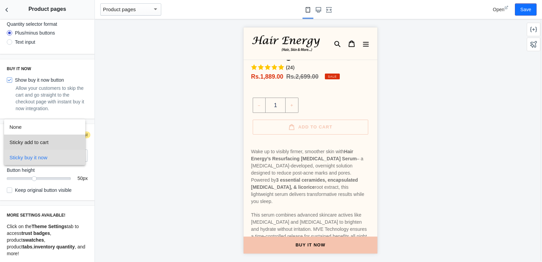
click at [47, 141] on span "Sticky add to cart" at bounding box center [44, 141] width 70 height 15
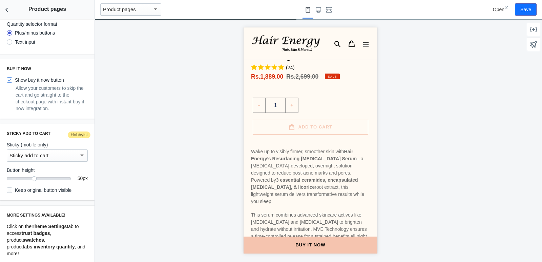
click at [24, 191] on label "Keep original button visible" at bounding box center [39, 190] width 65 height 7
click at [12, 191] on input "Keep original button visible" at bounding box center [9, 189] width 5 height 5
checkbox input "true"
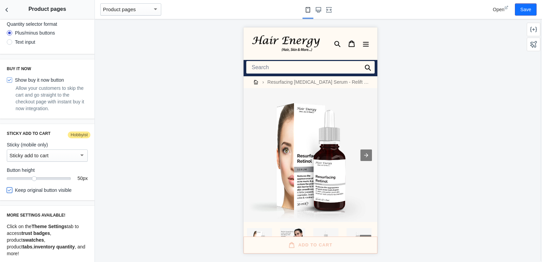
scroll to position [0, 0]
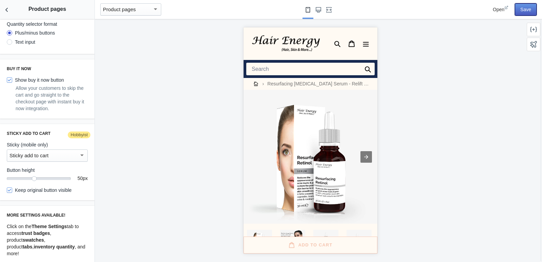
click at [522, 11] on button "Save" at bounding box center [526, 9] width 22 height 12
click at [5, 9] on icon "Back to sections" at bounding box center [6, 9] width 7 height 7
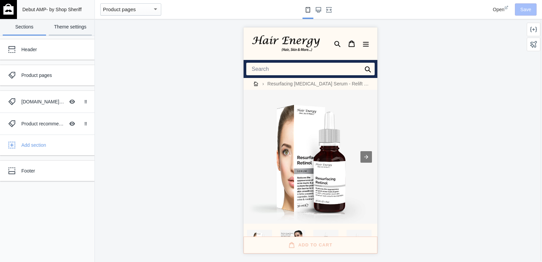
click at [54, 20] on link "Theme settings" at bounding box center [70, 27] width 43 height 17
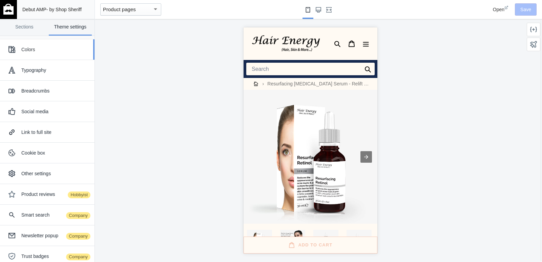
click at [26, 48] on div "Colors" at bounding box center [55, 49] width 68 height 7
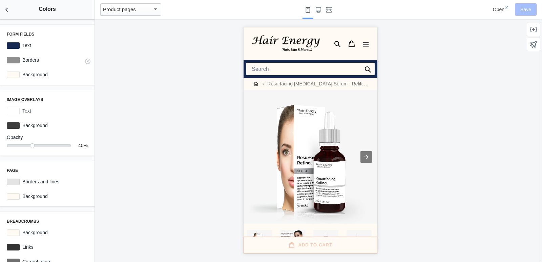
scroll to position [129, 0]
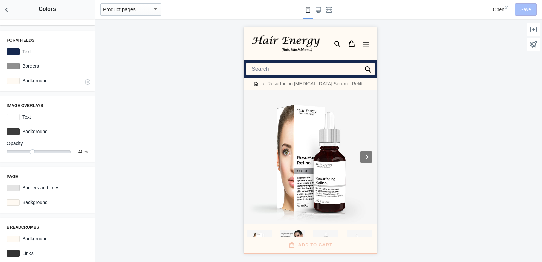
click at [14, 78] on div at bounding box center [13, 81] width 13 height 6
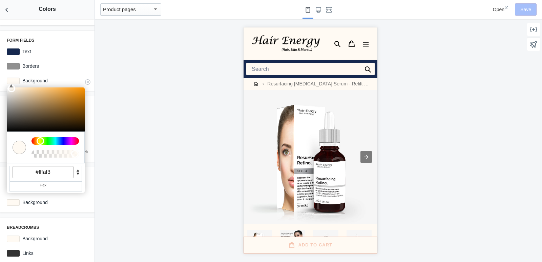
click at [50, 169] on input "#fffaf3" at bounding box center [43, 172] width 61 height 12
click at [213, 129] on div at bounding box center [310, 140] width 431 height 243
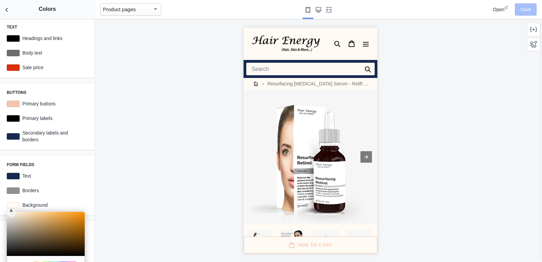
scroll to position [0, 0]
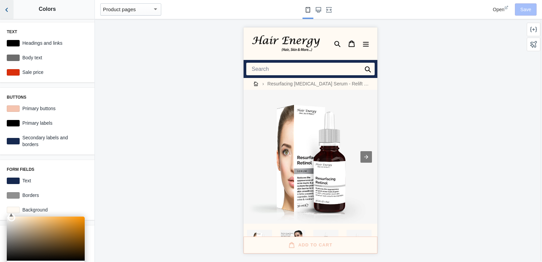
click at [6, 12] on icon "Back to sections" at bounding box center [6, 9] width 7 height 7
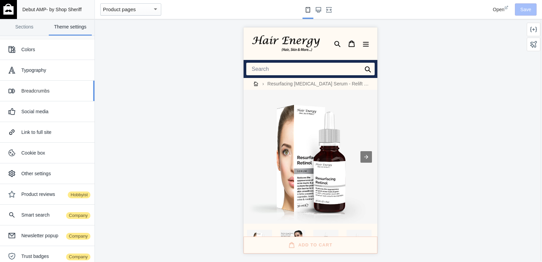
click at [45, 93] on div "Breadcrumbs" at bounding box center [55, 90] width 68 height 7
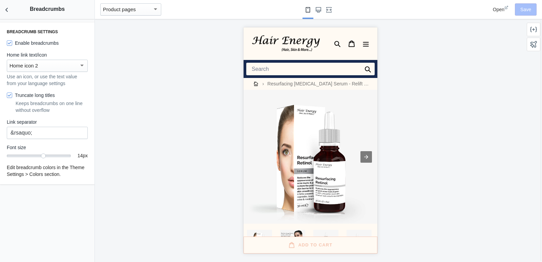
click at [116, 173] on div at bounding box center [310, 140] width 431 height 243
click at [6, 12] on icon "Back to sections" at bounding box center [6, 9] width 7 height 7
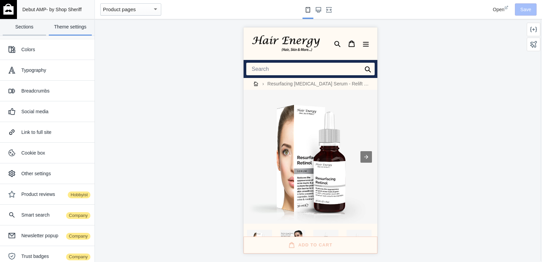
click at [26, 33] on link "Sections" at bounding box center [24, 27] width 43 height 17
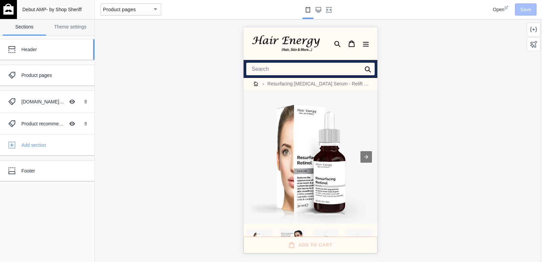
click at [36, 52] on div "Header" at bounding box center [50, 49] width 58 height 7
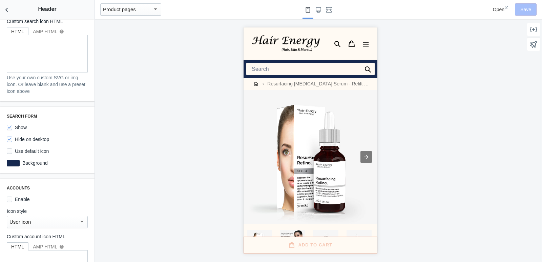
scroll to position [508, 0]
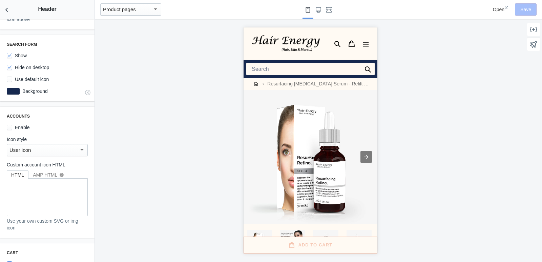
click at [14, 89] on div at bounding box center [13, 91] width 13 height 6
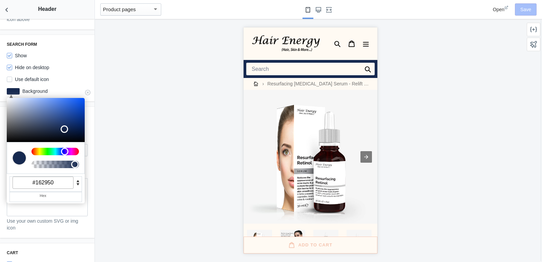
click at [53, 178] on input "#162950" at bounding box center [43, 183] width 61 height 12
paste input "fffaf3"
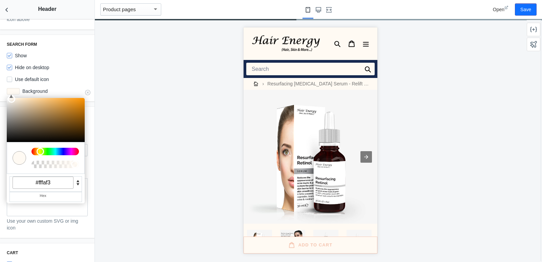
click at [60, 177] on input "#fffaf3" at bounding box center [43, 183] width 61 height 12
type input "#fffaf3"
click at [121, 168] on div at bounding box center [310, 140] width 431 height 243
click at [66, 35] on div "Search form Show Hide on desktop Use default icon C M Y K A 35 100 98 1 H S L A…" at bounding box center [47, 68] width 95 height 66
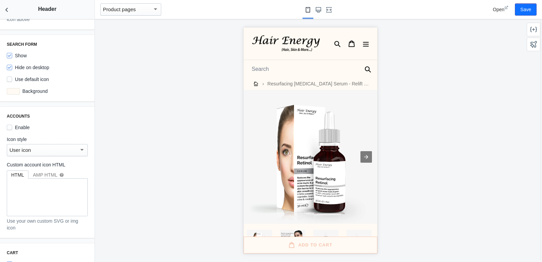
click at [330, 69] on input "Search" at bounding box center [310, 69] width 128 height 13
click at [403, 55] on div at bounding box center [310, 140] width 431 height 243
click at [366, 44] on button "Close search" at bounding box center [371, 40] width 14 height 13
click at [320, 67] on input "Search" at bounding box center [310, 69] width 128 height 13
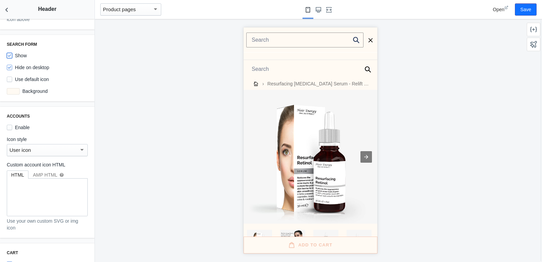
click at [12, 53] on input "Show" at bounding box center [9, 55] width 5 height 5
checkbox input "false"
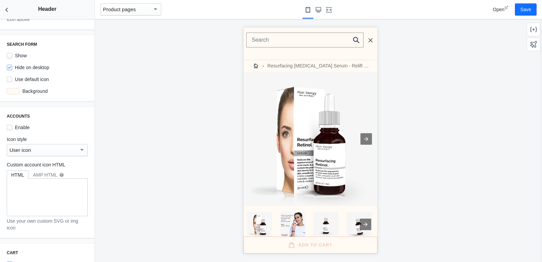
click at [368, 37] on button "Close search" at bounding box center [371, 40] width 14 height 13
click at [334, 43] on icon at bounding box center [337, 43] width 7 height 7
click at [364, 40] on button "Close search" at bounding box center [371, 40] width 14 height 13
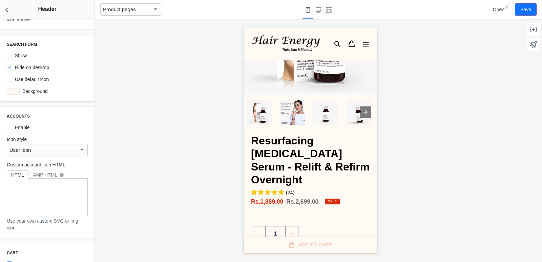
scroll to position [0, 0]
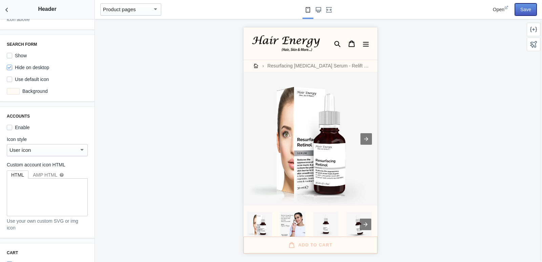
click at [526, 7] on button "Save" at bounding box center [526, 9] width 22 height 12
